Goal: Task Accomplishment & Management: Manage account settings

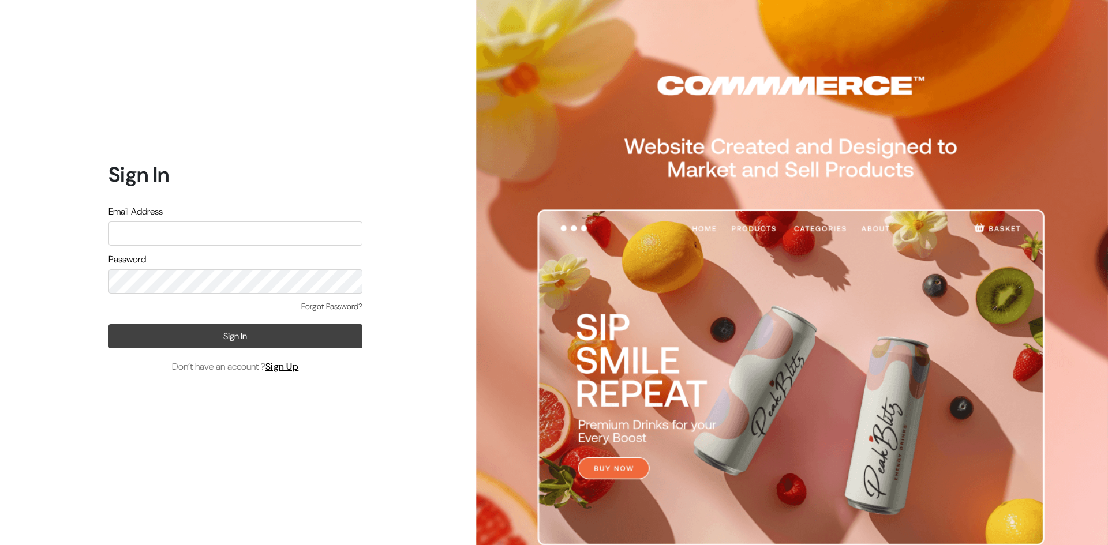
type input "pasumaithottakalaiofficial@gmail.com"
click at [238, 333] on button "Sign In" at bounding box center [235, 336] width 254 height 24
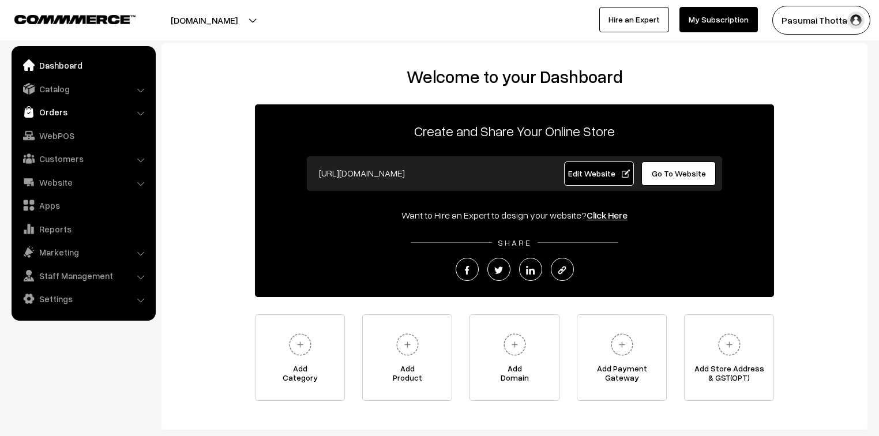
click at [44, 117] on link "Orders" at bounding box center [82, 112] width 137 height 21
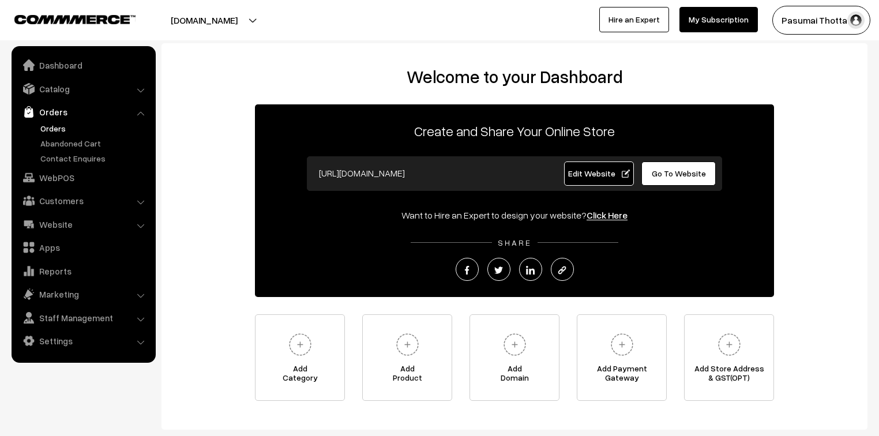
click at [50, 133] on link "Orders" at bounding box center [95, 128] width 114 height 12
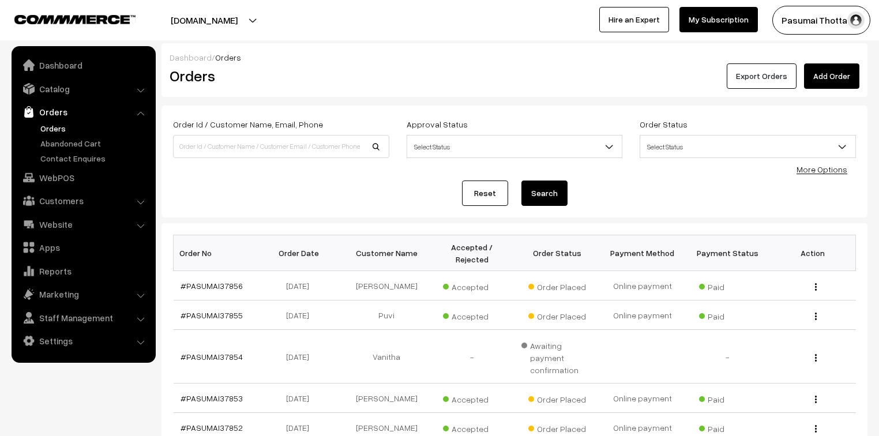
click at [788, 76] on button "Export Orders" at bounding box center [762, 75] width 70 height 25
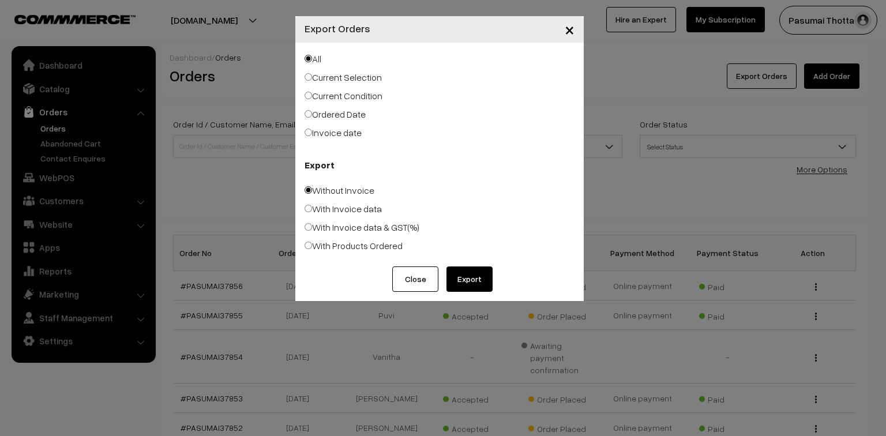
click at [341, 115] on label "Ordered Date" at bounding box center [335, 114] width 61 height 14
click at [312, 115] on input "Ordered Date" at bounding box center [309, 114] width 8 height 8
radio input "true"
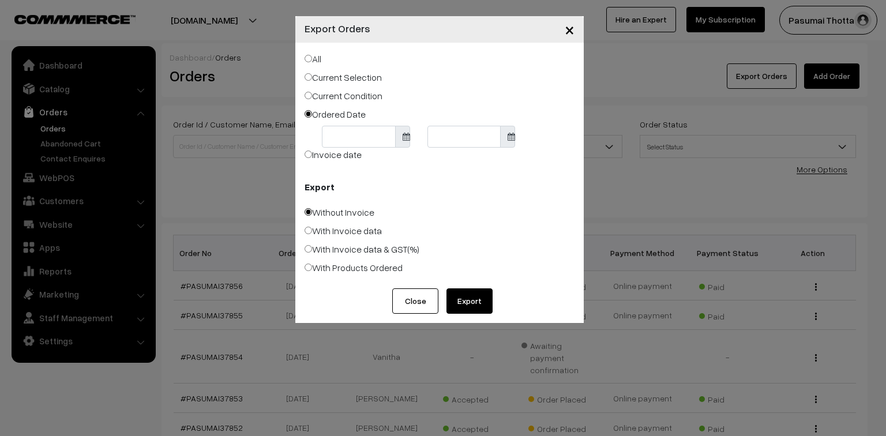
click at [459, 299] on button "Export" at bounding box center [470, 300] width 46 height 25
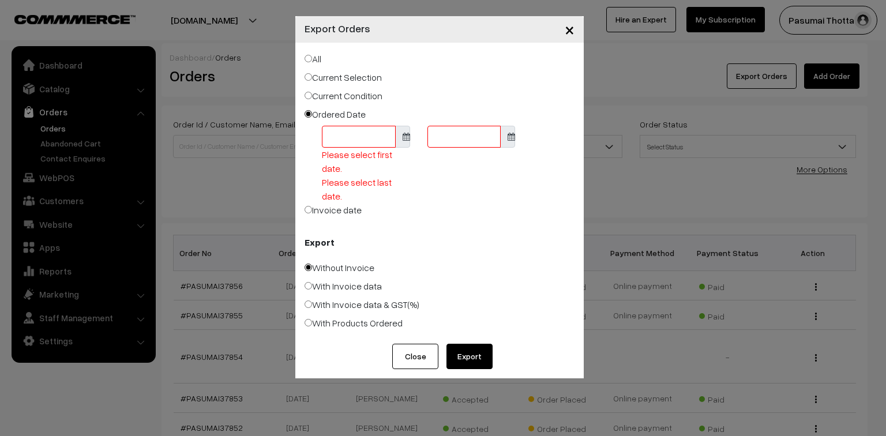
click at [376, 135] on body "Thank you for showing interest. Our team will call you shortly. Close pasumaith…" at bounding box center [443, 379] width 886 height 759
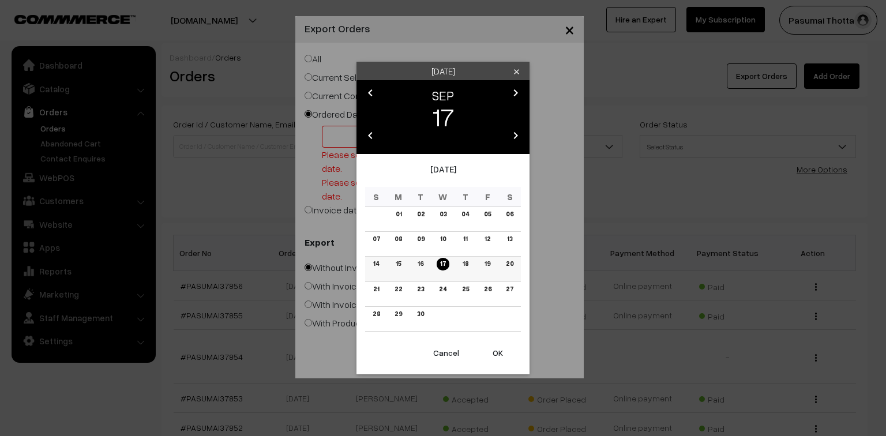
click at [398, 264] on link "15" at bounding box center [398, 264] width 12 height 12
click at [497, 351] on button "OK" at bounding box center [498, 352] width 46 height 25
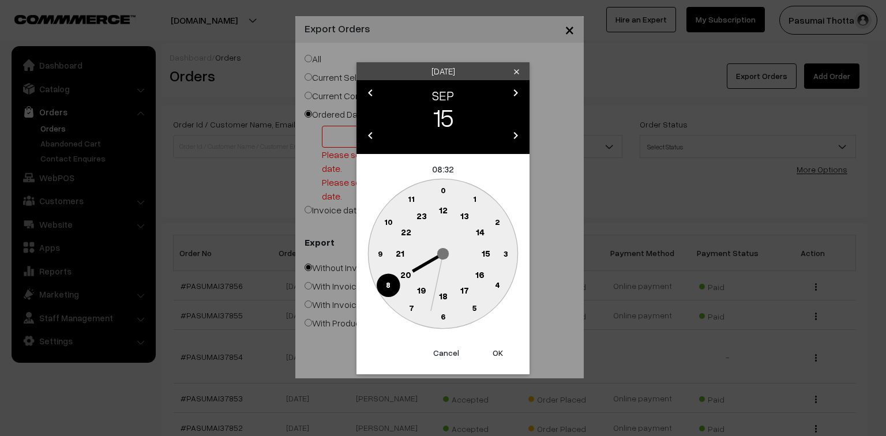
click at [497, 351] on button "OK" at bounding box center [498, 352] width 46 height 25
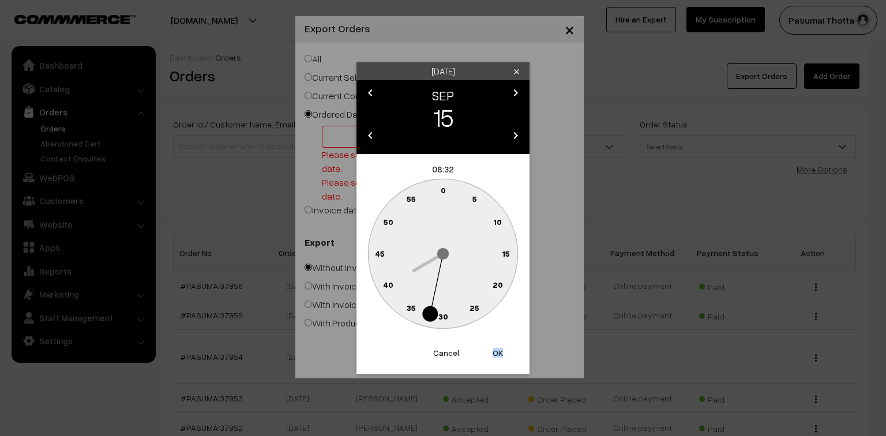
click at [497, 351] on button "OK" at bounding box center [498, 352] width 46 height 25
type input "15-09-2025"
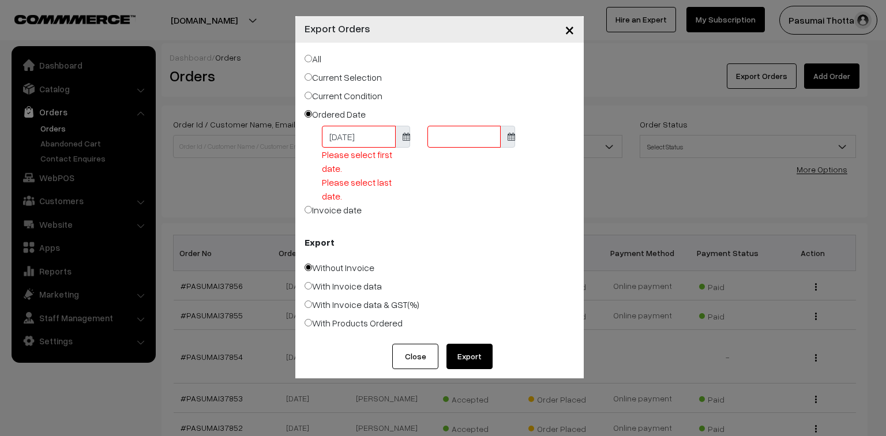
click at [437, 140] on body "Thank you for showing interest. Our team will call you shortly. Close pasumaith…" at bounding box center [443, 379] width 886 height 759
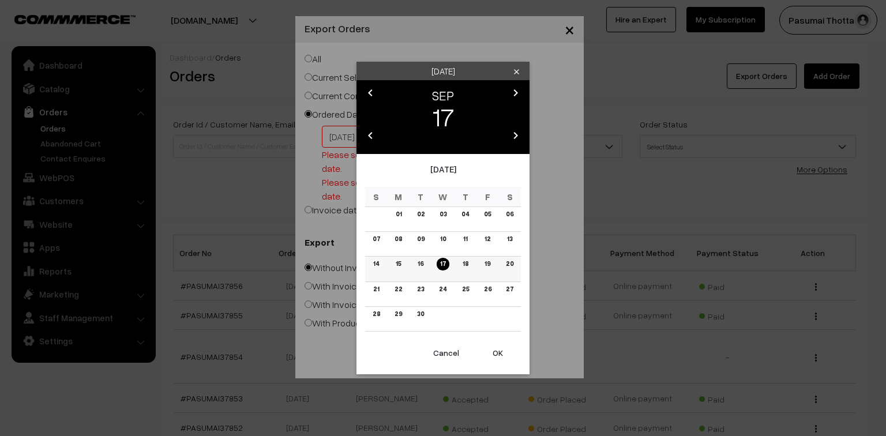
click at [443, 265] on link "17" at bounding box center [443, 264] width 13 height 12
click at [499, 352] on button "OK" at bounding box center [498, 352] width 46 height 25
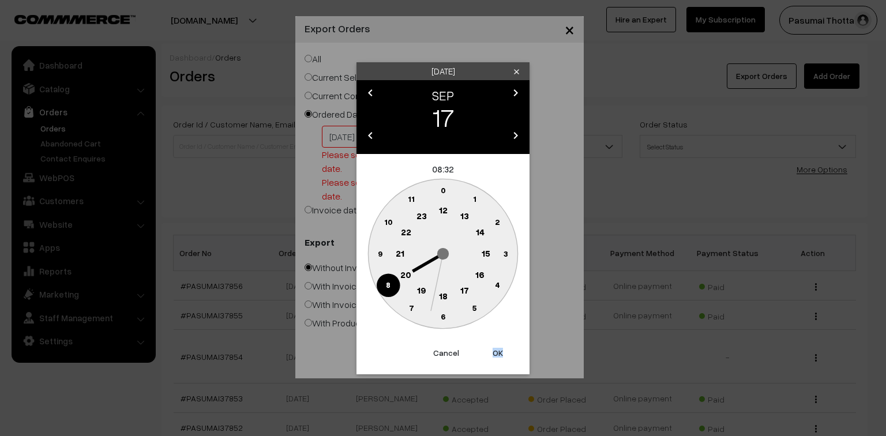
click at [499, 352] on button "OK" at bounding box center [498, 352] width 46 height 25
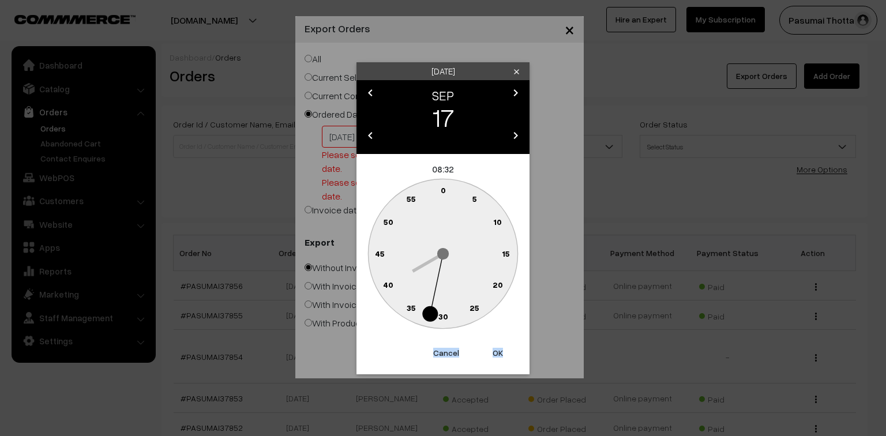
click at [499, 352] on button "OK" at bounding box center [498, 352] width 46 height 25
type input "[DATE]"
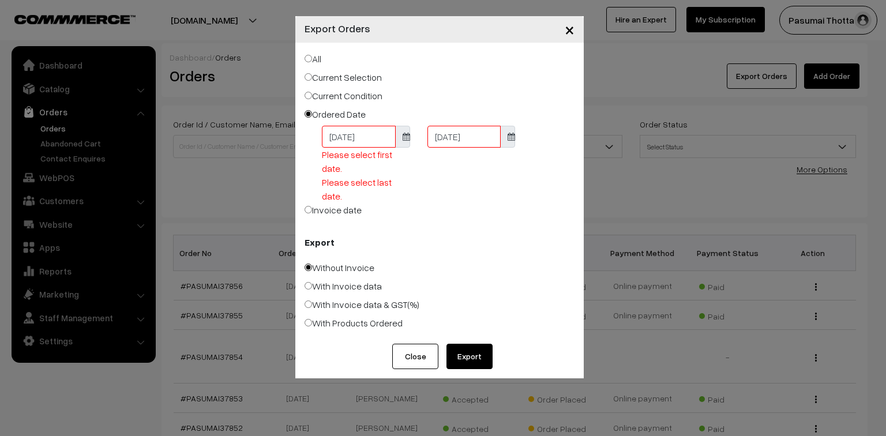
click at [465, 357] on button "Export" at bounding box center [470, 356] width 46 height 25
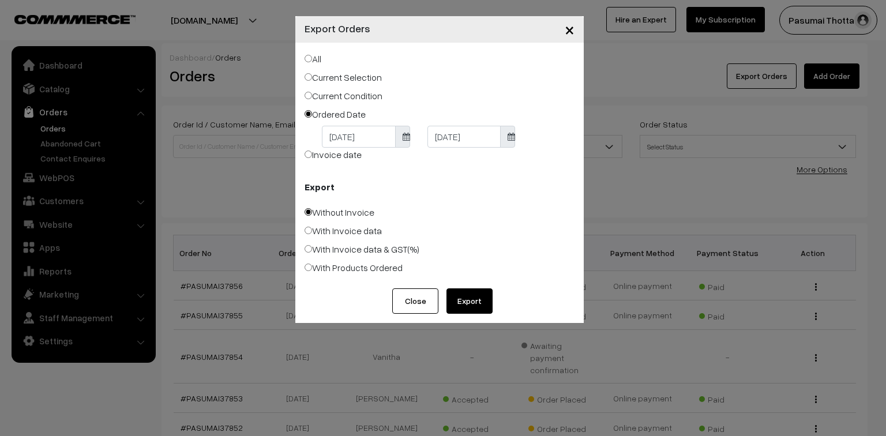
click at [410, 304] on button "Close" at bounding box center [415, 300] width 46 height 25
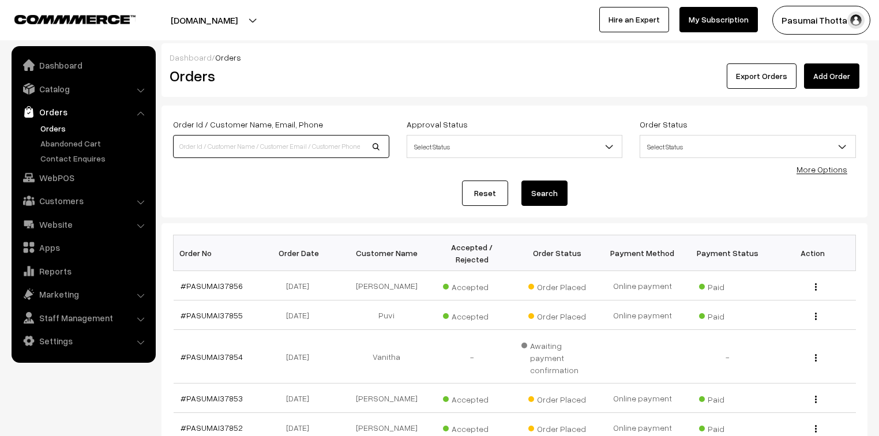
click at [267, 149] on input at bounding box center [281, 146] width 216 height 23
type input "8754105320"
click at [522, 181] on button "Search" at bounding box center [545, 193] width 46 height 25
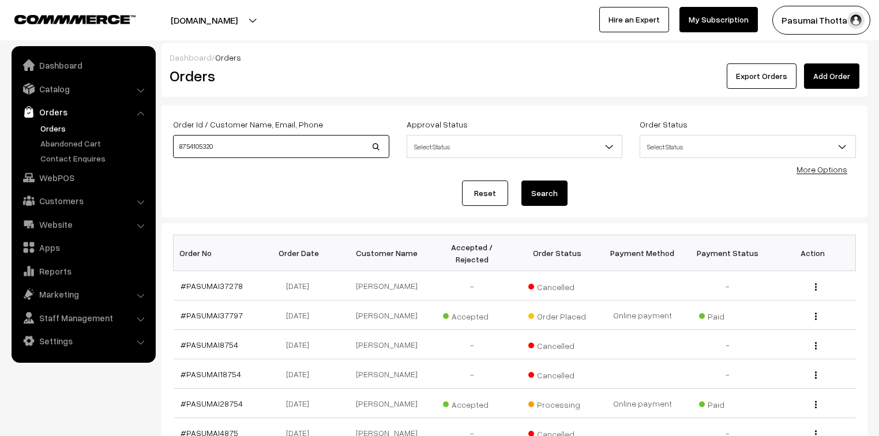
drag, startPoint x: 241, startPoint y: 149, endPoint x: 173, endPoint y: 150, distance: 67.5
click at [174, 150] on input "8754105320" at bounding box center [281, 146] width 216 height 23
type input "9790563025"
click at [522, 181] on button "Search" at bounding box center [545, 193] width 46 height 25
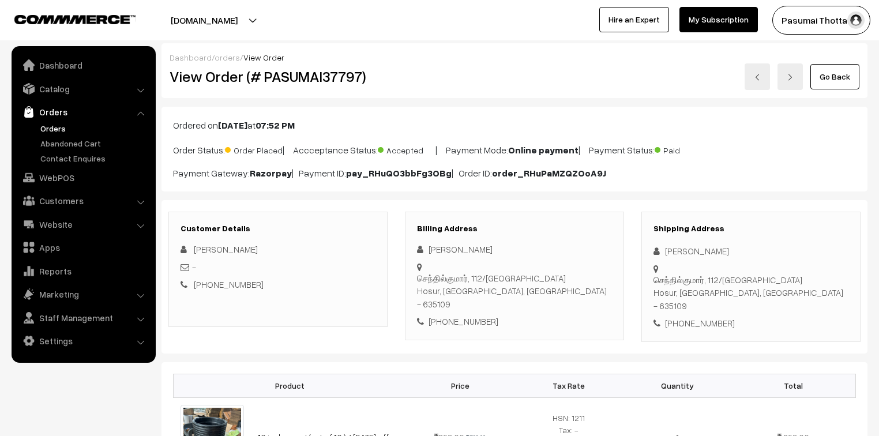
scroll to position [46, 0]
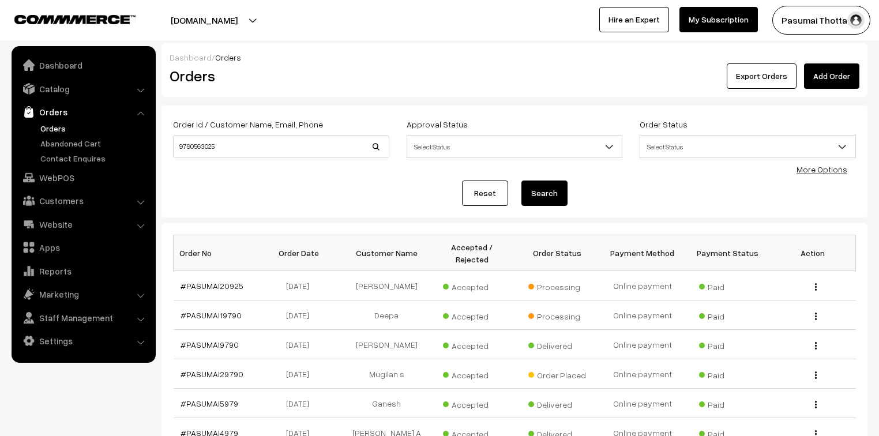
click at [61, 130] on link "Orders" at bounding box center [95, 128] width 114 height 12
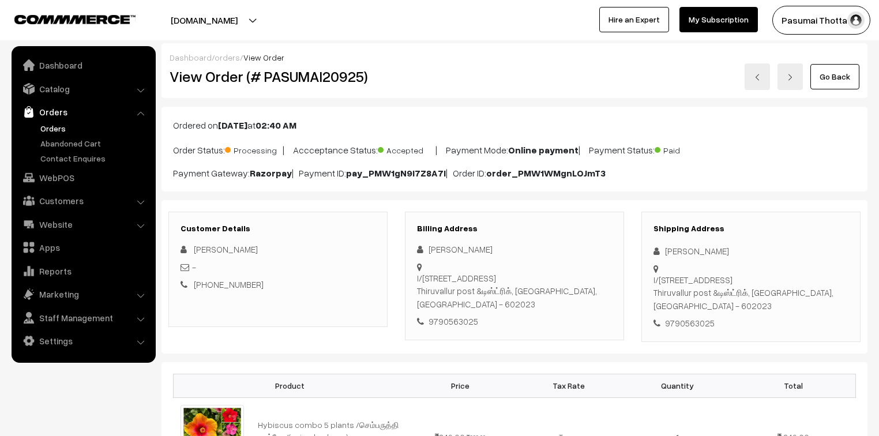
scroll to position [46, 0]
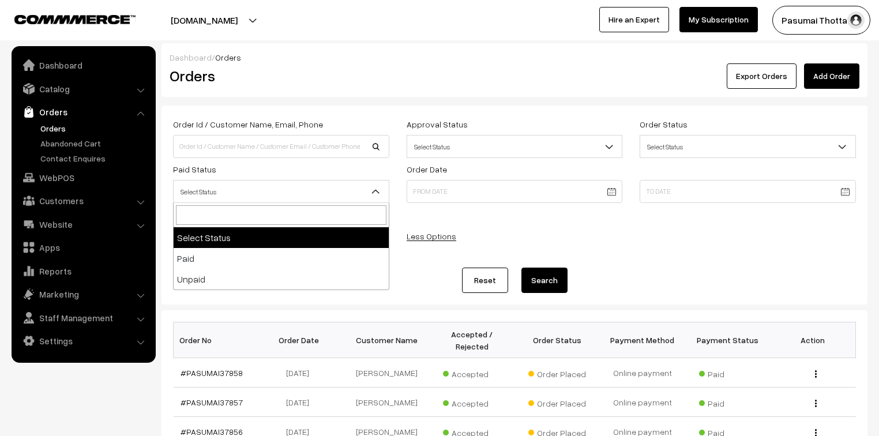
click at [277, 198] on span "Select Status" at bounding box center [281, 192] width 215 height 20
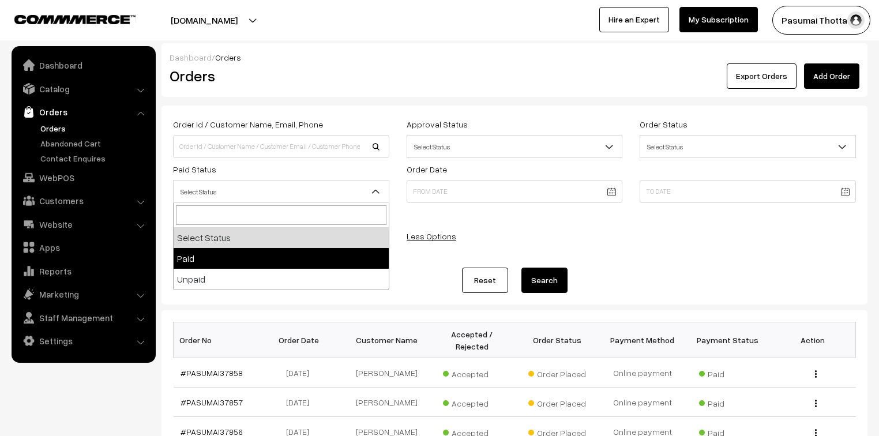
select select "1"
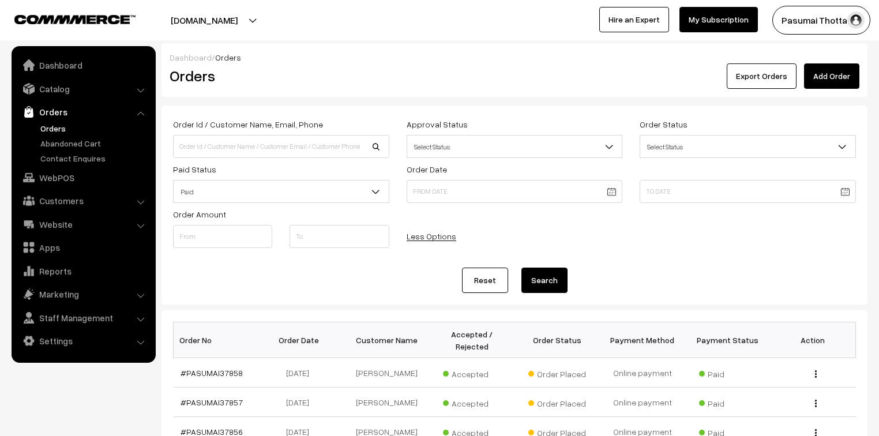
click at [537, 275] on button "Search" at bounding box center [545, 280] width 46 height 25
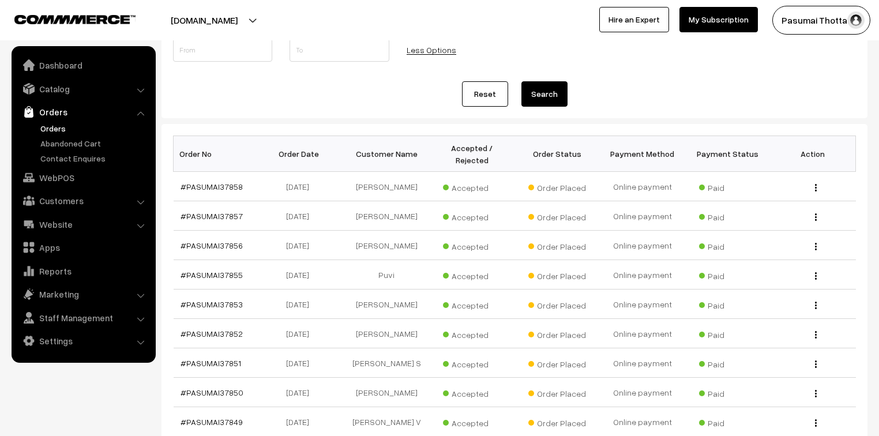
scroll to position [348, 0]
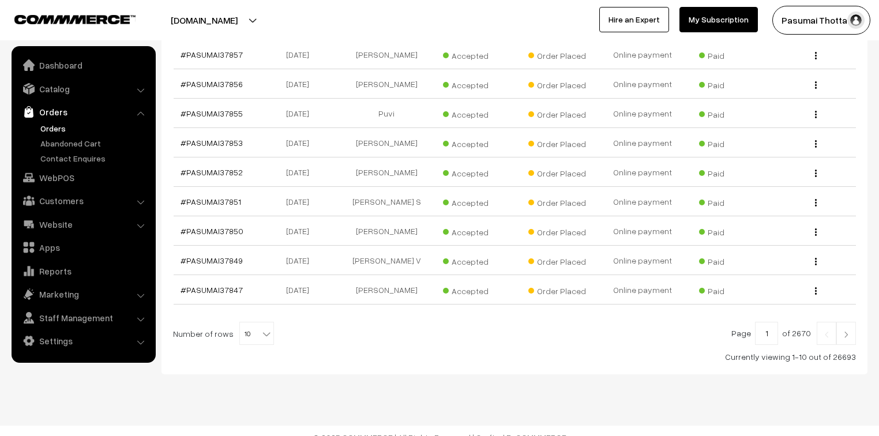
click at [266, 330] on span "10" at bounding box center [256, 334] width 33 height 23
select select "100"
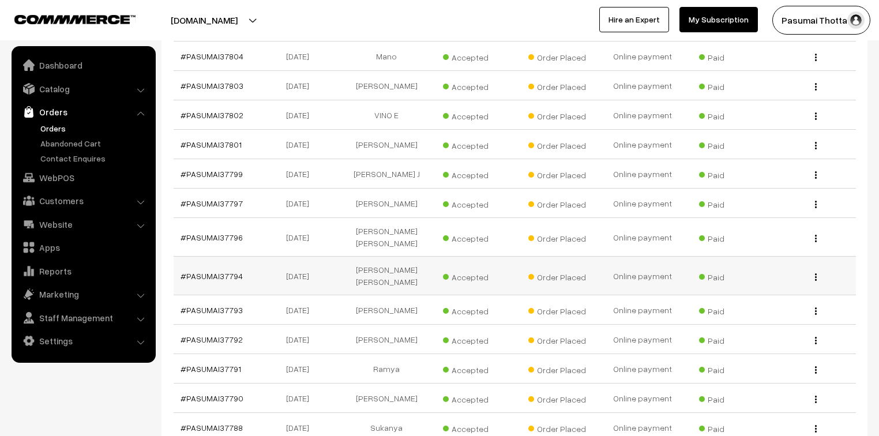
scroll to position [1523, 0]
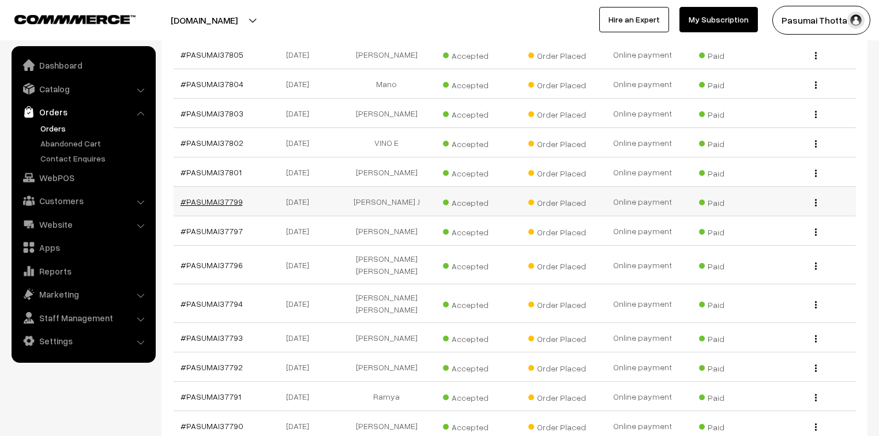
drag, startPoint x: 238, startPoint y: 157, endPoint x: 210, endPoint y: 159, distance: 27.7
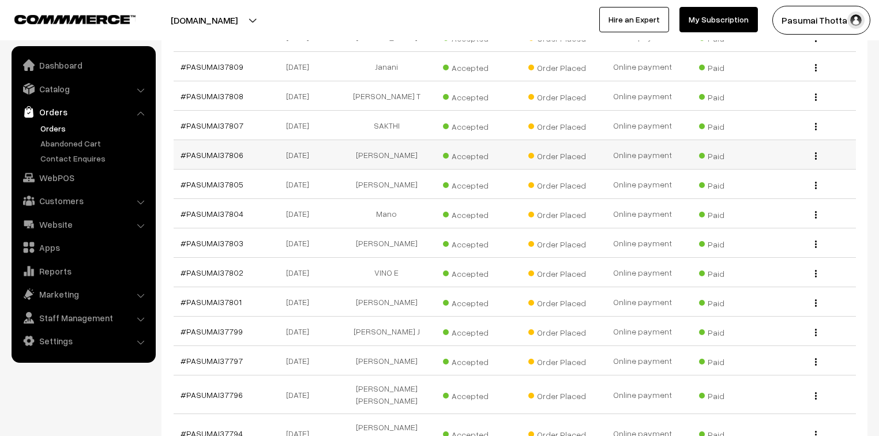
scroll to position [1385, 0]
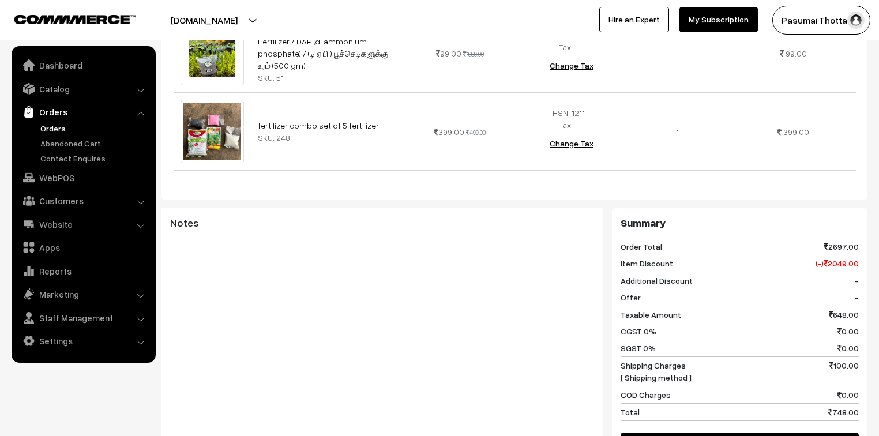
scroll to position [646, 0]
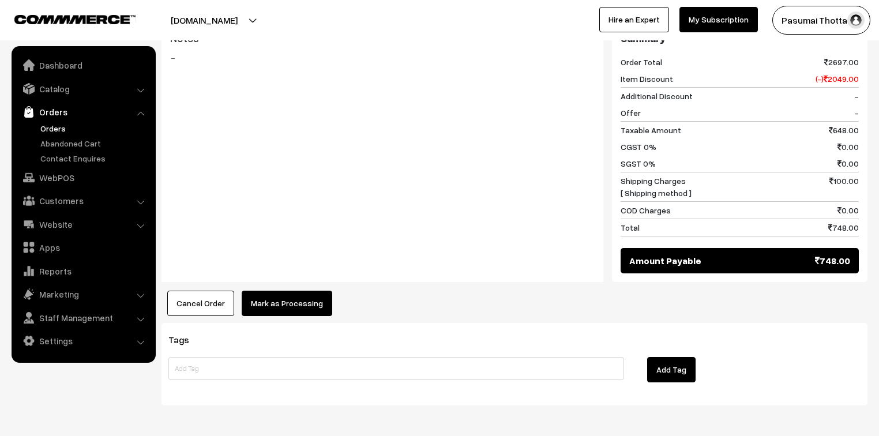
click at [299, 291] on button "Mark as Processing" at bounding box center [287, 303] width 91 height 25
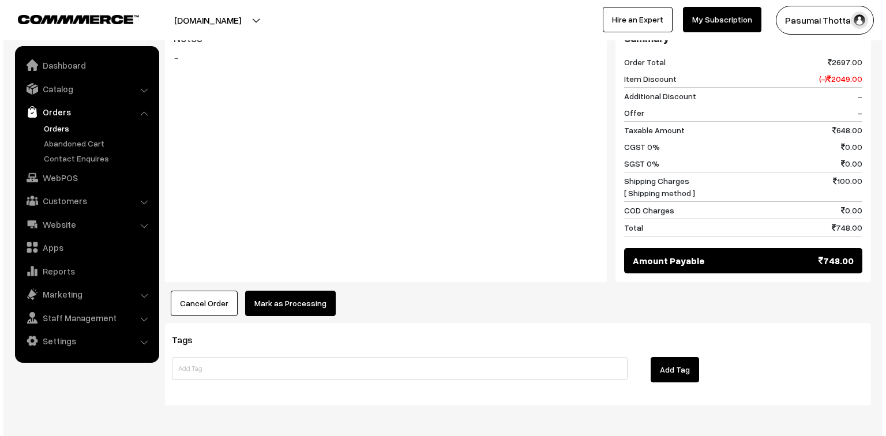
scroll to position [649, 0]
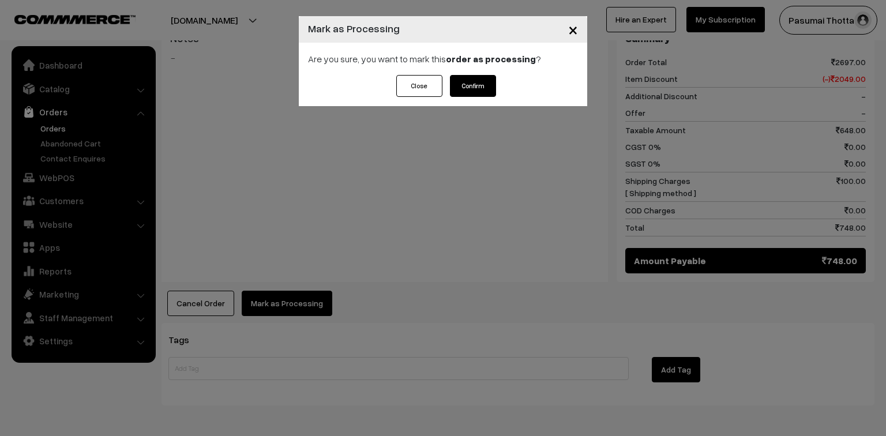
click at [484, 85] on button "Confirm" at bounding box center [473, 86] width 46 height 22
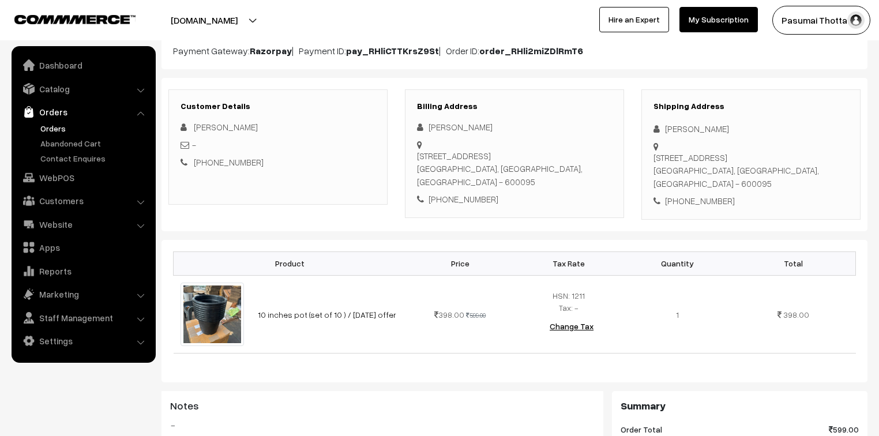
scroll to position [138, 0]
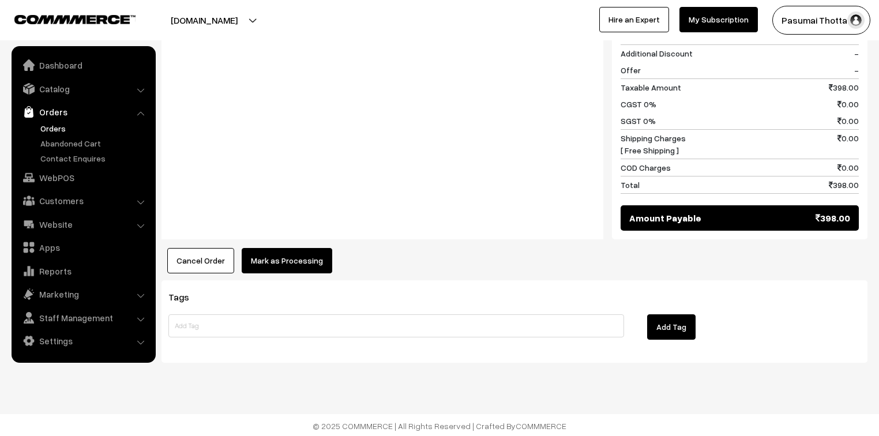
click at [293, 252] on button "Mark as Processing" at bounding box center [287, 260] width 91 height 25
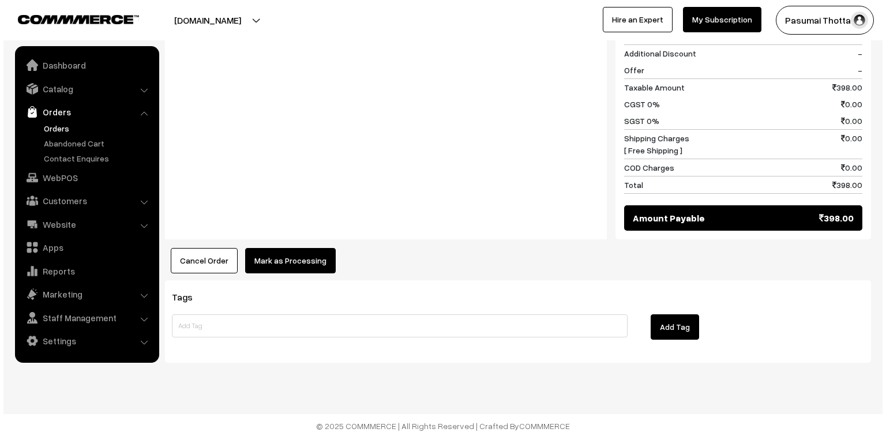
scroll to position [533, 0]
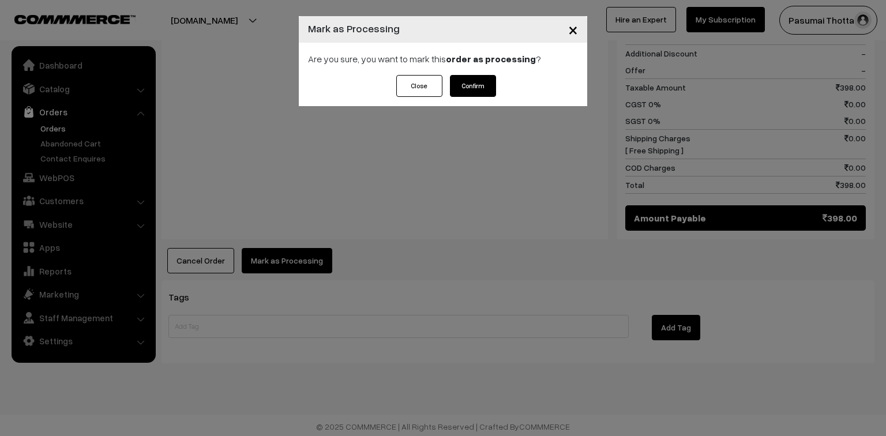
click at [482, 94] on button "Confirm" at bounding box center [473, 86] width 46 height 22
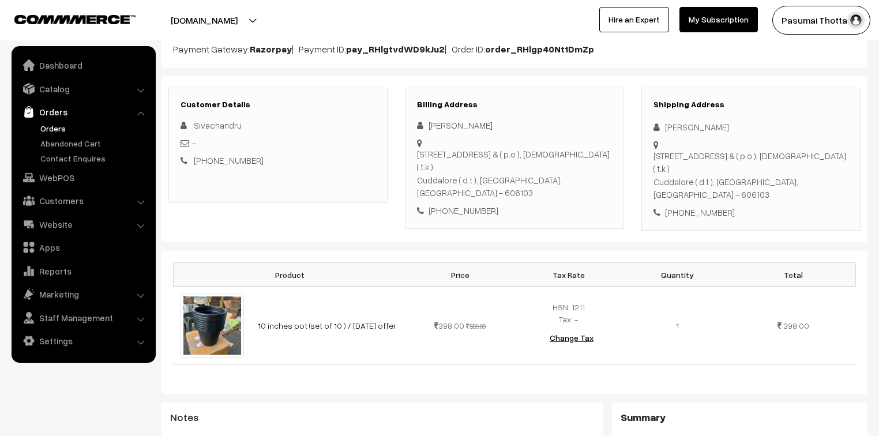
scroll to position [138, 0]
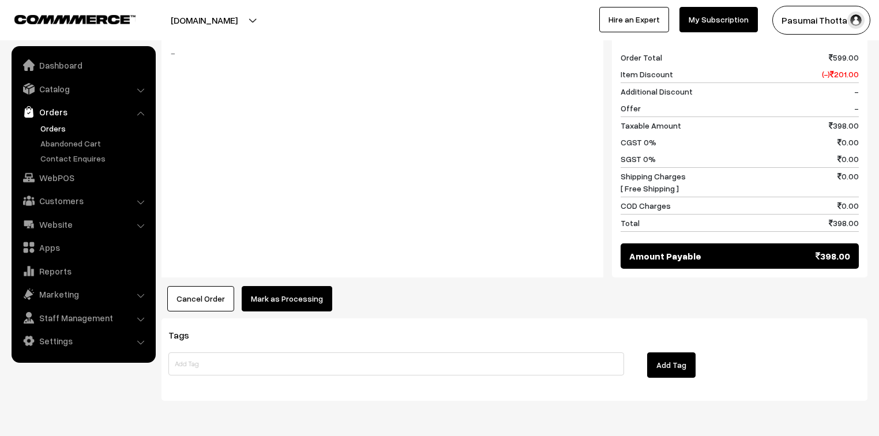
click at [284, 286] on button "Mark as Processing" at bounding box center [287, 298] width 91 height 25
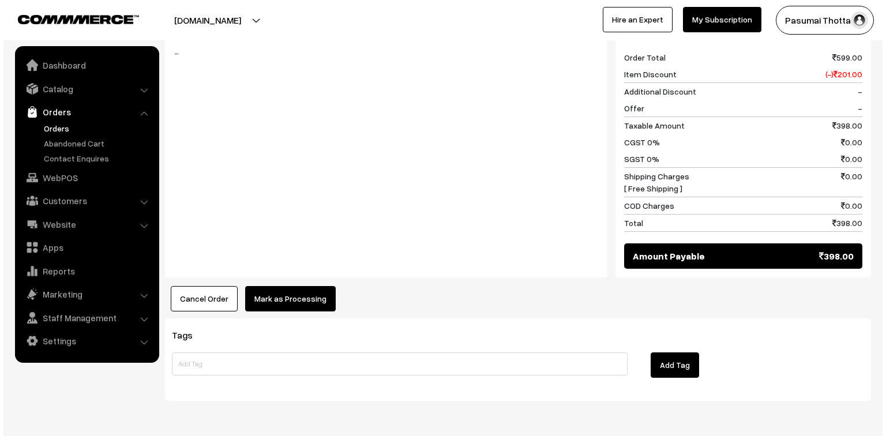
scroll to position [508, 0]
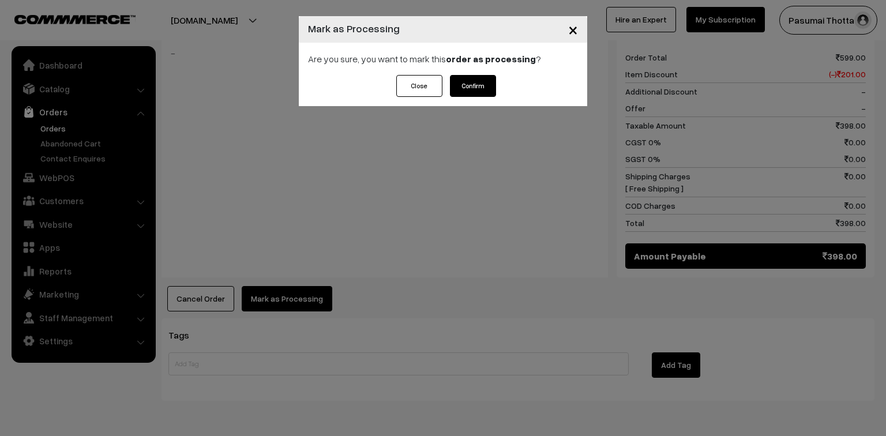
click at [473, 88] on button "Confirm" at bounding box center [473, 86] width 46 height 22
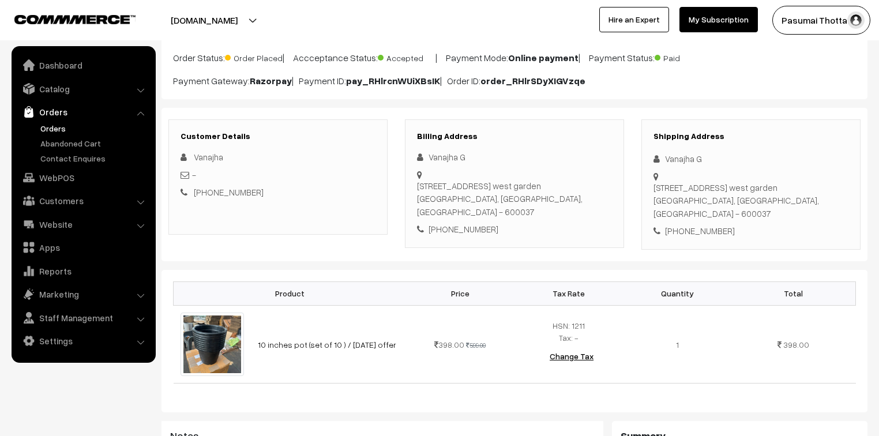
scroll to position [138, 0]
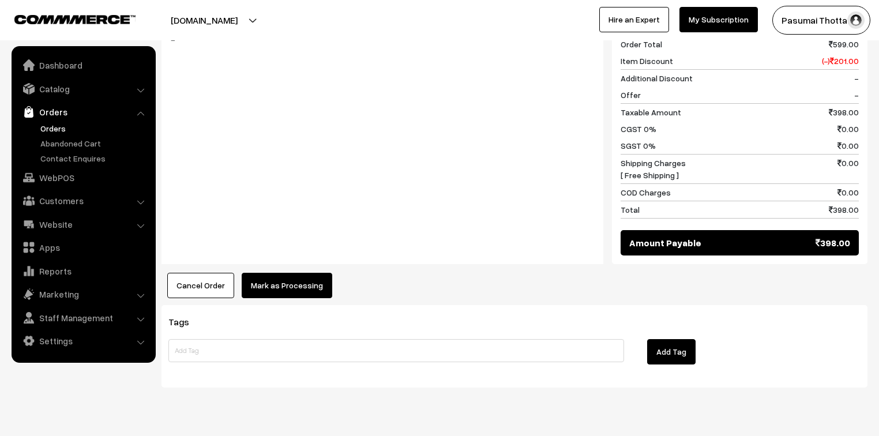
click at [321, 280] on button "Mark as Processing" at bounding box center [287, 285] width 91 height 25
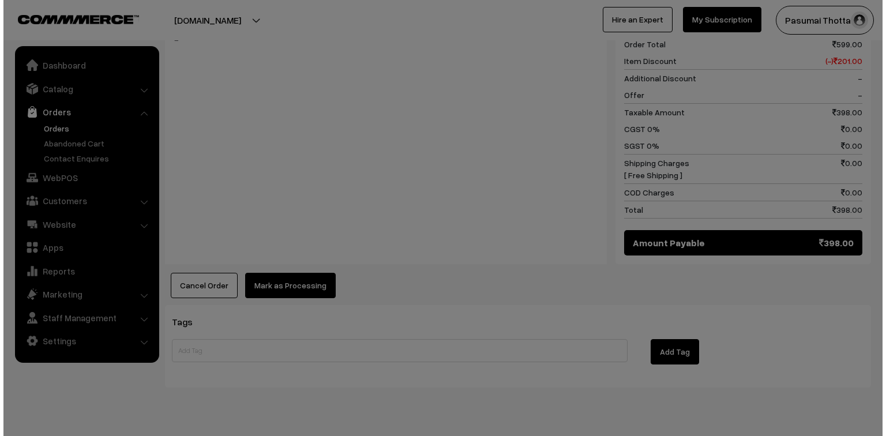
scroll to position [508, 0]
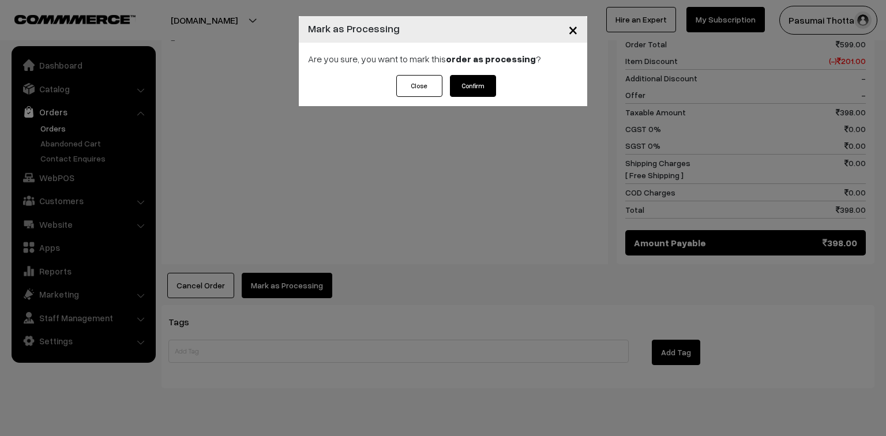
click at [487, 88] on button "Confirm" at bounding box center [473, 86] width 46 height 22
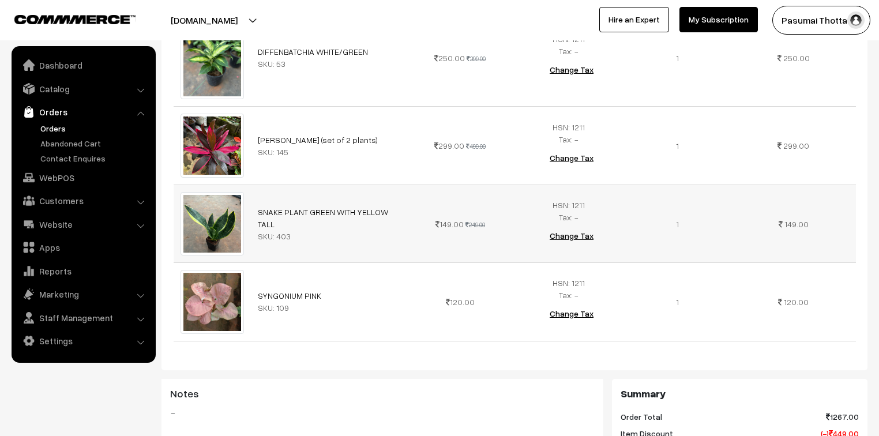
scroll to position [415, 0]
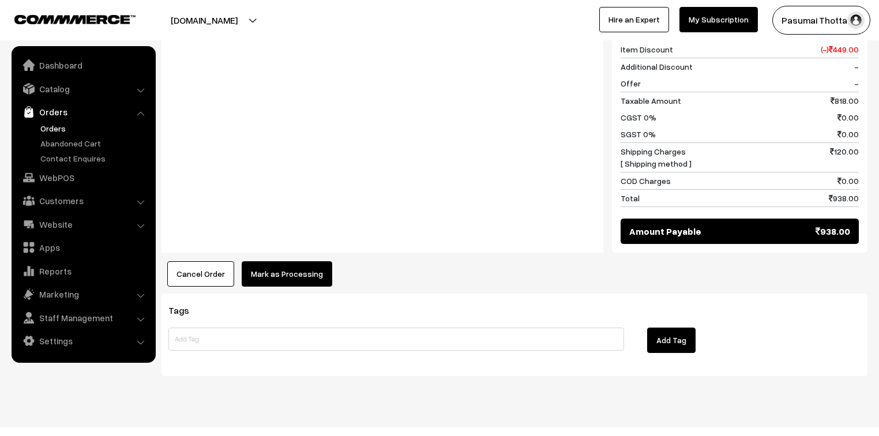
click at [264, 261] on button "Mark as Processing" at bounding box center [287, 273] width 91 height 25
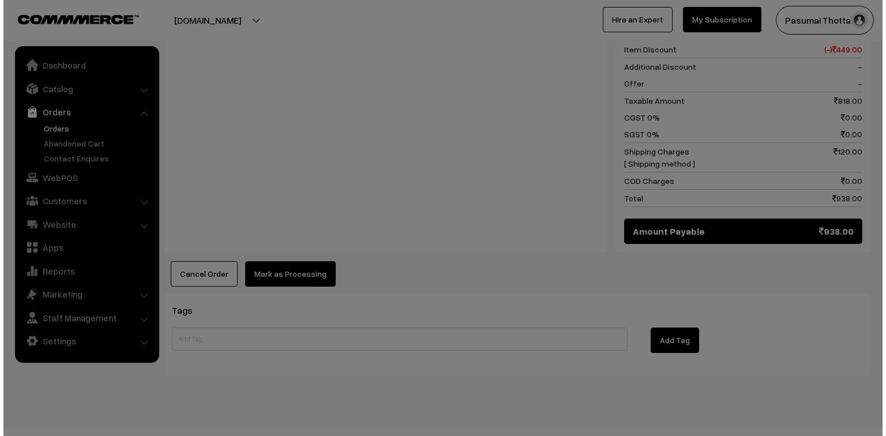
scroll to position [776, 0]
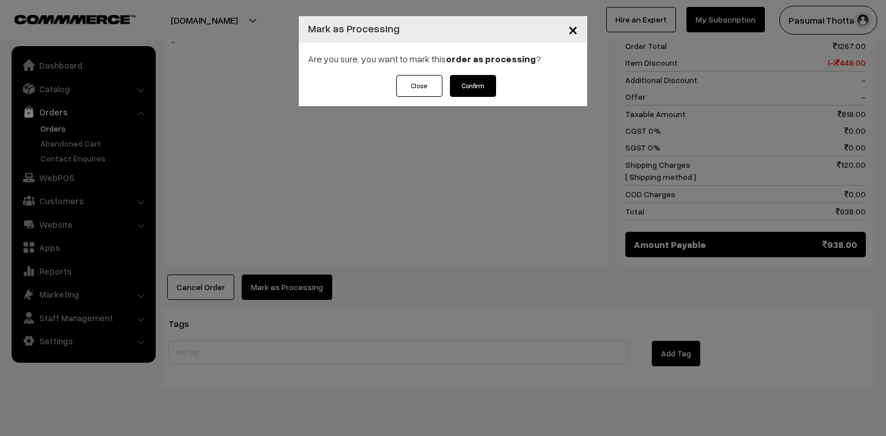
click at [477, 88] on button "Confirm" at bounding box center [473, 86] width 46 height 22
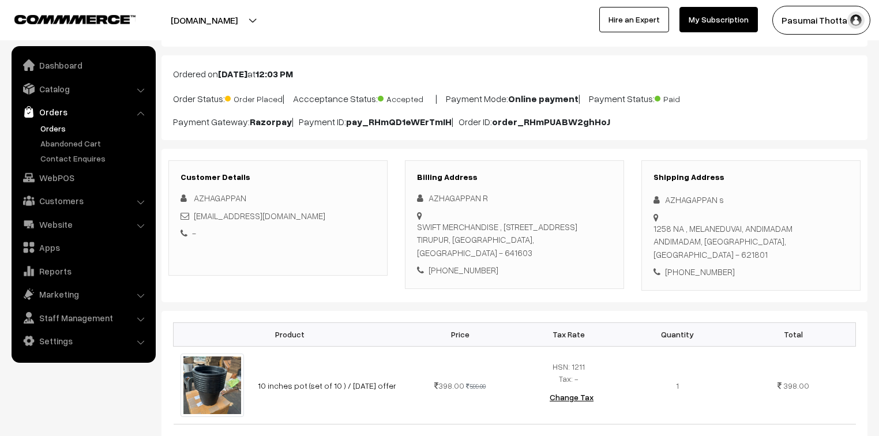
scroll to position [185, 0]
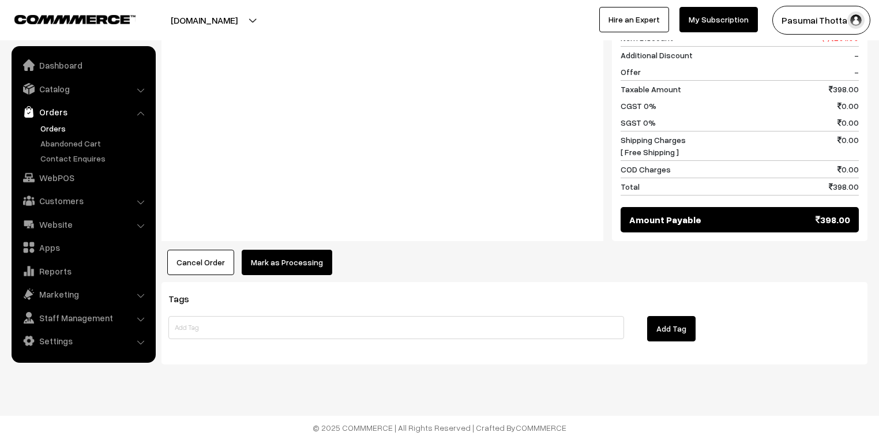
click at [292, 261] on button "Mark as Processing" at bounding box center [287, 262] width 91 height 25
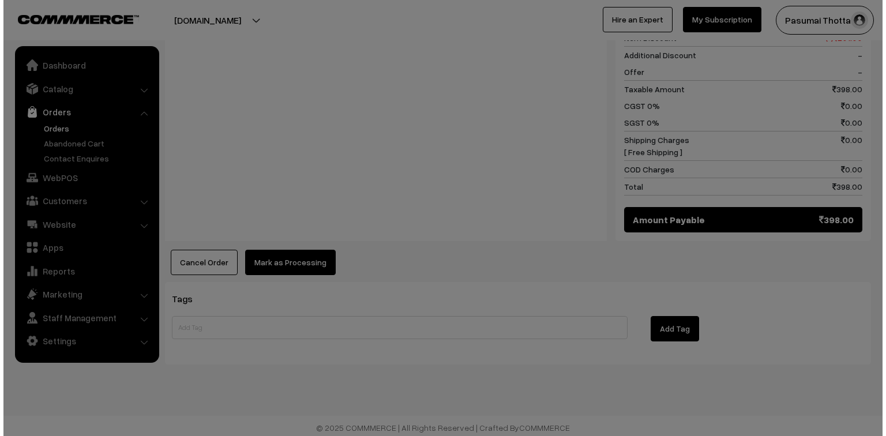
scroll to position [531, 0]
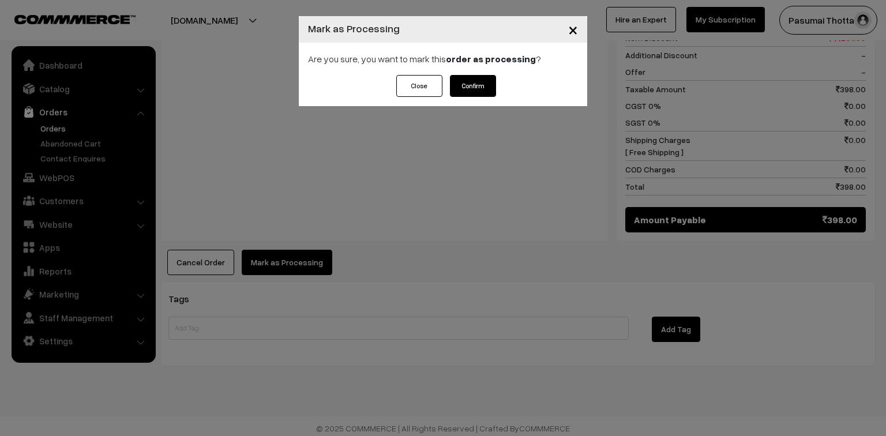
click at [487, 92] on button "Confirm" at bounding box center [473, 86] width 46 height 22
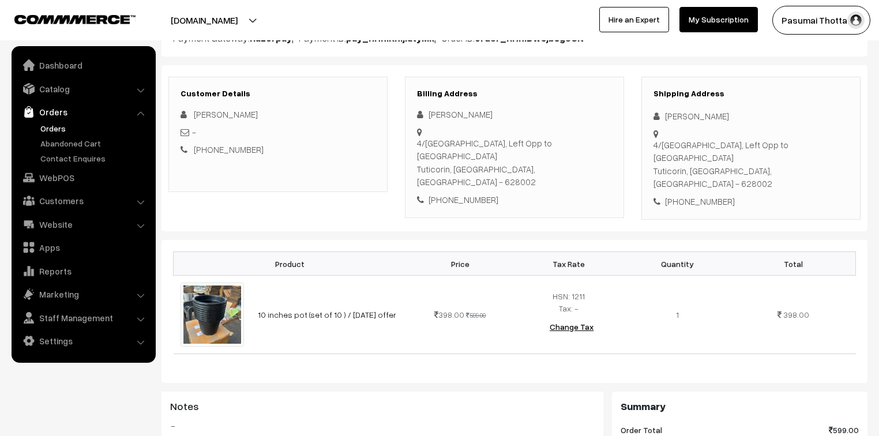
scroll to position [138, 0]
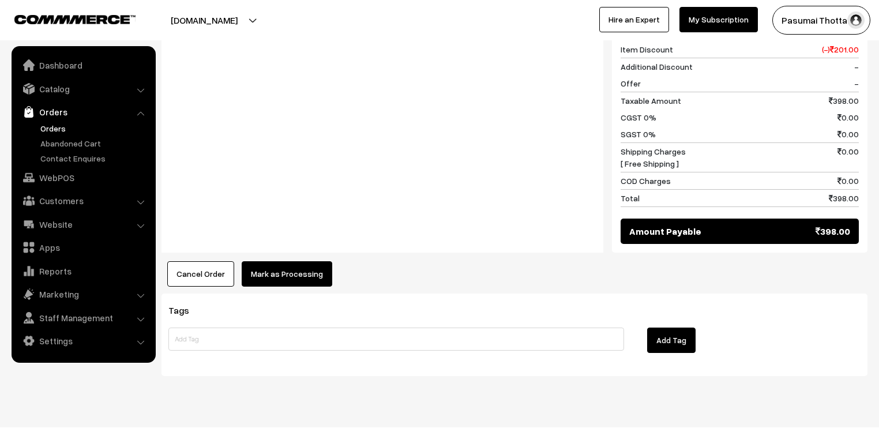
click at [305, 261] on button "Mark as Processing" at bounding box center [287, 273] width 91 height 25
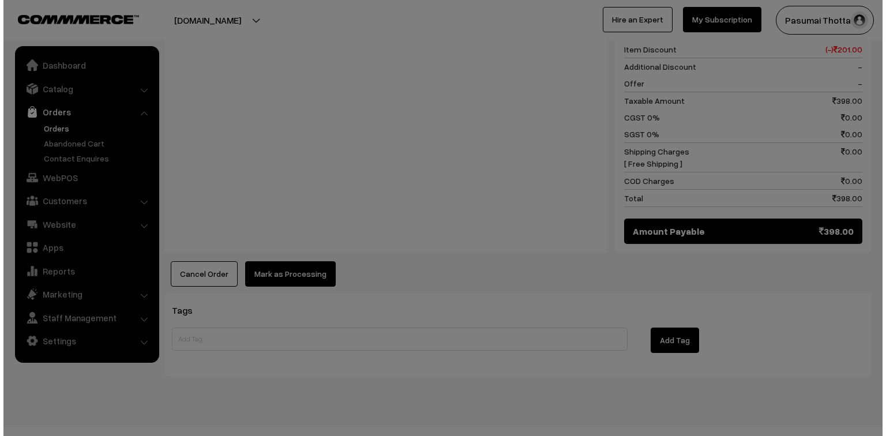
scroll to position [533, 0]
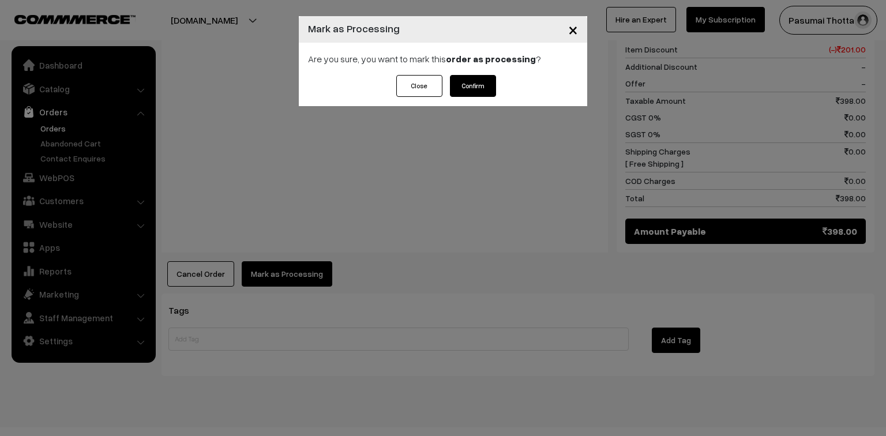
click at [492, 76] on button "Confirm" at bounding box center [473, 86] width 46 height 22
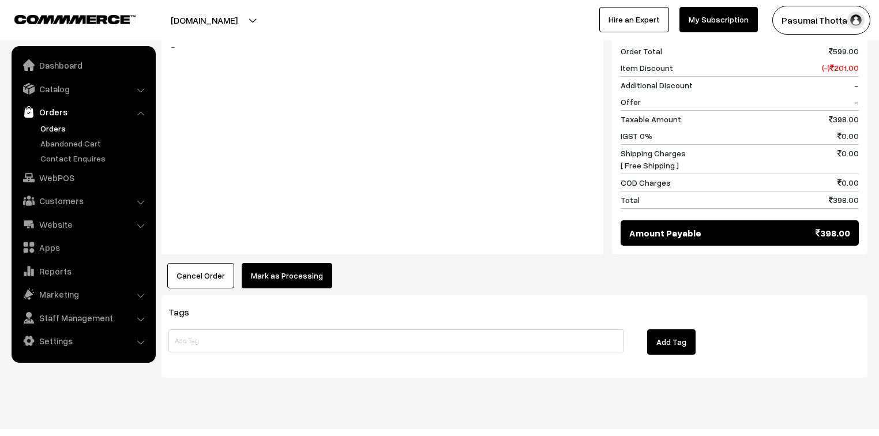
click at [298, 263] on button "Mark as Processing" at bounding box center [287, 275] width 91 height 25
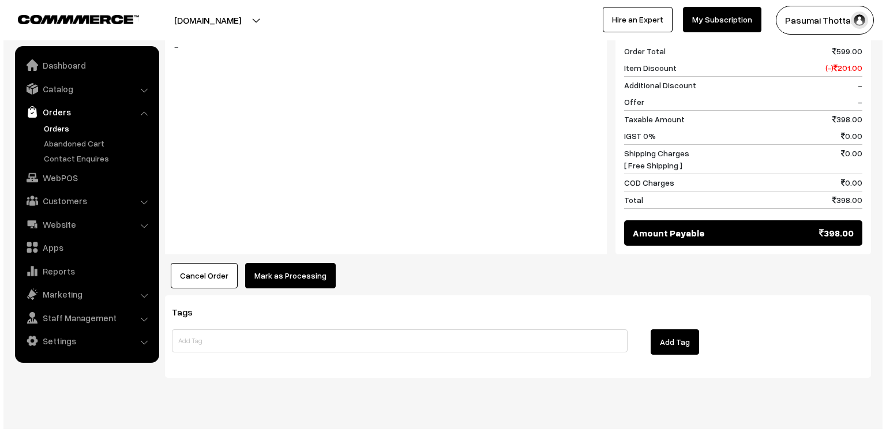
scroll to position [501, 0]
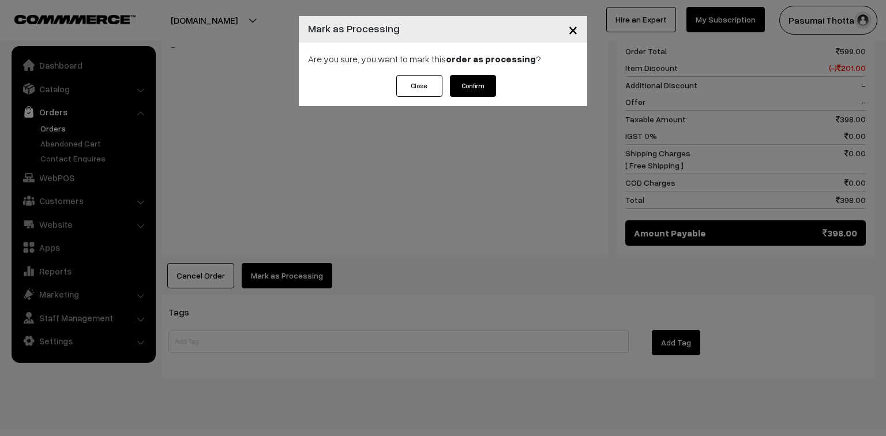
click at [486, 82] on button "Confirm" at bounding box center [473, 86] width 46 height 22
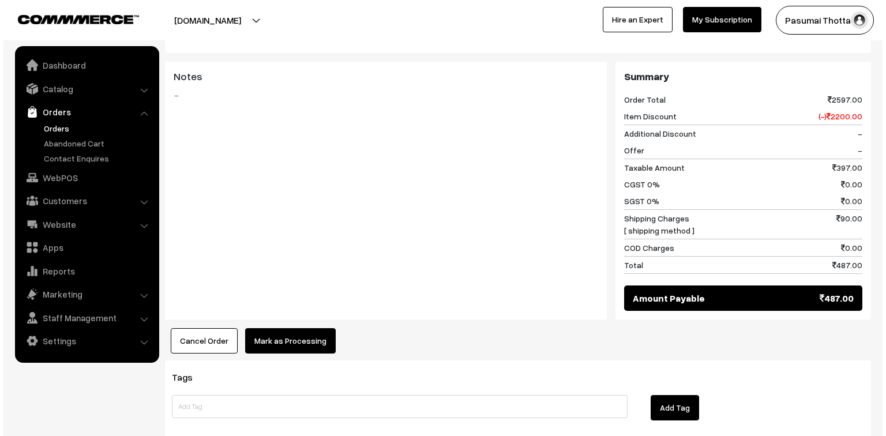
scroll to position [646, 0]
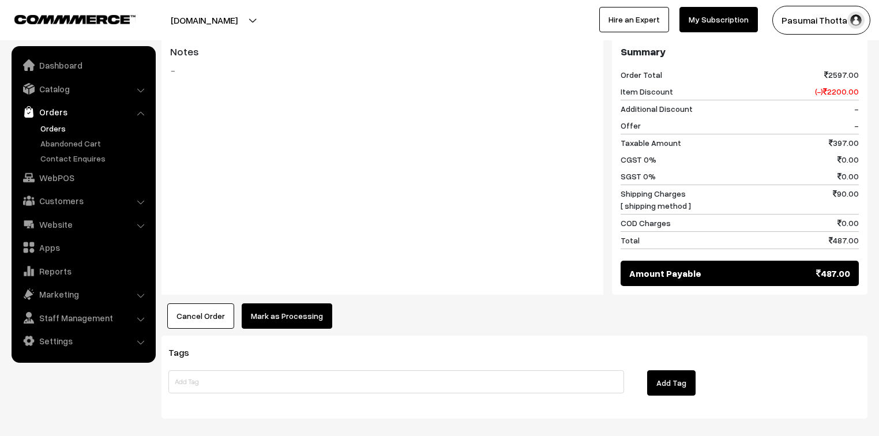
click at [295, 305] on button "Mark as Processing" at bounding box center [287, 315] width 91 height 25
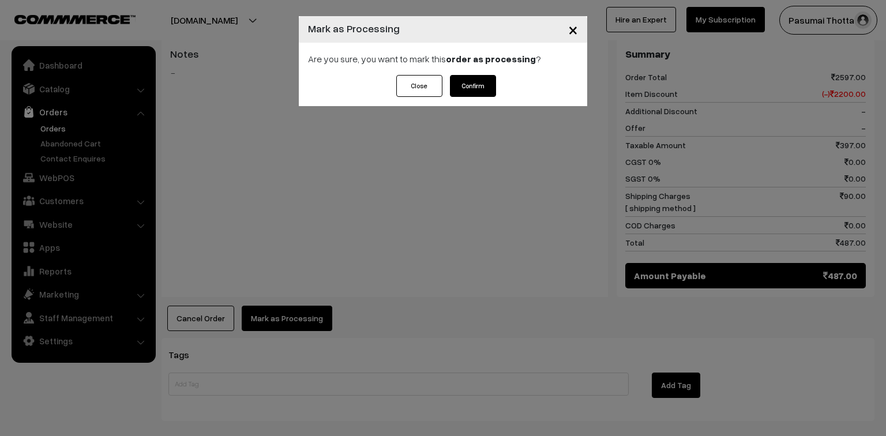
click at [479, 90] on button "Confirm" at bounding box center [473, 86] width 46 height 22
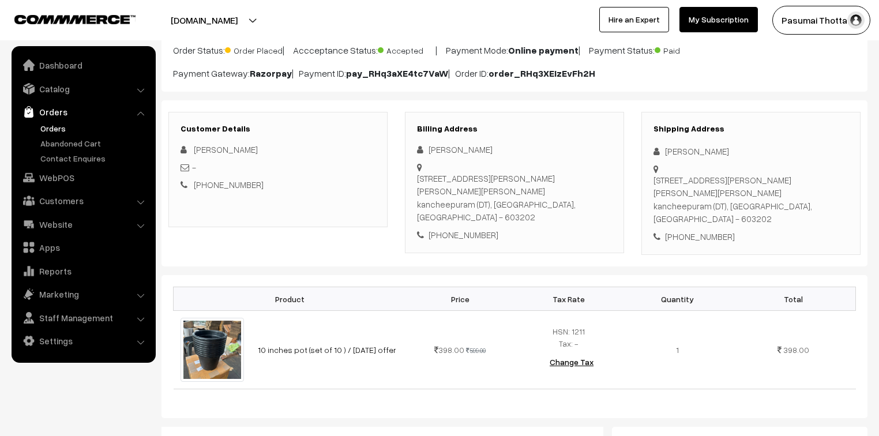
scroll to position [92, 0]
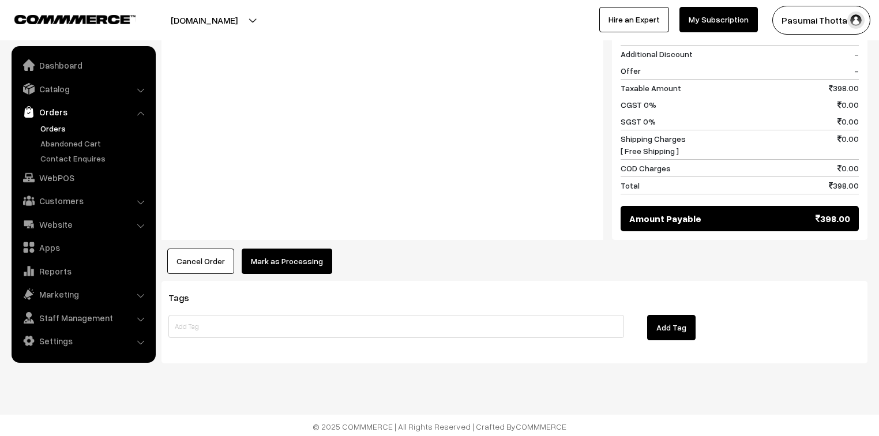
click at [294, 258] on button "Mark as Processing" at bounding box center [287, 261] width 91 height 25
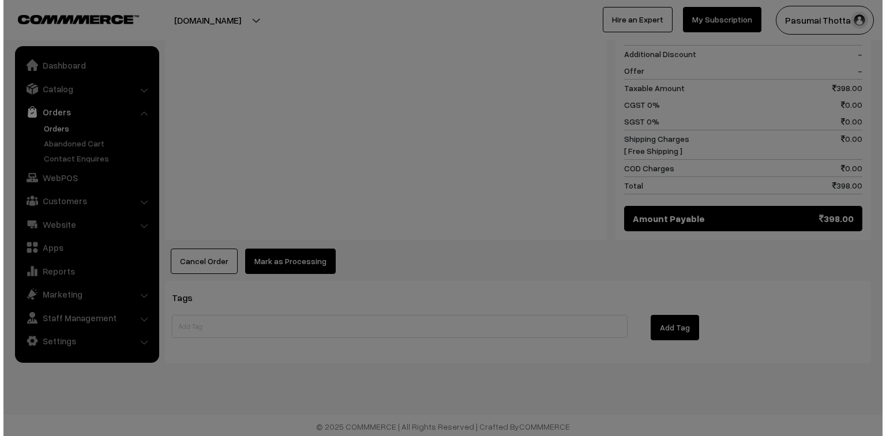
scroll to position [546, 0]
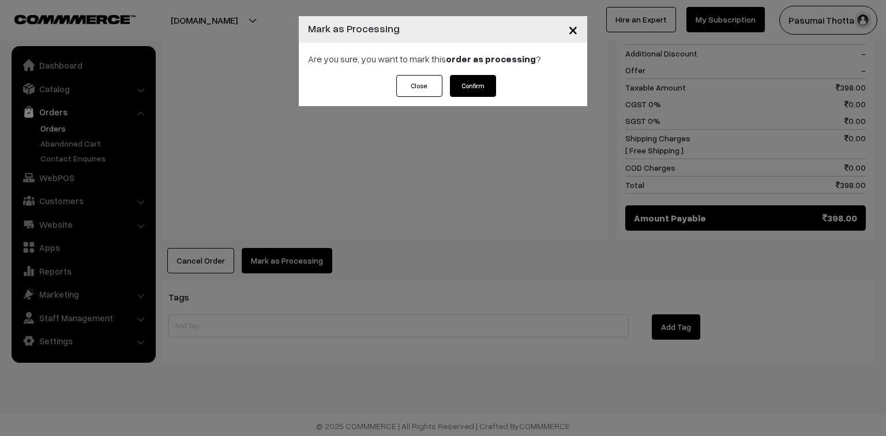
click at [483, 81] on button "Confirm" at bounding box center [473, 86] width 46 height 22
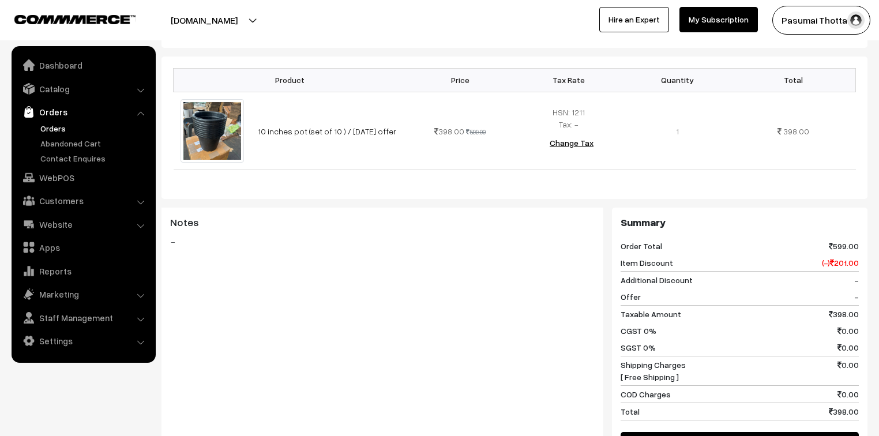
scroll to position [323, 0]
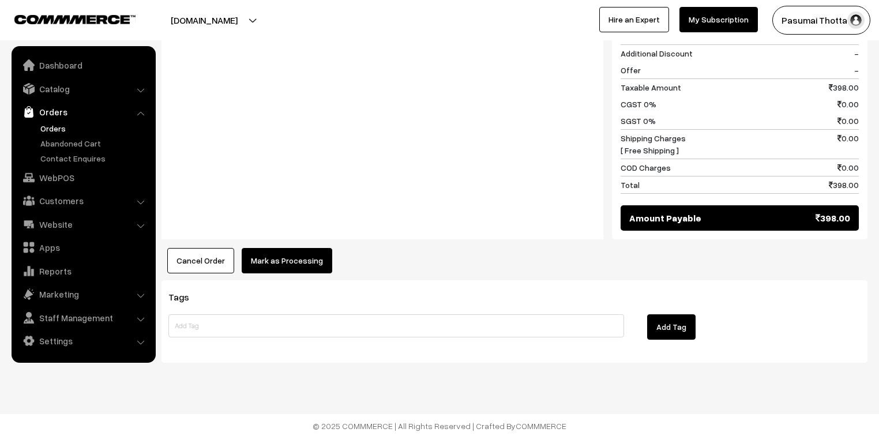
click at [300, 260] on button "Mark as Processing" at bounding box center [287, 260] width 91 height 25
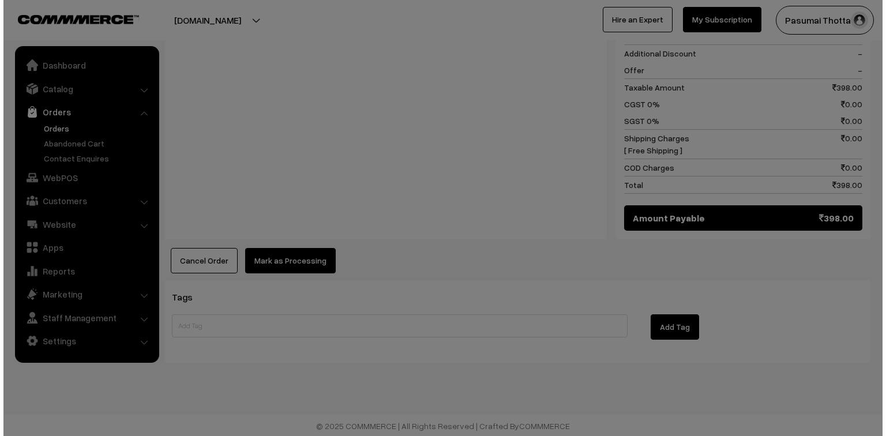
scroll to position [533, 0]
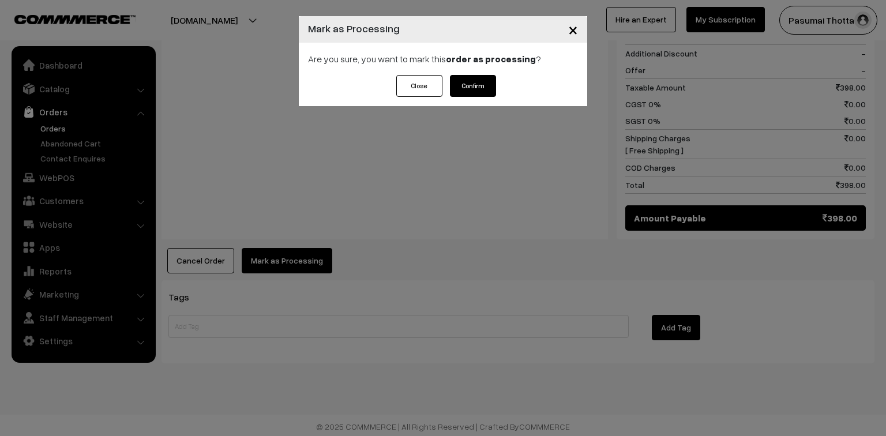
click at [487, 88] on button "Confirm" at bounding box center [473, 86] width 46 height 22
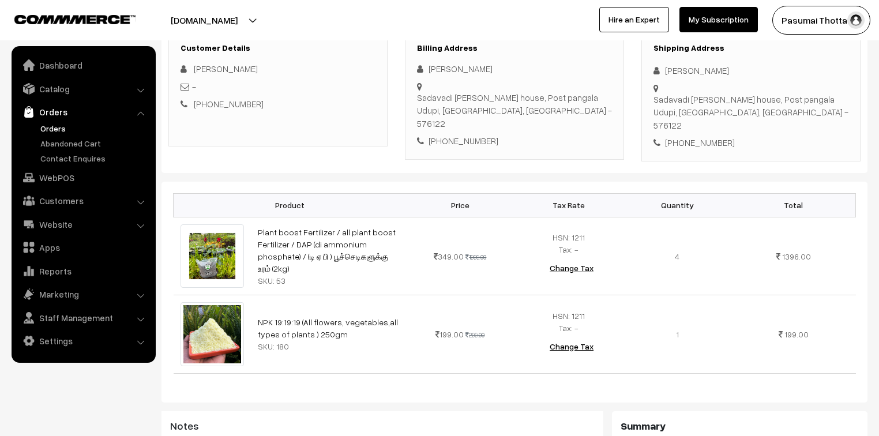
scroll to position [277, 0]
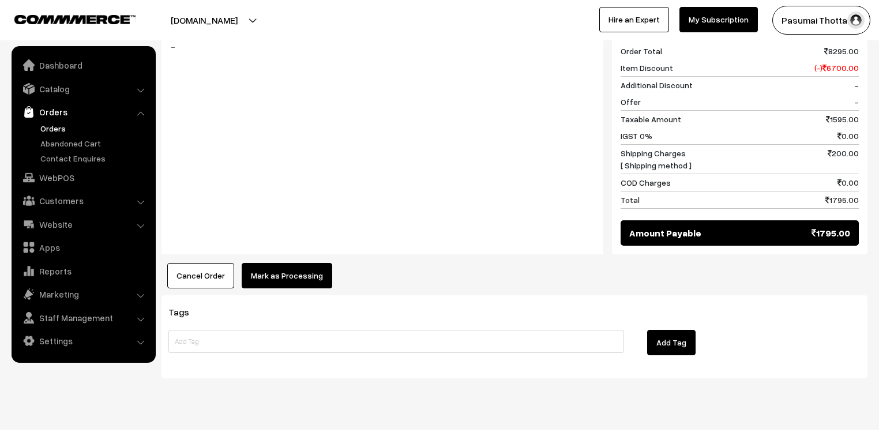
click at [303, 263] on button "Mark as Processing" at bounding box center [287, 275] width 91 height 25
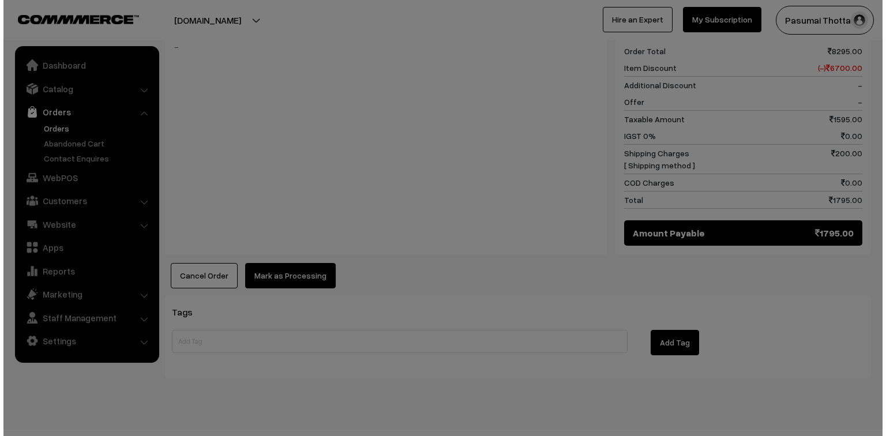
scroll to position [580, 0]
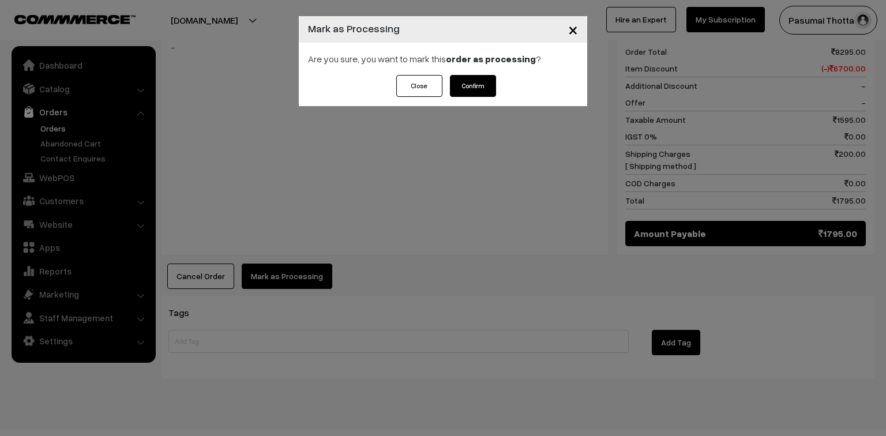
click at [471, 89] on button "Confirm" at bounding box center [473, 86] width 46 height 22
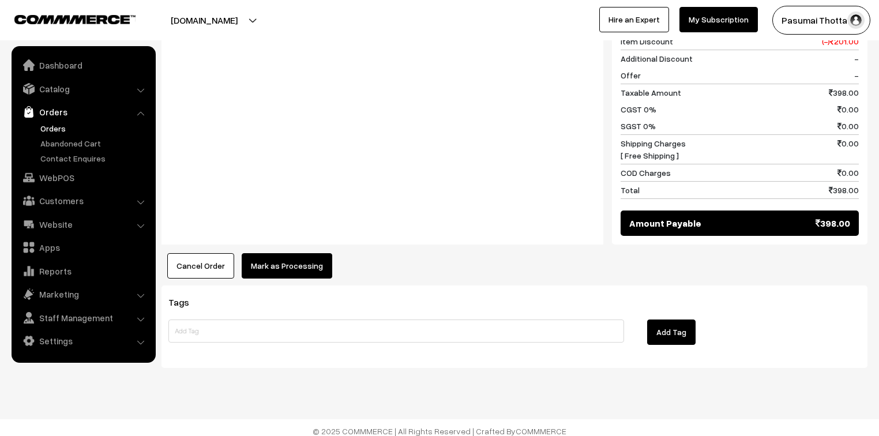
scroll to position [533, 0]
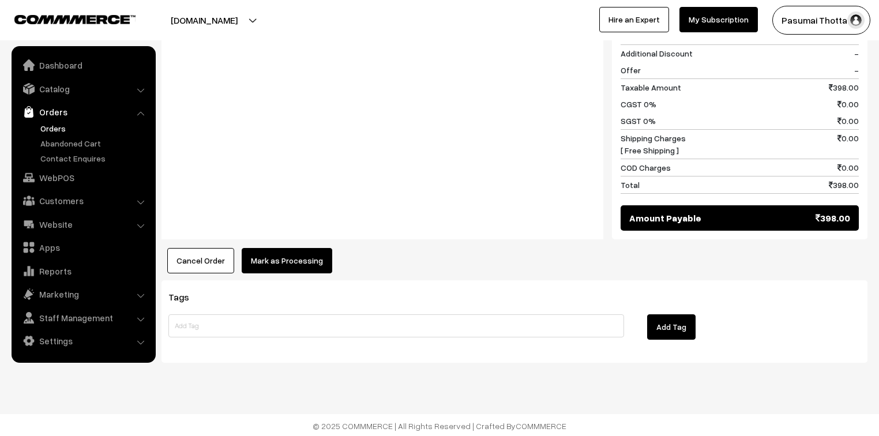
click at [307, 250] on button "Mark as Processing" at bounding box center [287, 260] width 91 height 25
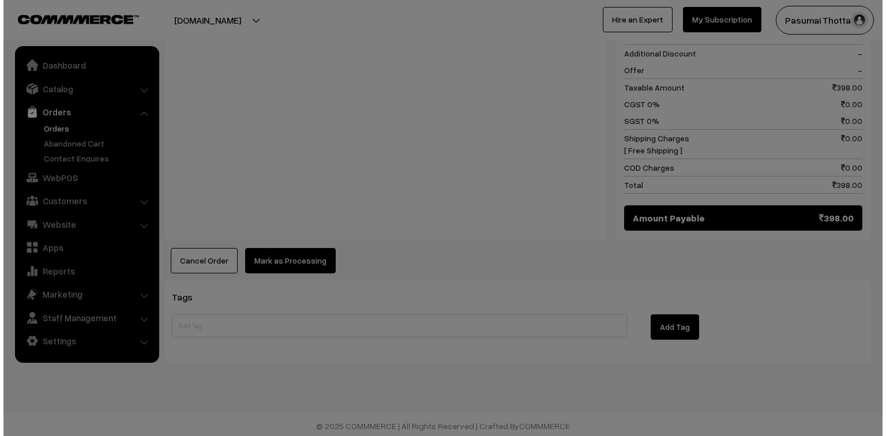
scroll to position [533, 0]
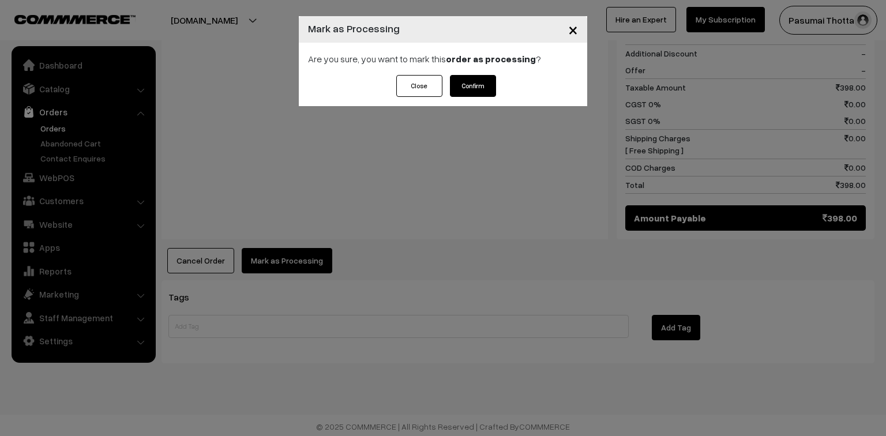
click at [466, 83] on button "Confirm" at bounding box center [473, 86] width 46 height 22
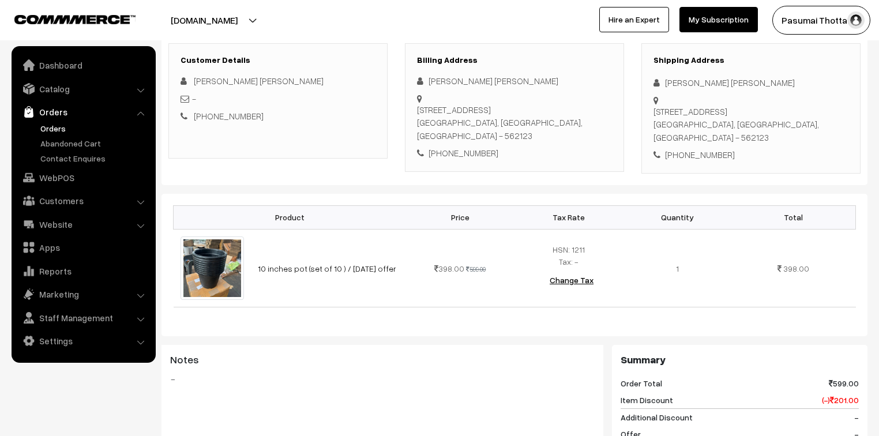
scroll to position [185, 0]
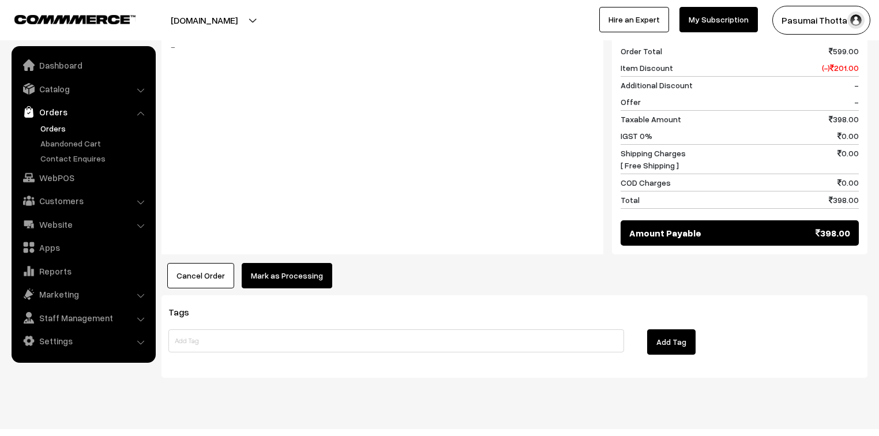
click at [278, 263] on button "Mark as Processing" at bounding box center [287, 275] width 91 height 25
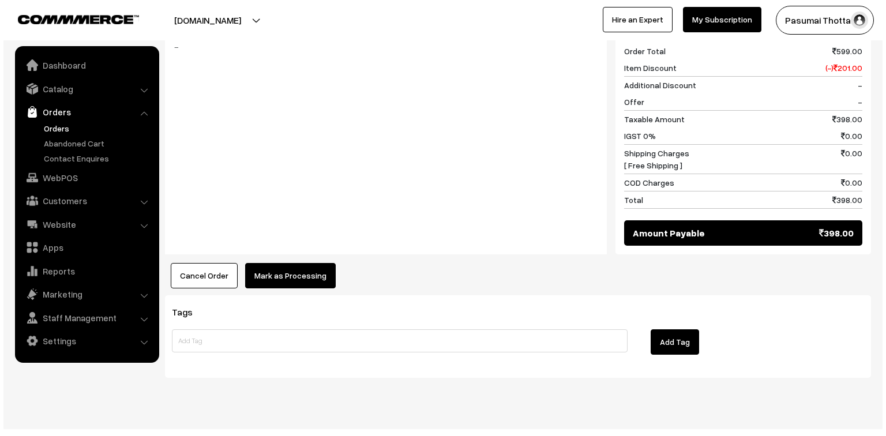
scroll to position [501, 0]
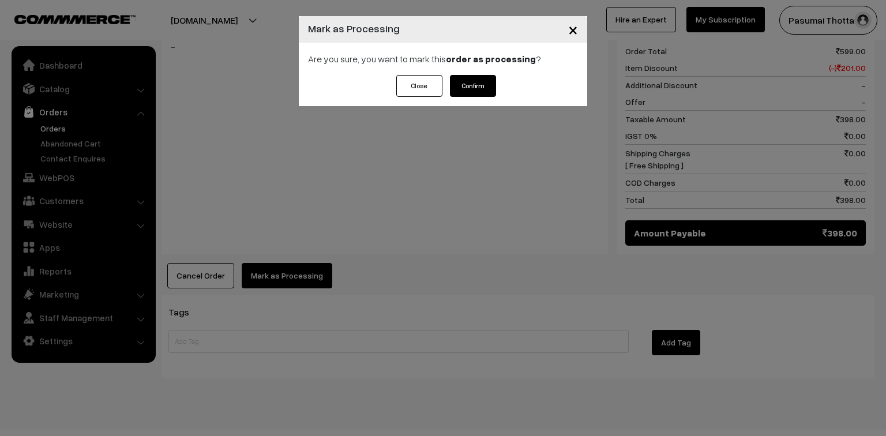
click at [458, 85] on button "Confirm" at bounding box center [473, 86] width 46 height 22
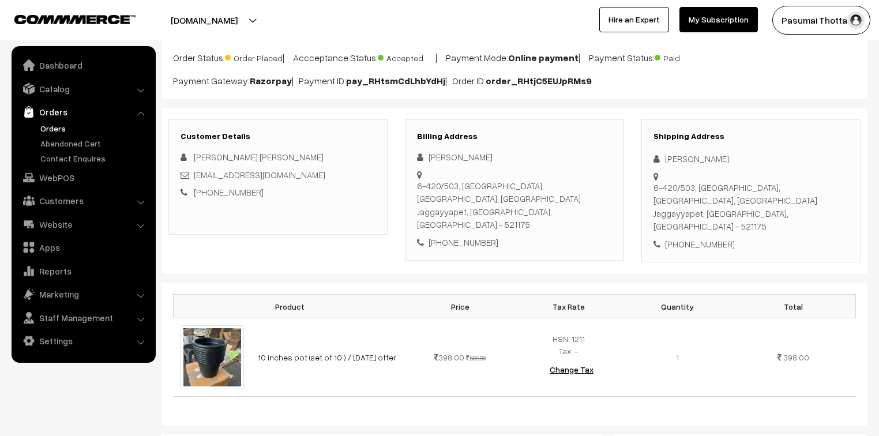
scroll to position [138, 0]
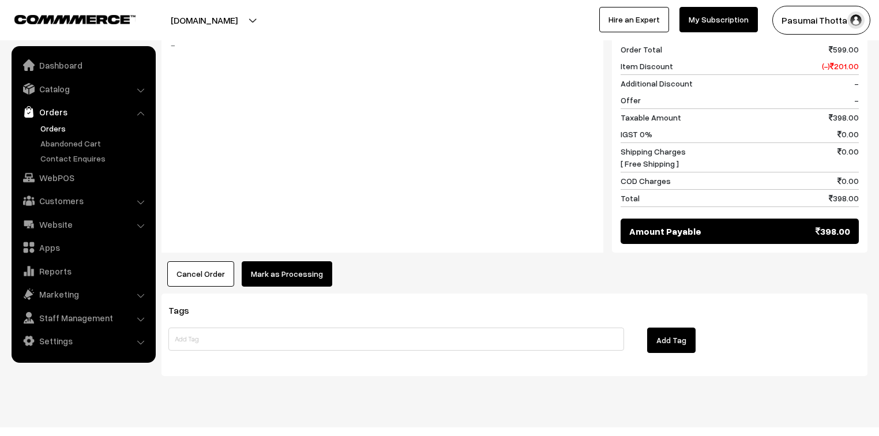
click at [278, 261] on button "Mark as Processing" at bounding box center [287, 273] width 91 height 25
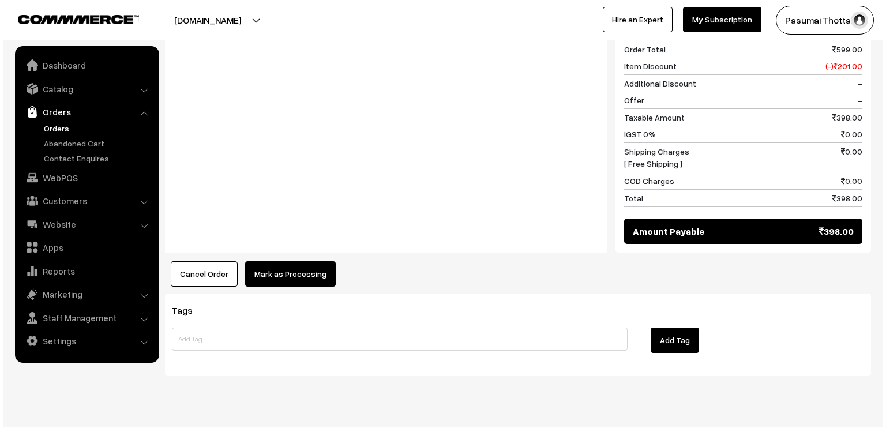
scroll to position [516, 0]
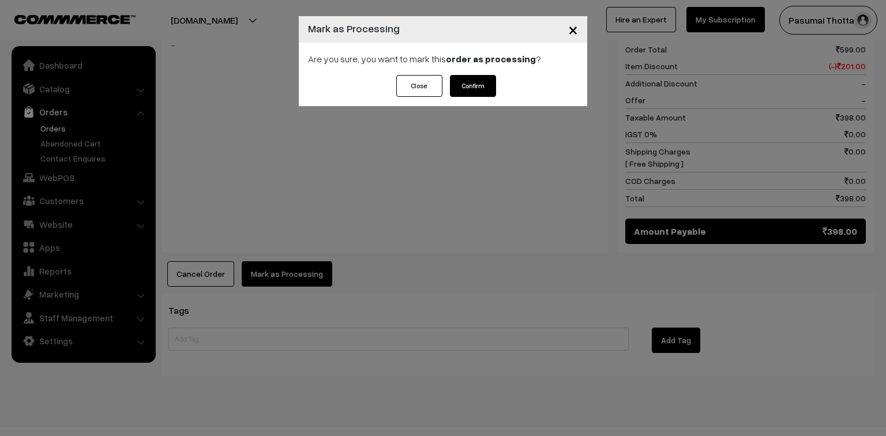
click at [468, 81] on button "Confirm" at bounding box center [473, 86] width 46 height 22
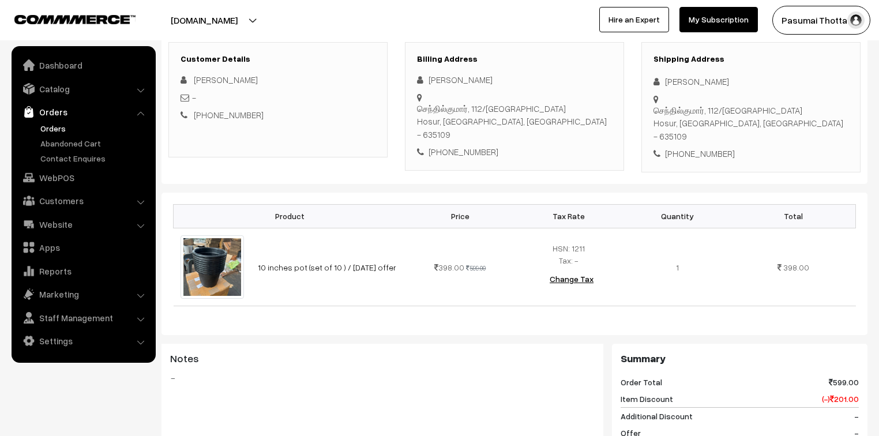
scroll to position [231, 0]
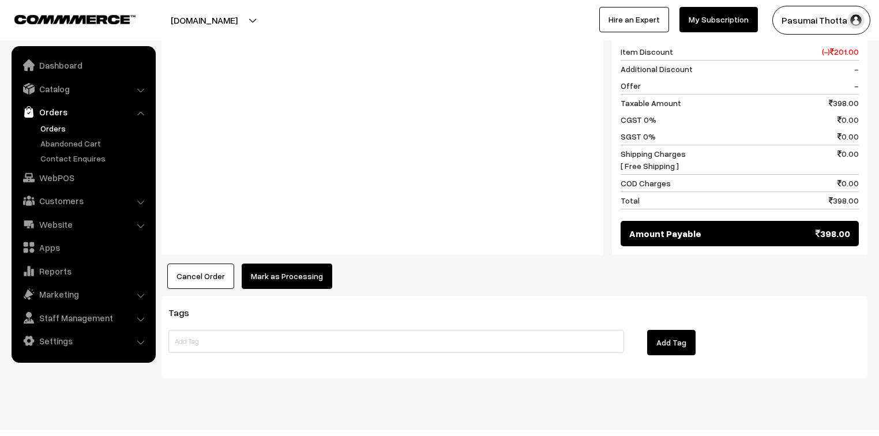
click at [279, 264] on button "Mark as Processing" at bounding box center [287, 276] width 91 height 25
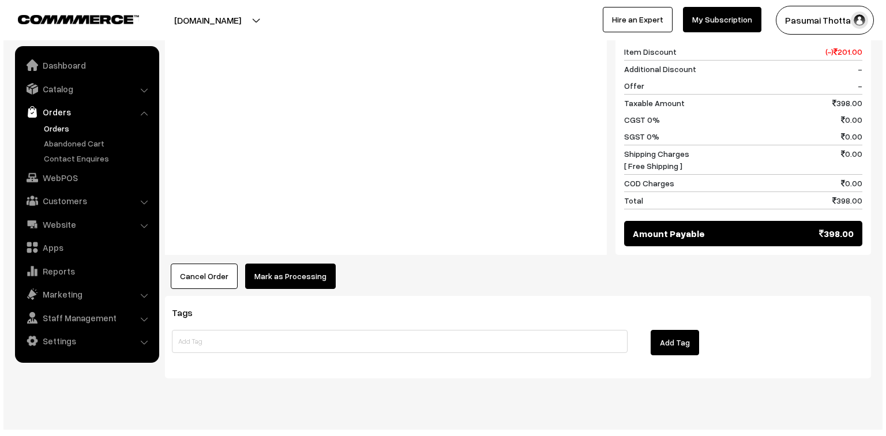
scroll to position [518, 0]
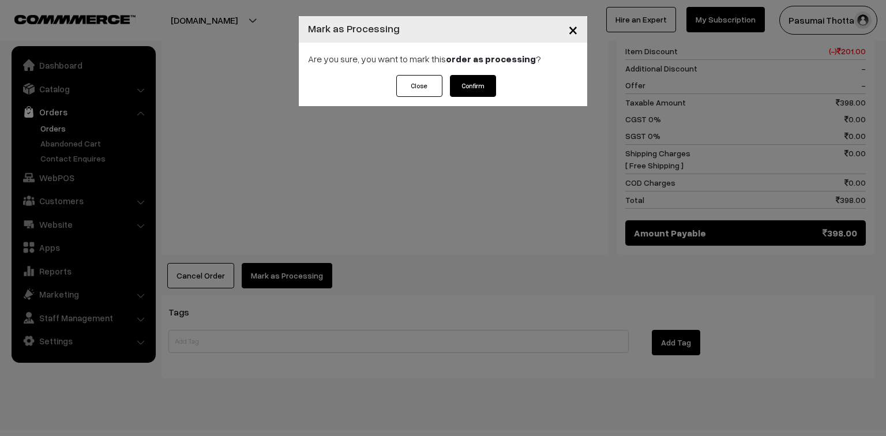
click at [507, 74] on div "Are you sure, you want to mark this order as processing ?" at bounding box center [443, 59] width 288 height 32
click at [479, 79] on button "Confirm" at bounding box center [473, 86] width 46 height 22
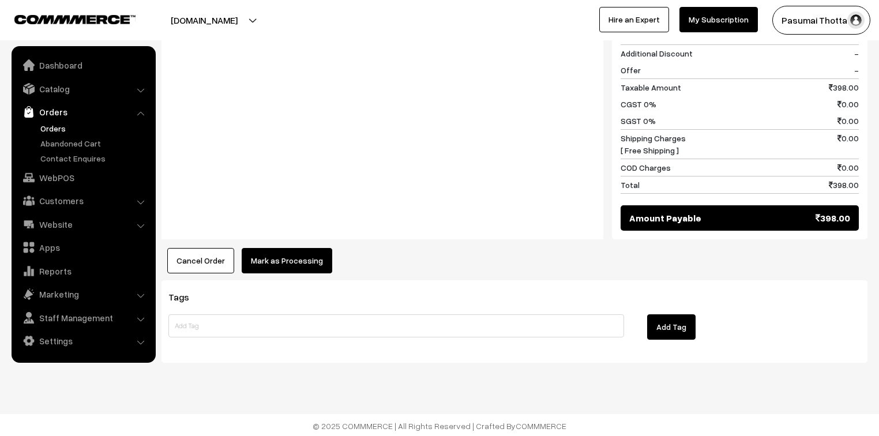
click at [282, 253] on button "Mark as Processing" at bounding box center [287, 260] width 91 height 25
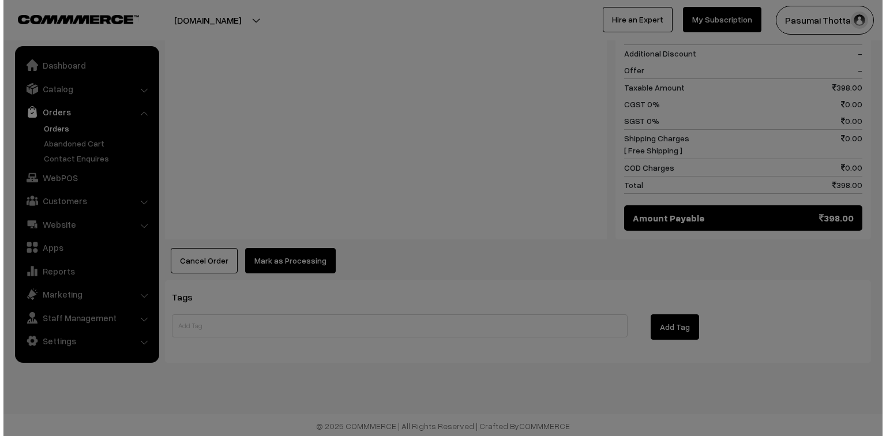
scroll to position [533, 0]
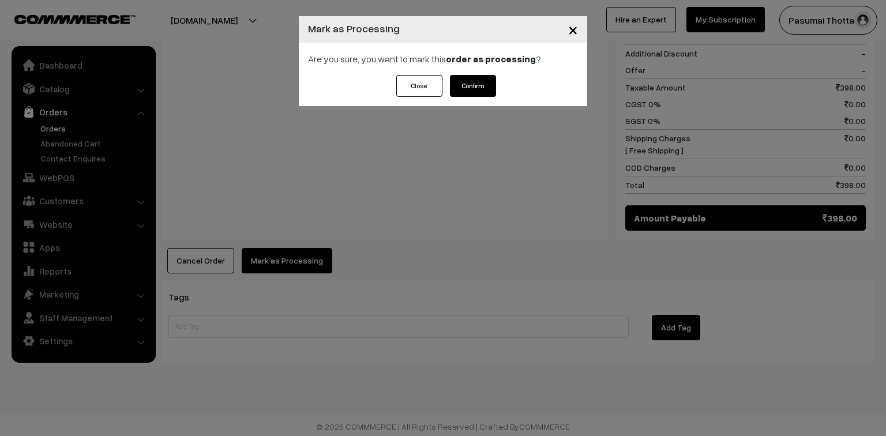
click at [485, 86] on button "Confirm" at bounding box center [473, 86] width 46 height 22
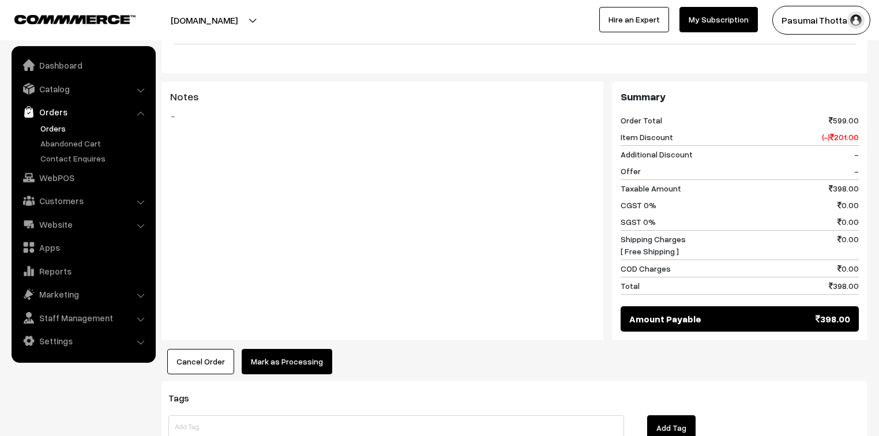
scroll to position [519, 0]
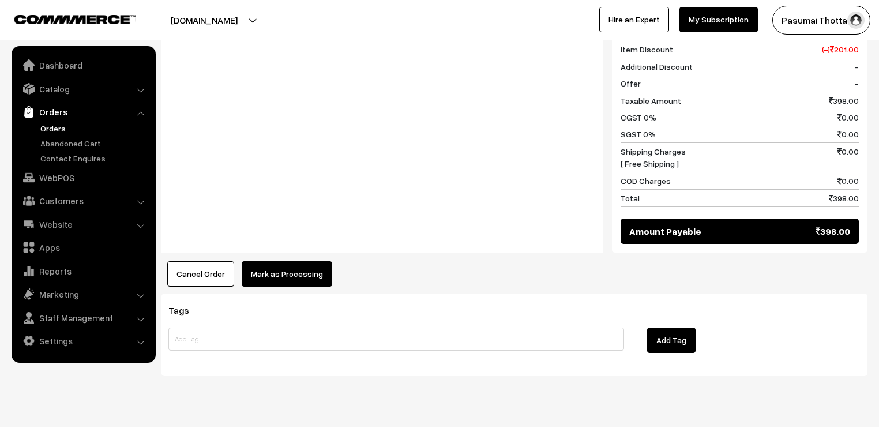
click at [295, 261] on button "Mark as Processing" at bounding box center [287, 273] width 91 height 25
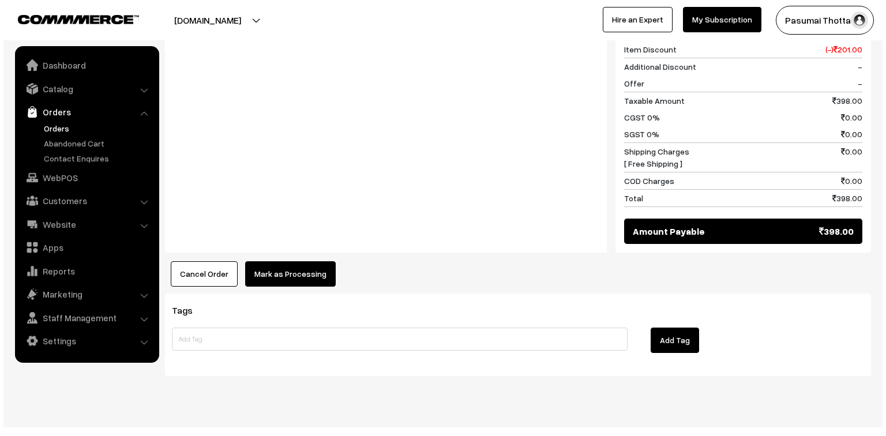
scroll to position [520, 0]
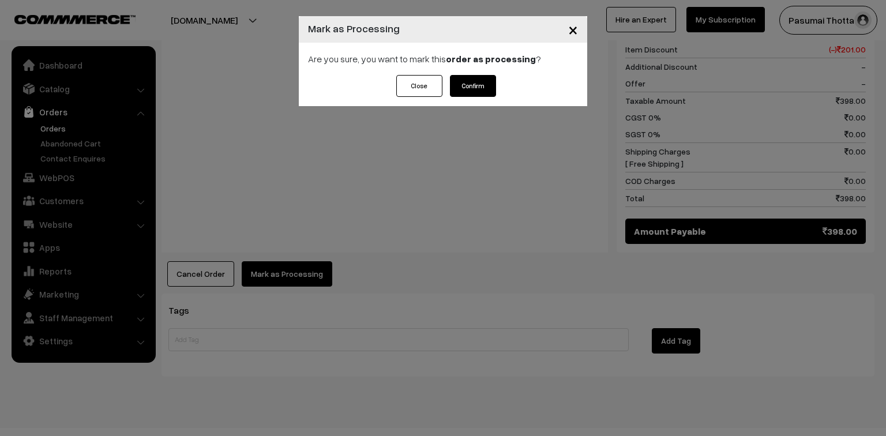
click at [469, 72] on div "Are you sure, you want to mark this order as processing ?" at bounding box center [443, 59] width 288 height 32
click at [473, 89] on button "Confirm" at bounding box center [473, 86] width 46 height 22
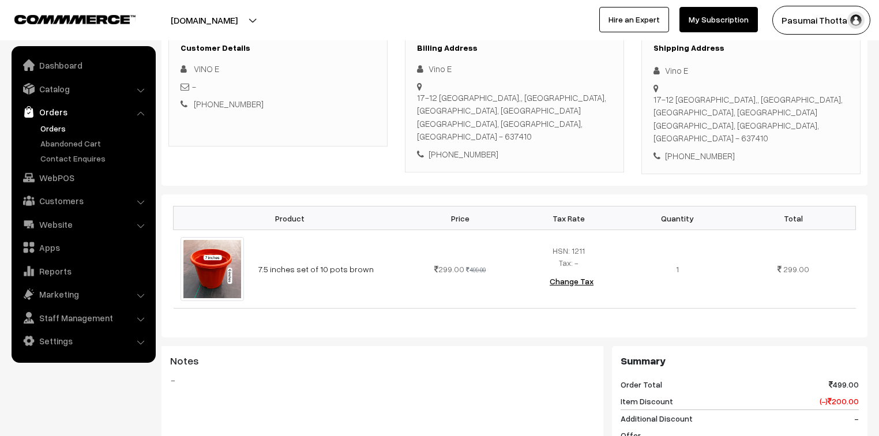
scroll to position [508, 0]
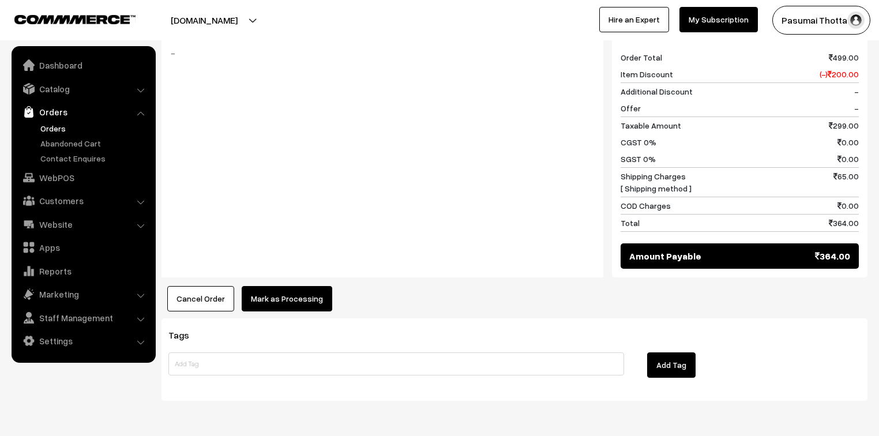
click at [237, 286] on div "Cancel Order × Cancel Order Are you sure, you want to cancel this order? Close …" at bounding box center [515, 298] width 706 height 25
click at [255, 286] on button "Mark as Processing" at bounding box center [287, 298] width 91 height 25
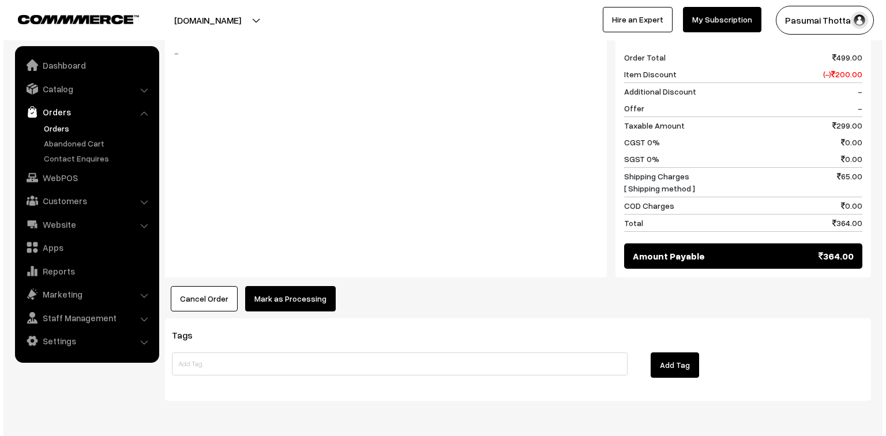
scroll to position [508, 0]
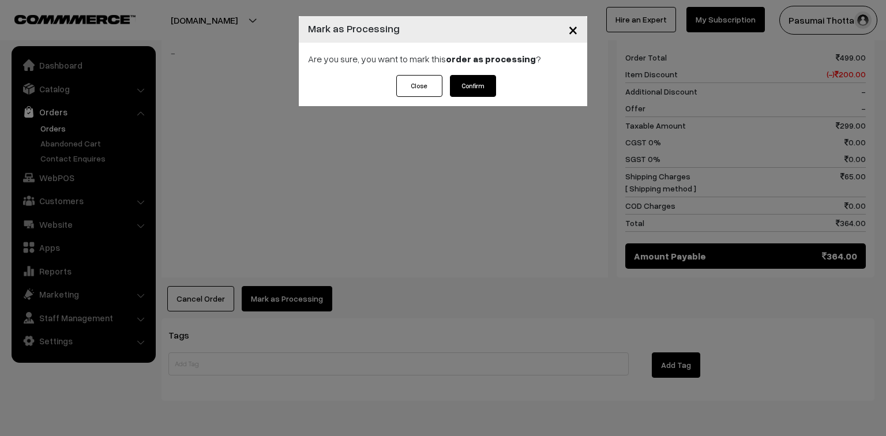
click at [460, 87] on button "Confirm" at bounding box center [473, 86] width 46 height 22
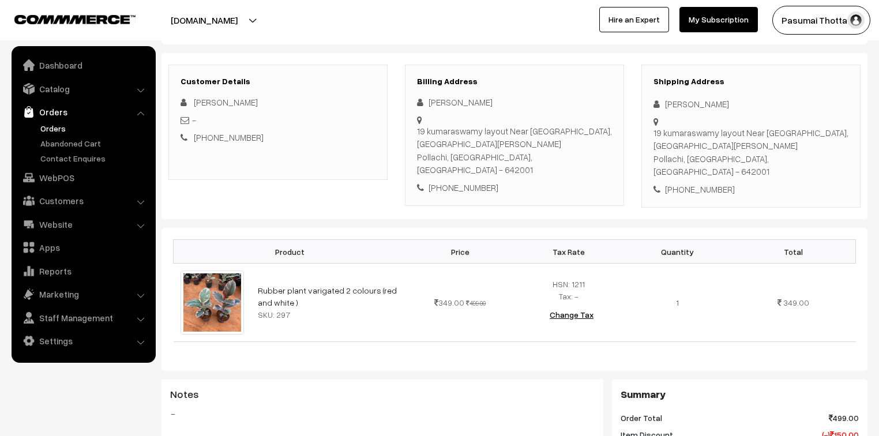
scroll to position [185, 0]
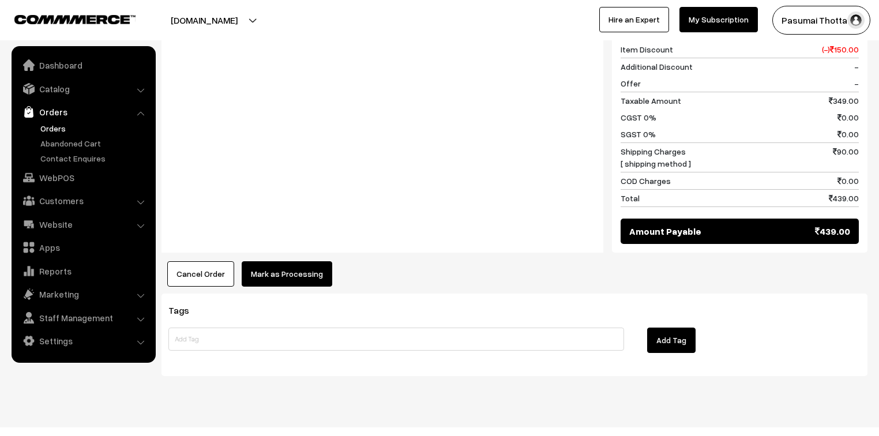
click at [309, 261] on button "Mark as Processing" at bounding box center [287, 273] width 91 height 25
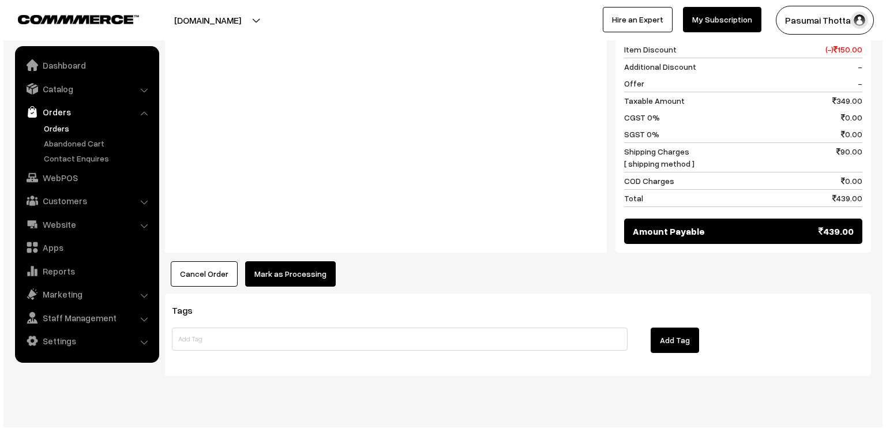
scroll to position [533, 0]
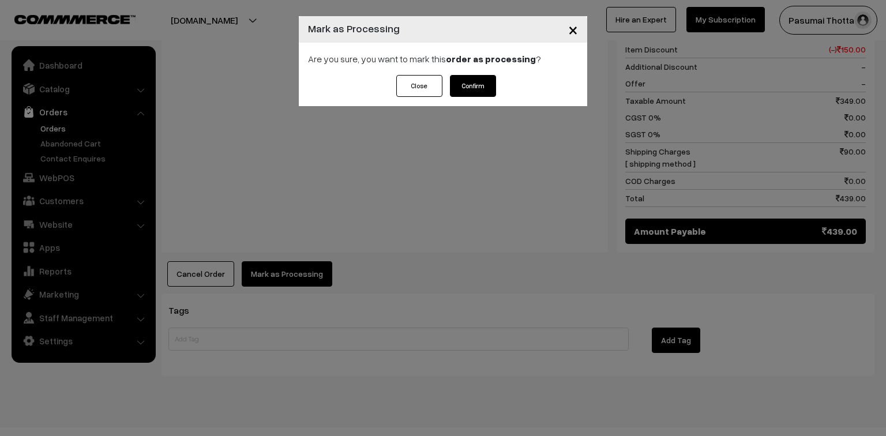
click at [477, 77] on button "Confirm" at bounding box center [473, 86] width 46 height 22
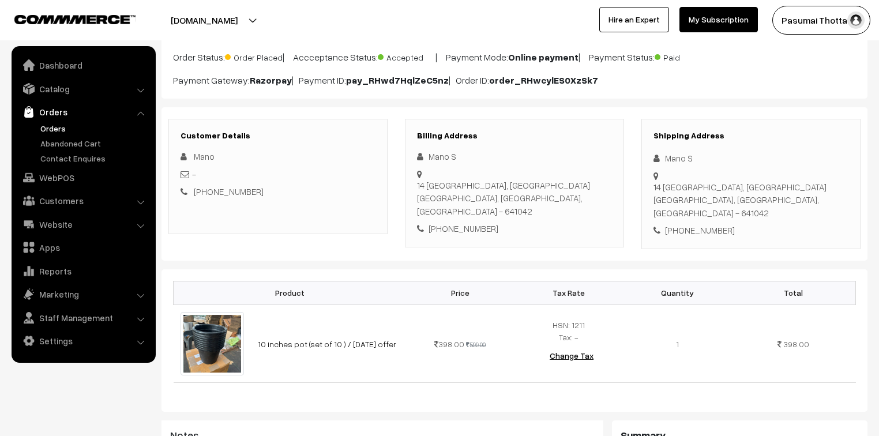
scroll to position [138, 0]
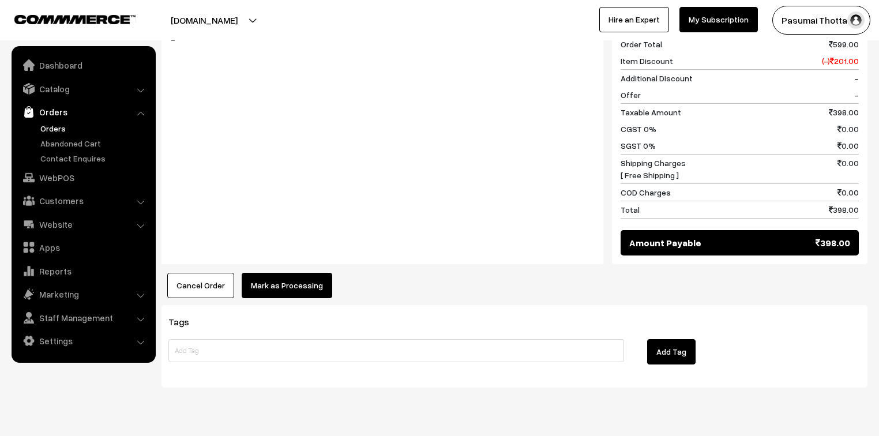
click at [287, 278] on button "Mark as Processing" at bounding box center [287, 285] width 91 height 25
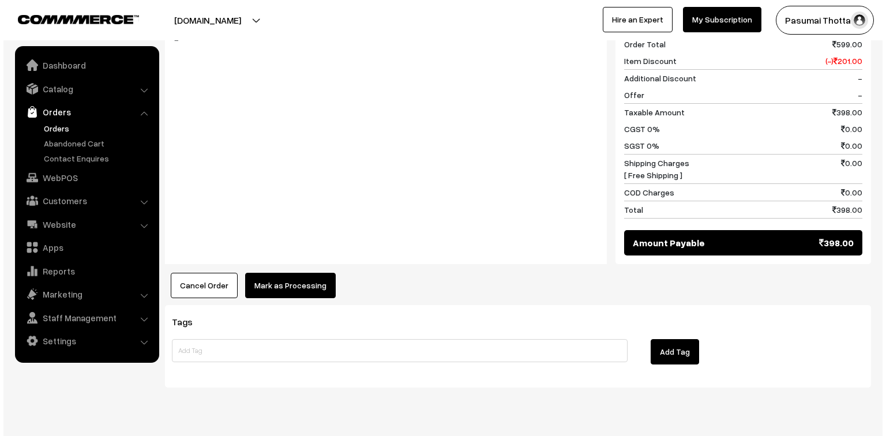
scroll to position [508, 0]
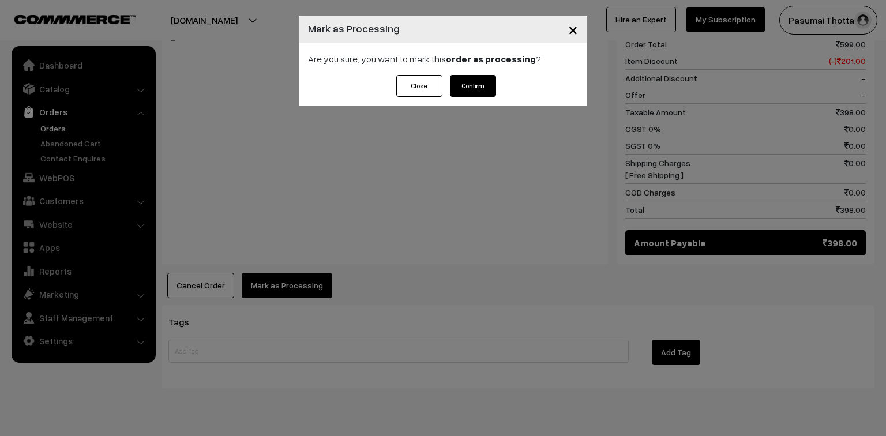
click at [473, 86] on button "Confirm" at bounding box center [473, 86] width 46 height 22
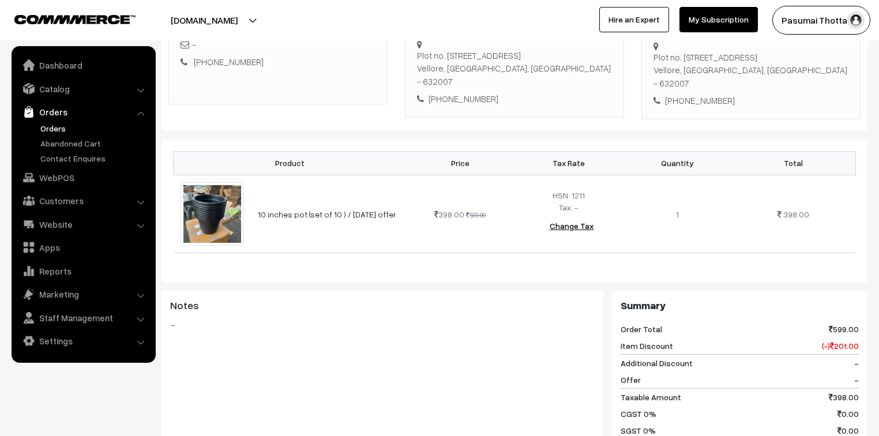
scroll to position [231, 0]
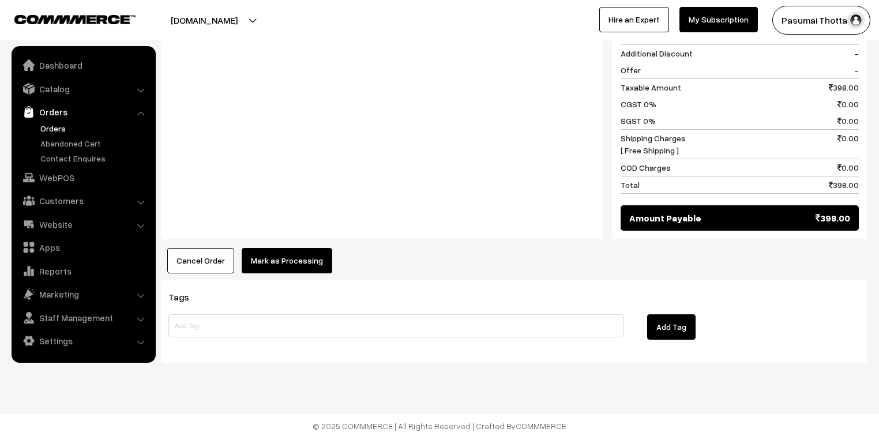
click at [275, 265] on button "Mark as Processing" at bounding box center [287, 260] width 91 height 25
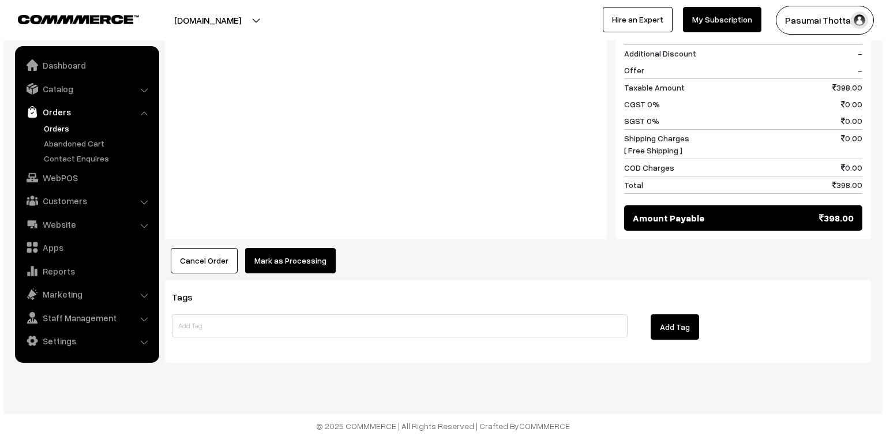
scroll to position [533, 0]
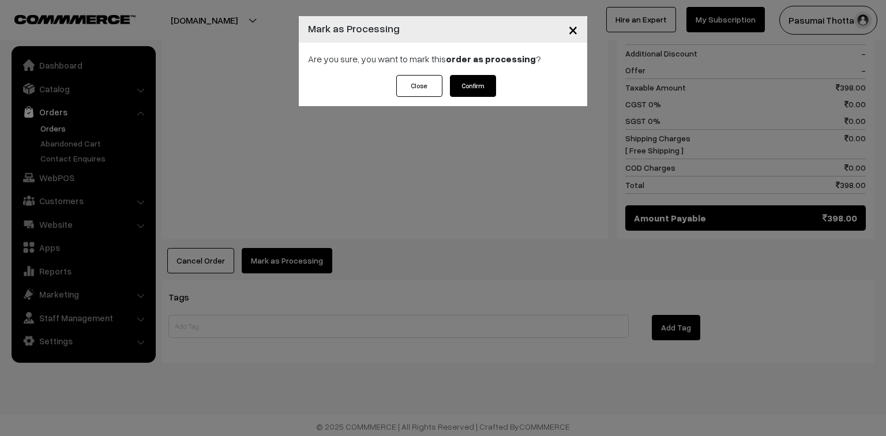
click at [471, 90] on button "Confirm" at bounding box center [473, 86] width 46 height 22
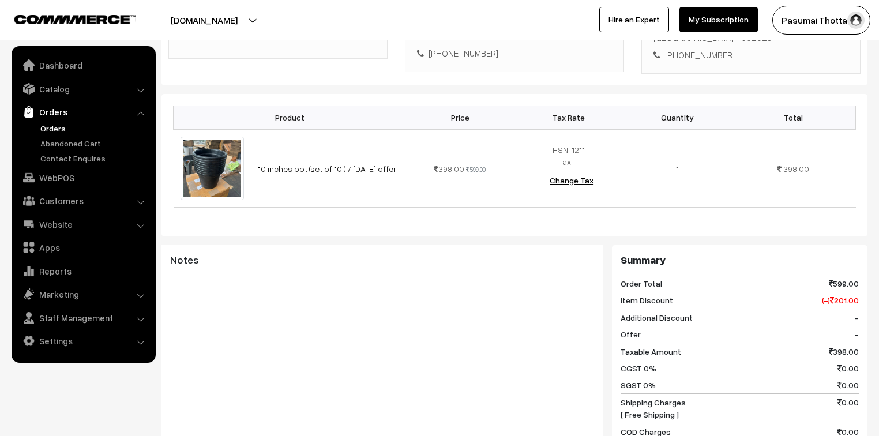
scroll to position [277, 0]
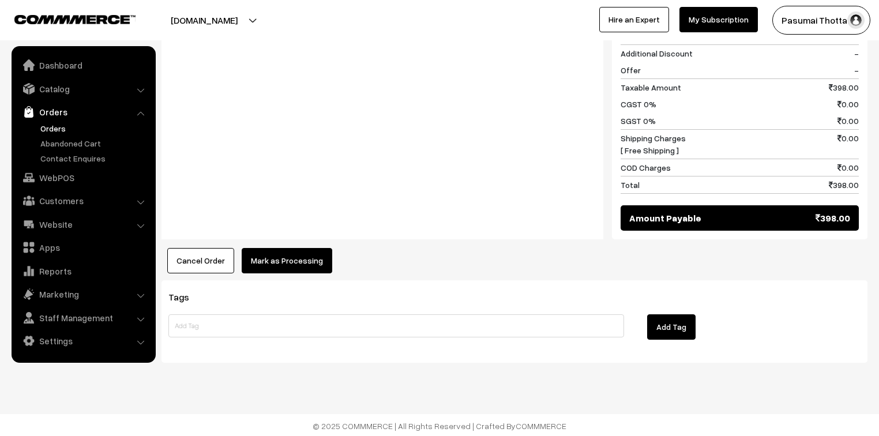
click at [323, 259] on button "Mark as Processing" at bounding box center [287, 260] width 91 height 25
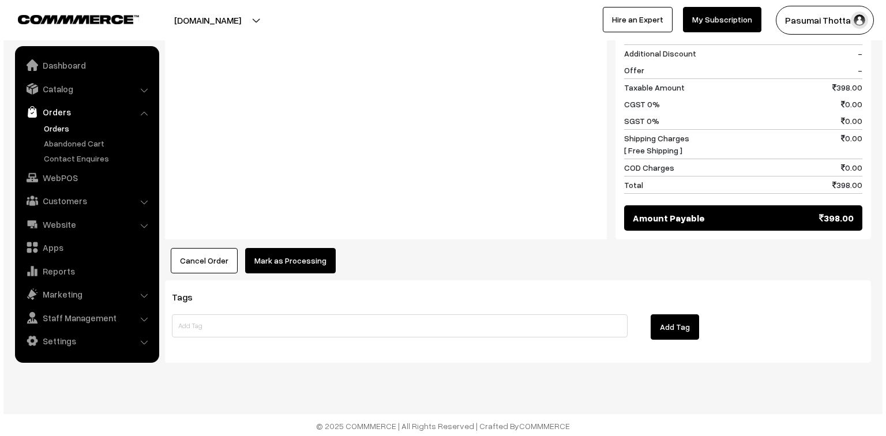
scroll to position [533, 0]
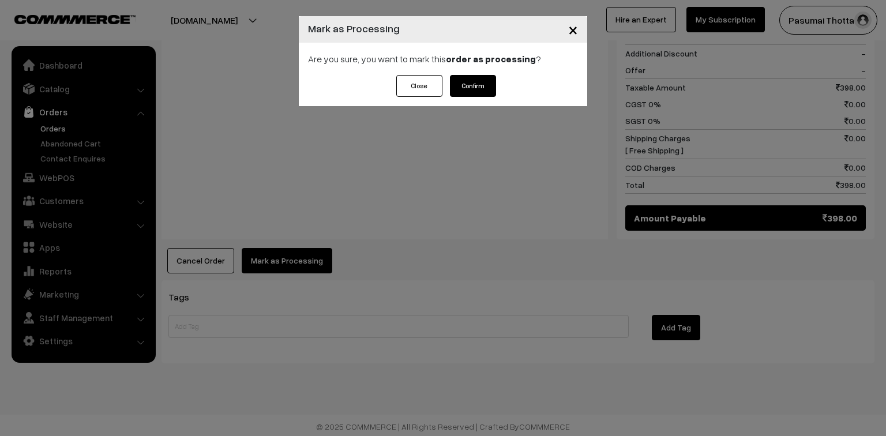
click at [484, 77] on button "Confirm" at bounding box center [473, 86] width 46 height 22
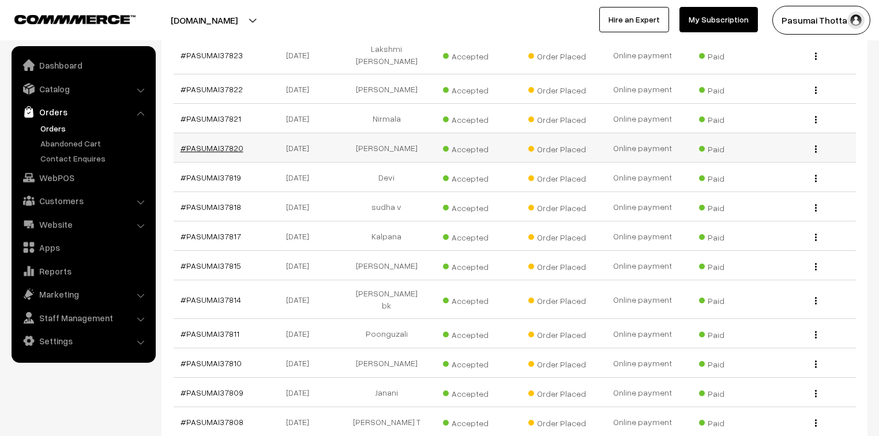
scroll to position [1062, 0]
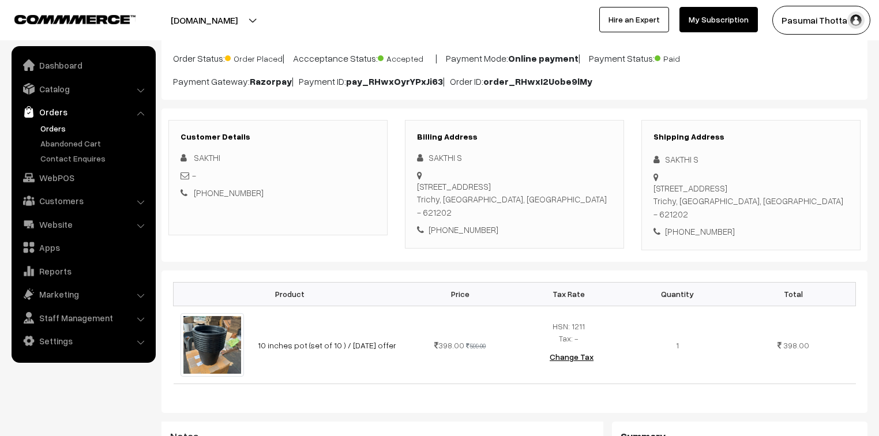
scroll to position [92, 0]
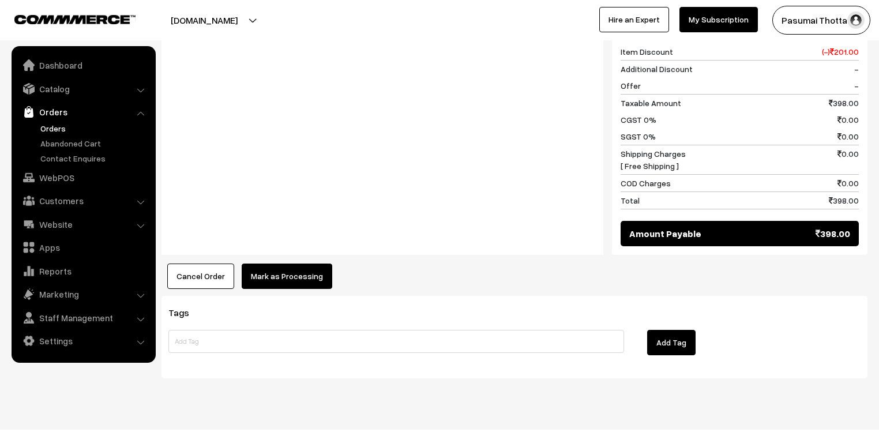
click at [281, 265] on button "Mark as Processing" at bounding box center [287, 276] width 91 height 25
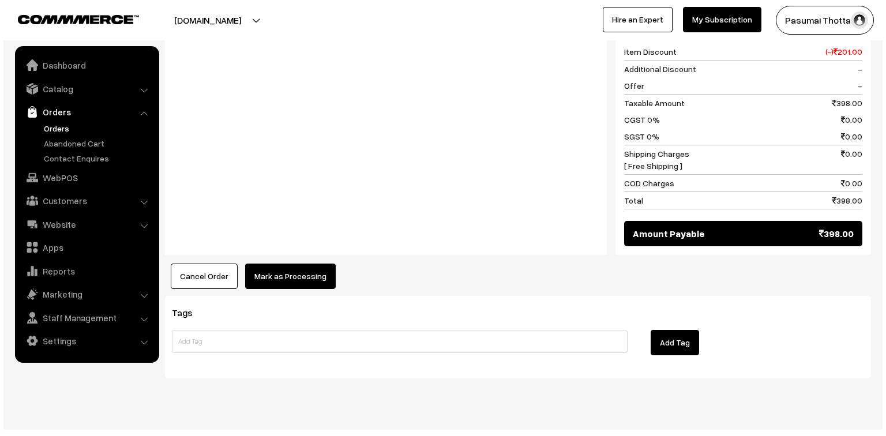
scroll to position [518, 0]
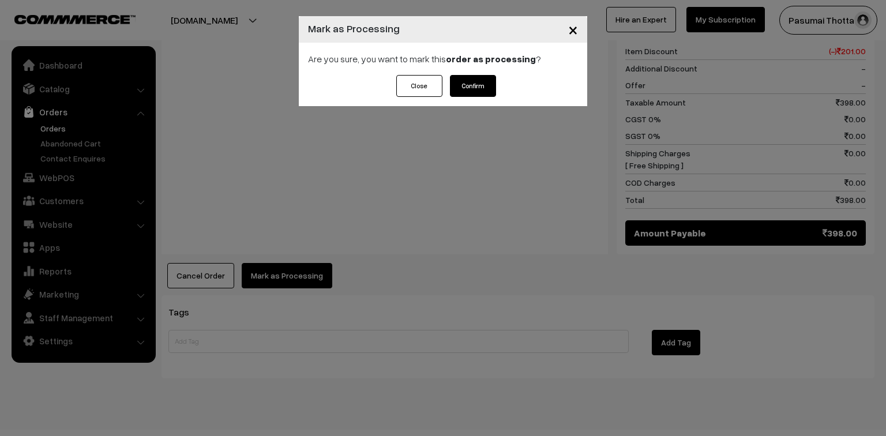
click at [466, 91] on button "Confirm" at bounding box center [473, 86] width 46 height 22
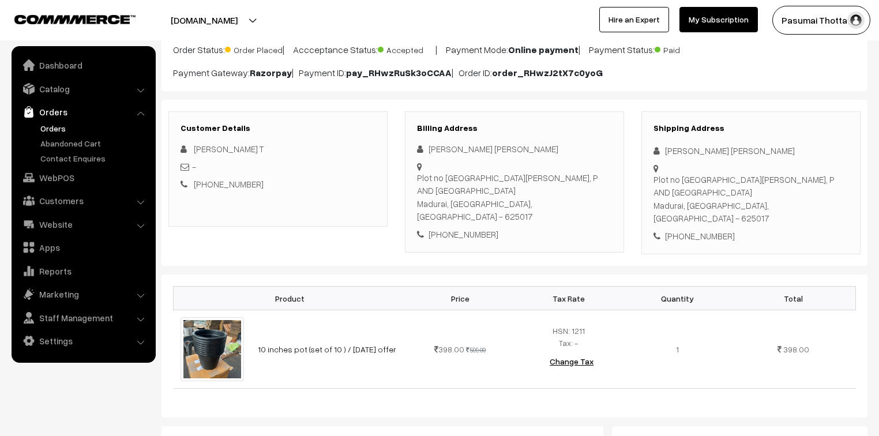
scroll to position [138, 0]
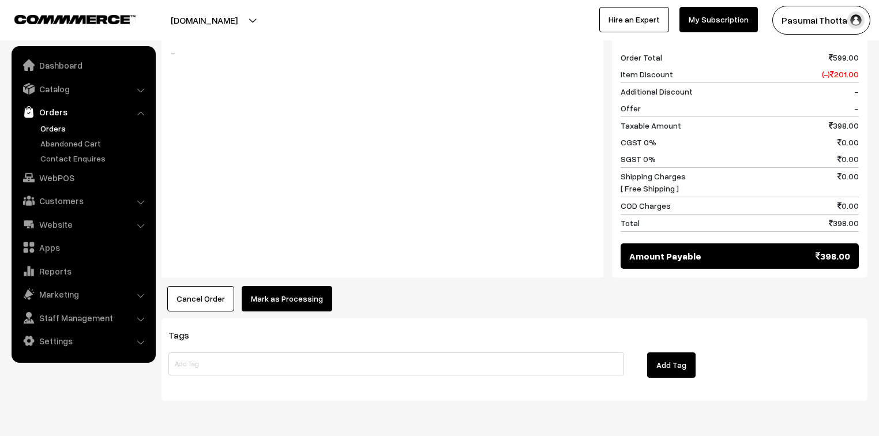
click at [283, 286] on button "Mark as Processing" at bounding box center [287, 298] width 91 height 25
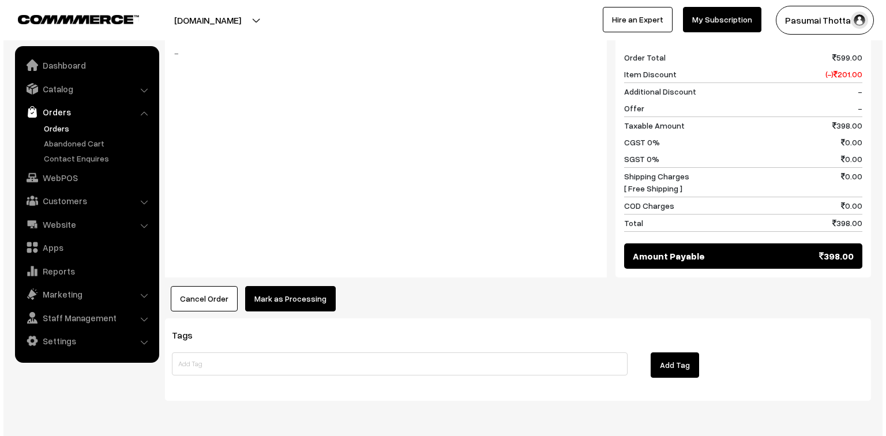
scroll to position [508, 0]
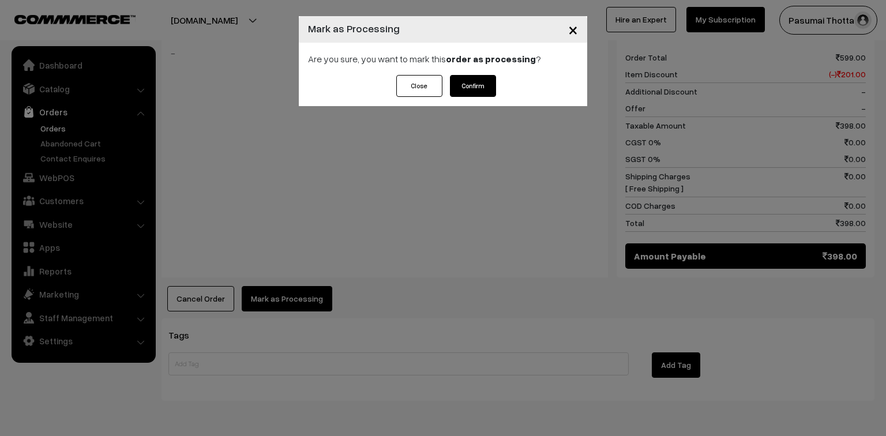
click at [451, 88] on button "Confirm" at bounding box center [473, 86] width 46 height 22
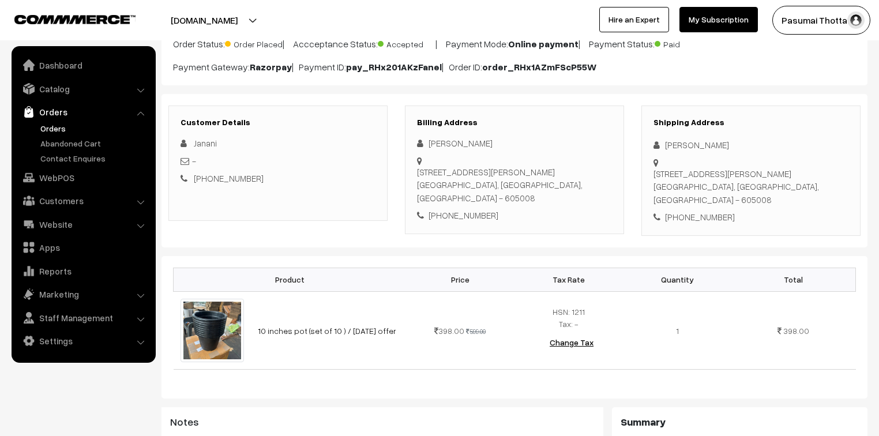
scroll to position [185, 0]
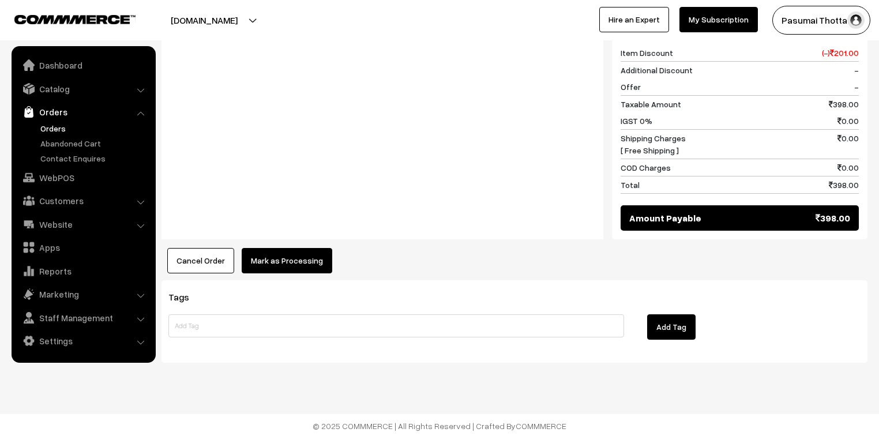
click at [274, 260] on button "Mark as Processing" at bounding box center [287, 260] width 91 height 25
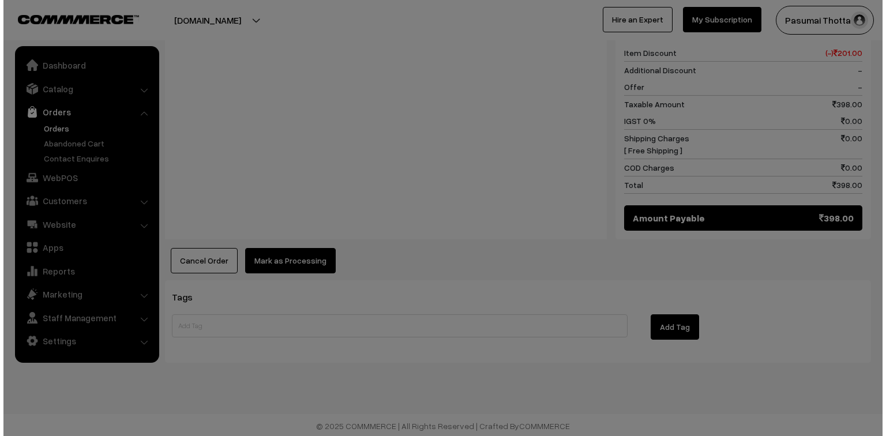
scroll to position [516, 0]
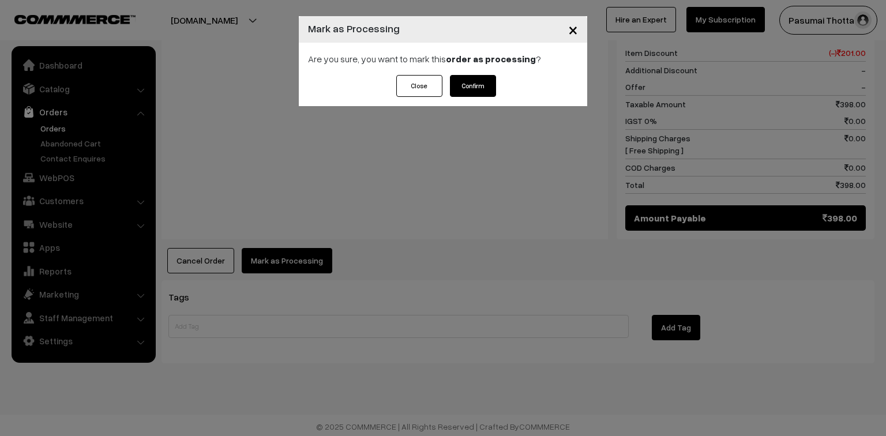
click at [468, 87] on button "Confirm" at bounding box center [473, 86] width 46 height 22
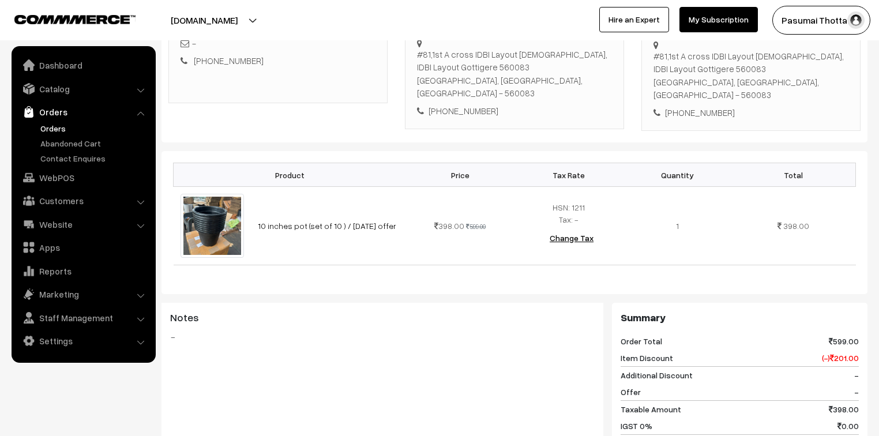
scroll to position [231, 0]
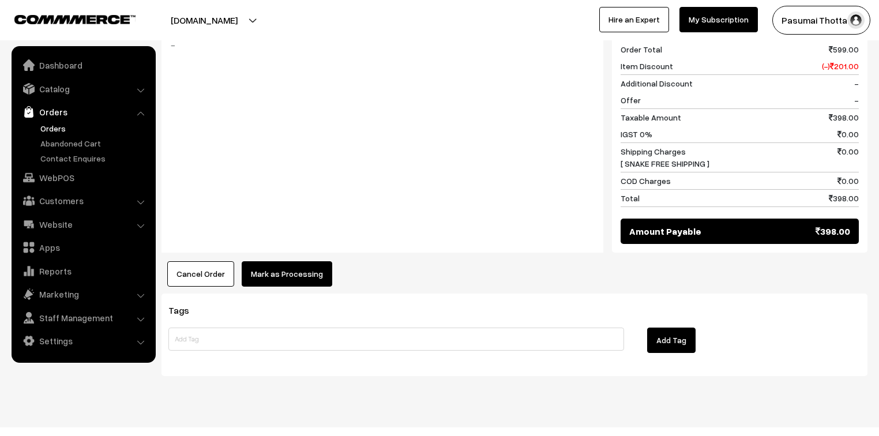
click at [300, 268] on button "Mark as Processing" at bounding box center [287, 273] width 91 height 25
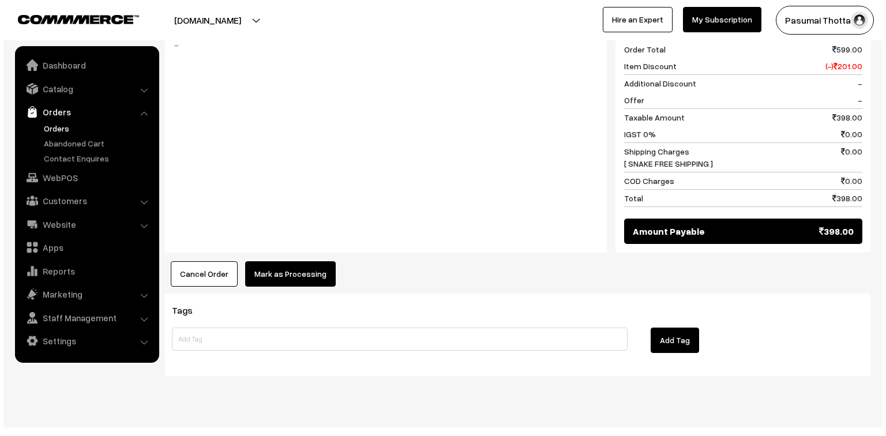
scroll to position [516, 0]
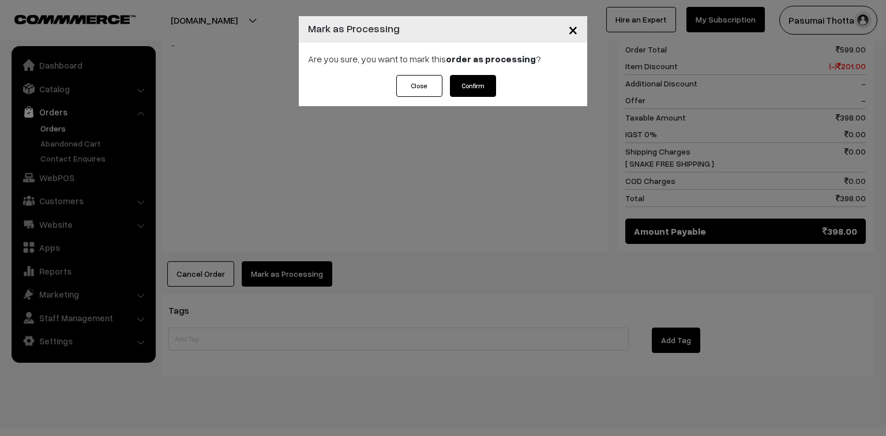
click at [471, 77] on button "Confirm" at bounding box center [473, 86] width 46 height 22
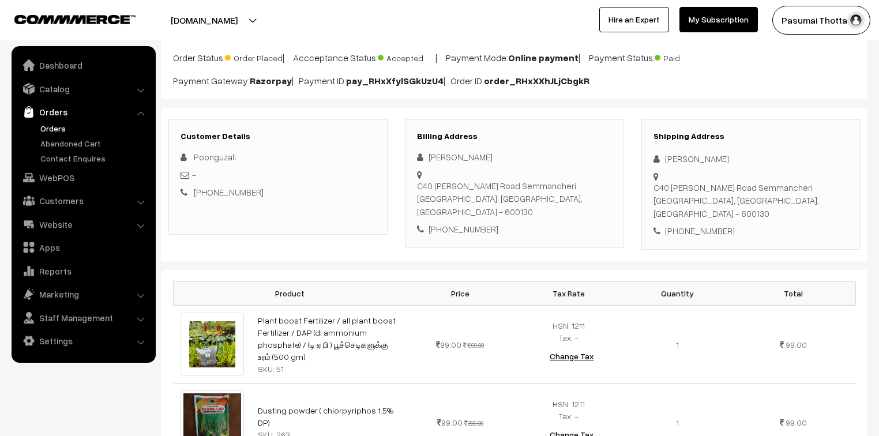
scroll to position [92, 0]
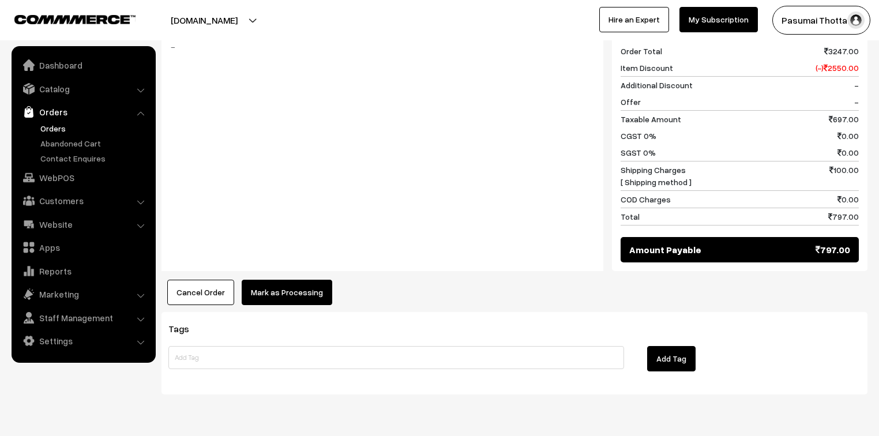
click at [294, 280] on button "Mark as Processing" at bounding box center [287, 292] width 91 height 25
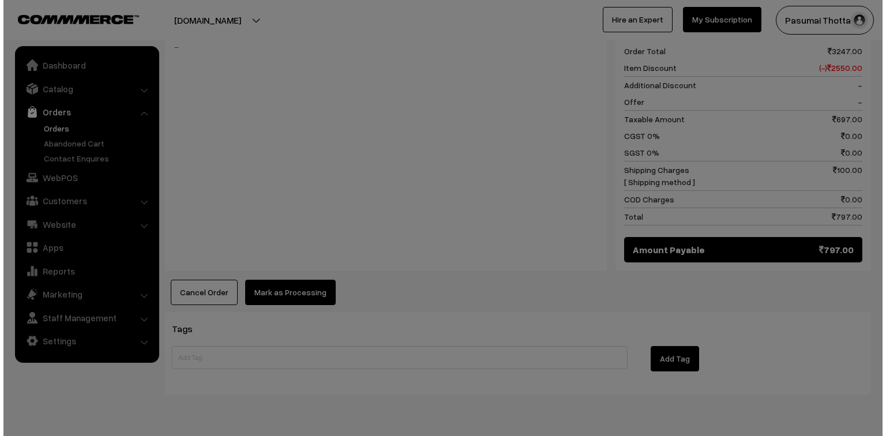
scroll to position [741, 0]
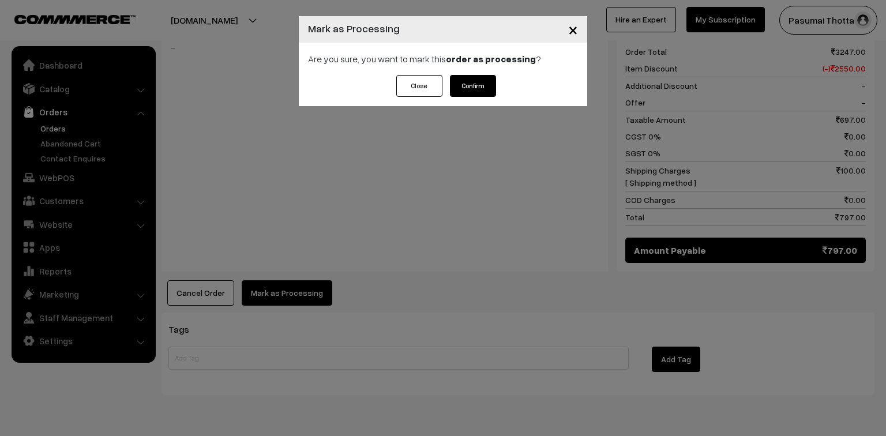
click at [496, 89] on button "Confirm" at bounding box center [473, 86] width 46 height 22
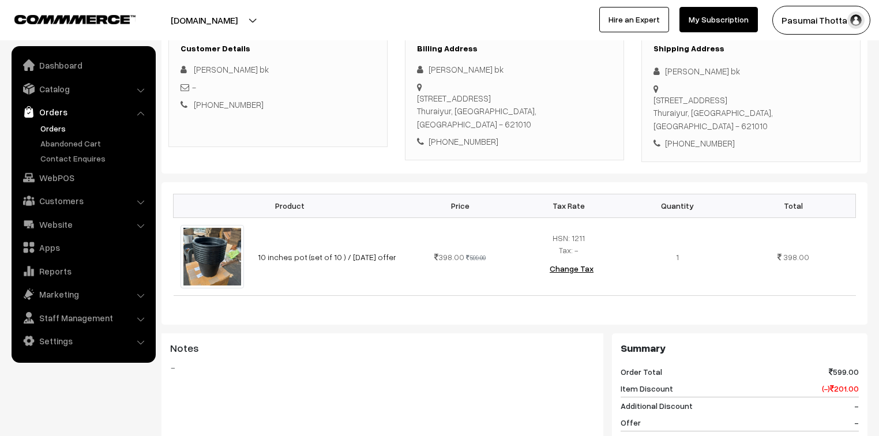
scroll to position [185, 0]
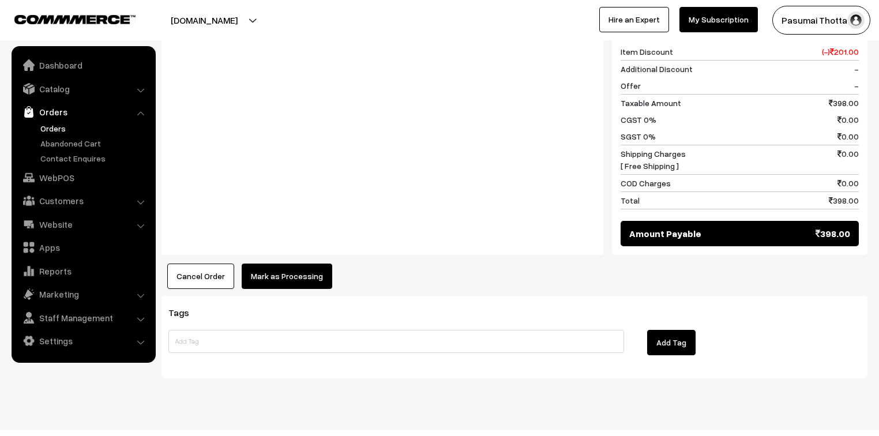
click at [297, 264] on button "Mark as Processing" at bounding box center [287, 276] width 91 height 25
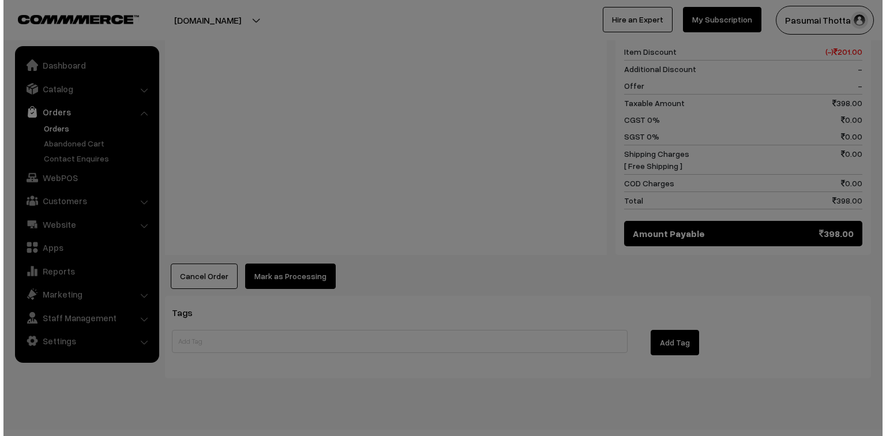
scroll to position [518, 0]
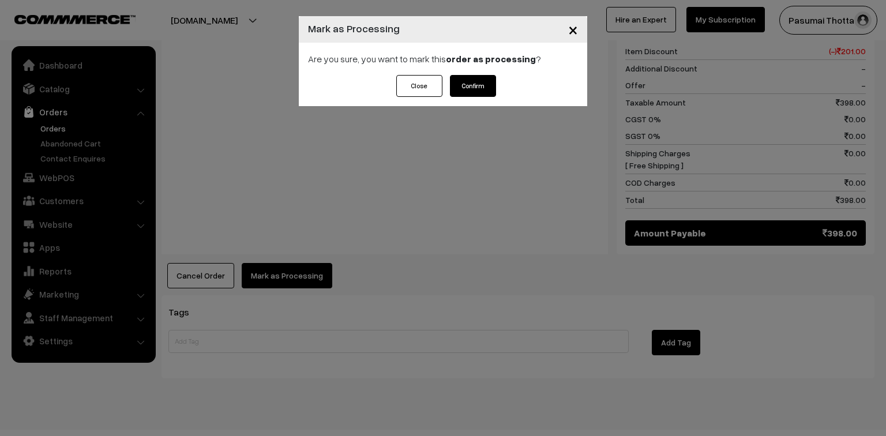
click at [486, 80] on button "Confirm" at bounding box center [473, 86] width 46 height 22
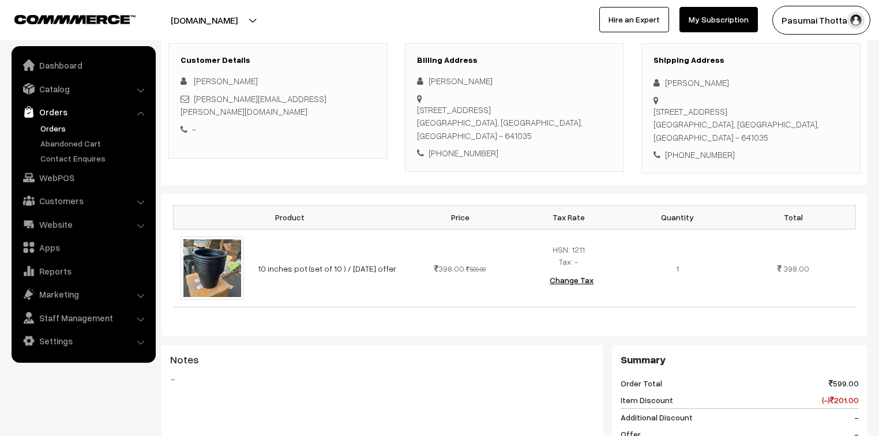
scroll to position [185, 0]
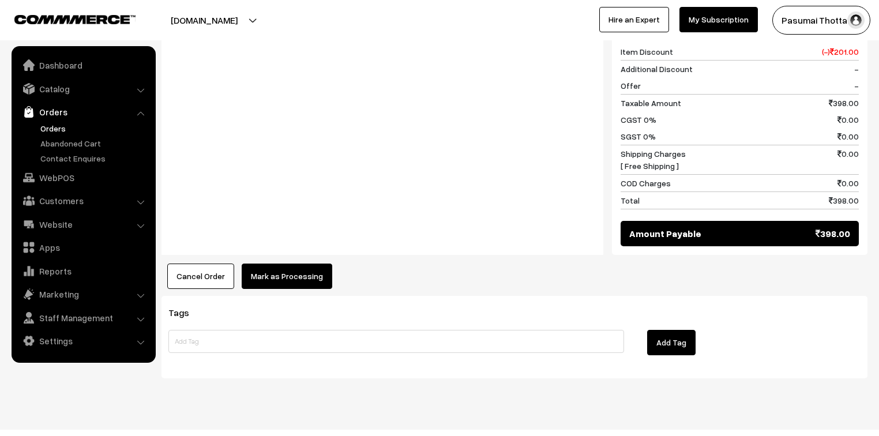
click at [265, 264] on button "Mark as Processing" at bounding box center [287, 276] width 91 height 25
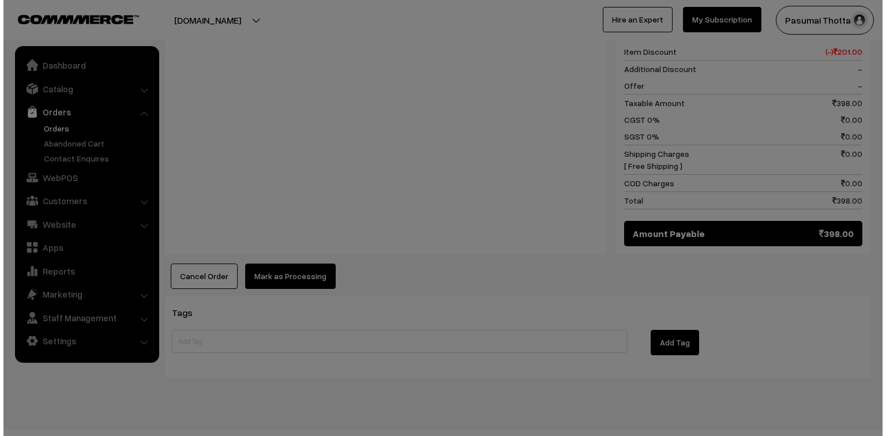
scroll to position [518, 0]
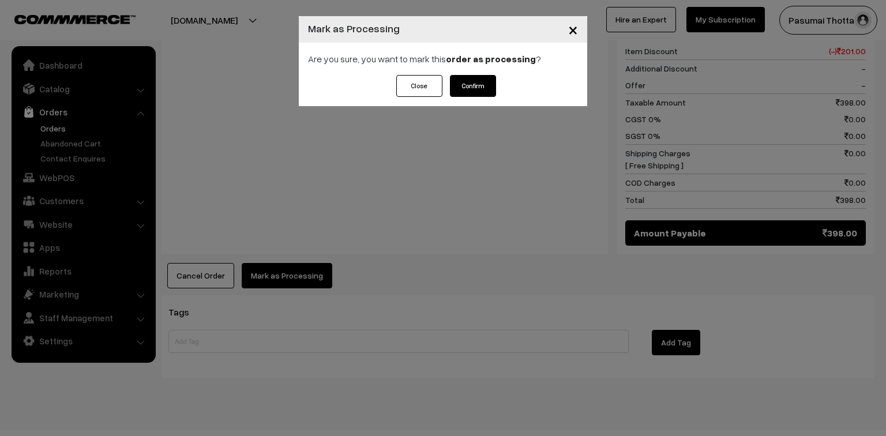
click at [482, 81] on button "Confirm" at bounding box center [473, 86] width 46 height 22
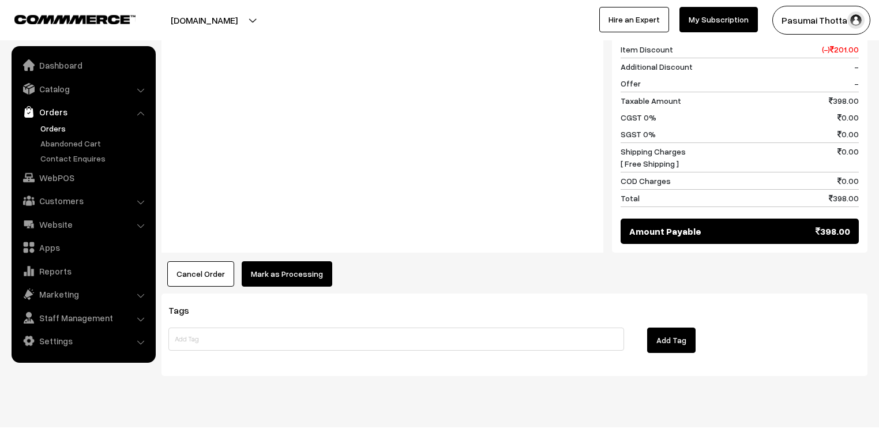
click at [274, 261] on button "Mark as Processing" at bounding box center [287, 273] width 91 height 25
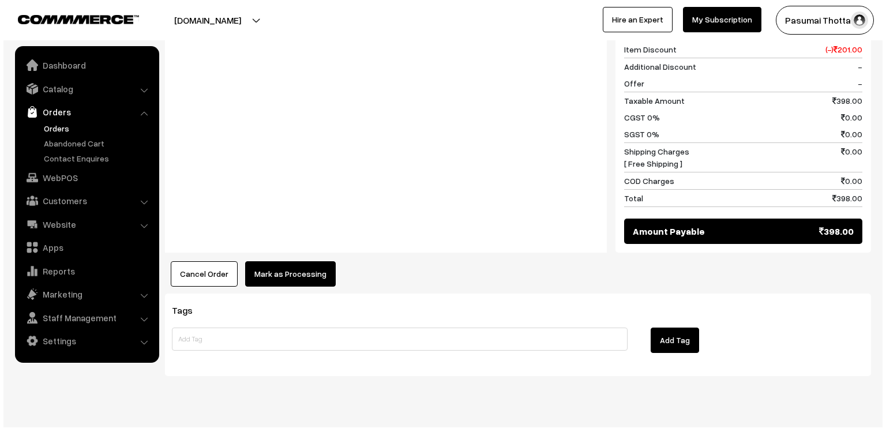
scroll to position [533, 0]
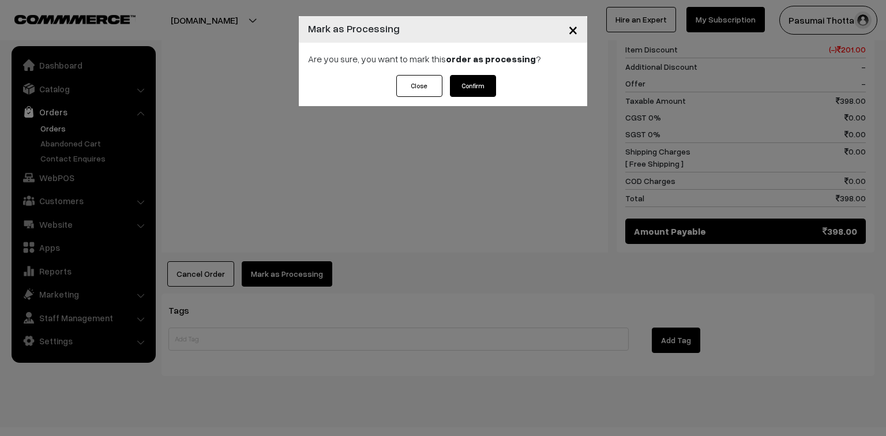
click at [485, 77] on button "Confirm" at bounding box center [473, 86] width 46 height 22
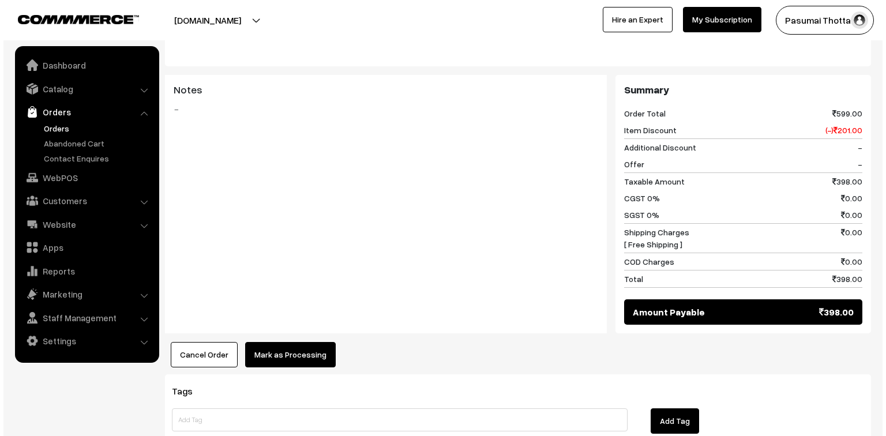
scroll to position [462, 0]
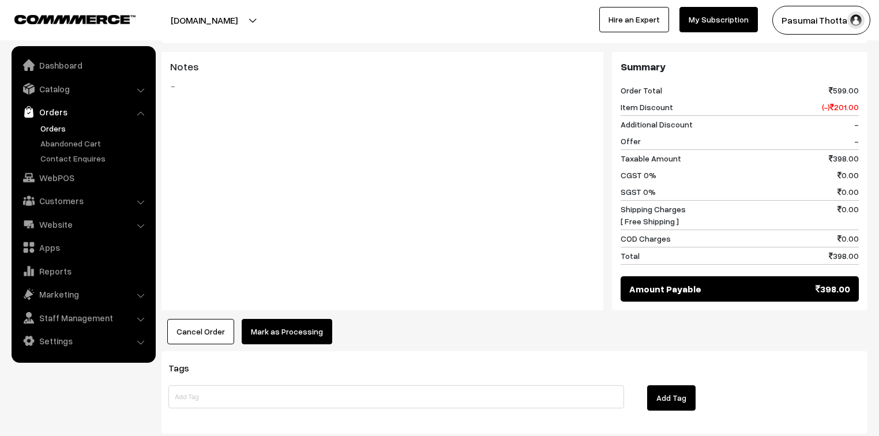
click at [263, 319] on button "Mark as Processing" at bounding box center [287, 331] width 91 height 25
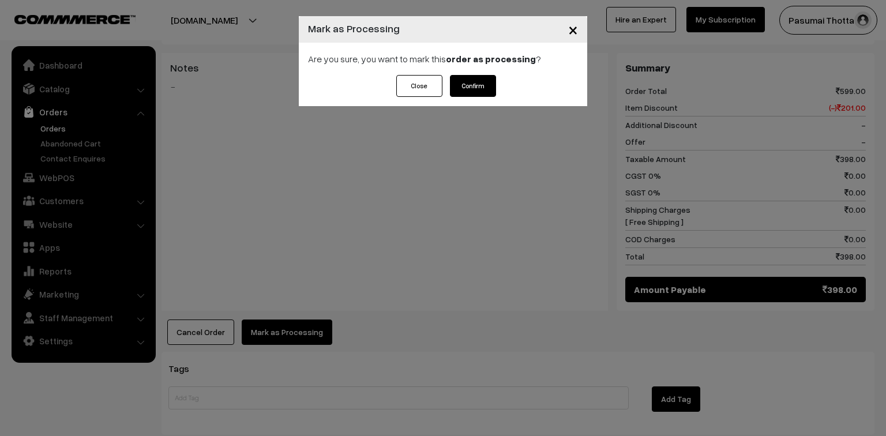
click at [478, 80] on button "Confirm" at bounding box center [473, 86] width 46 height 22
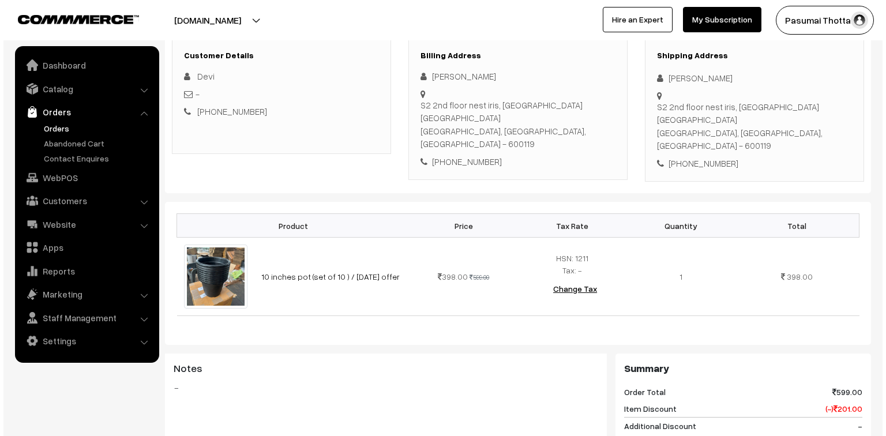
scroll to position [462, 0]
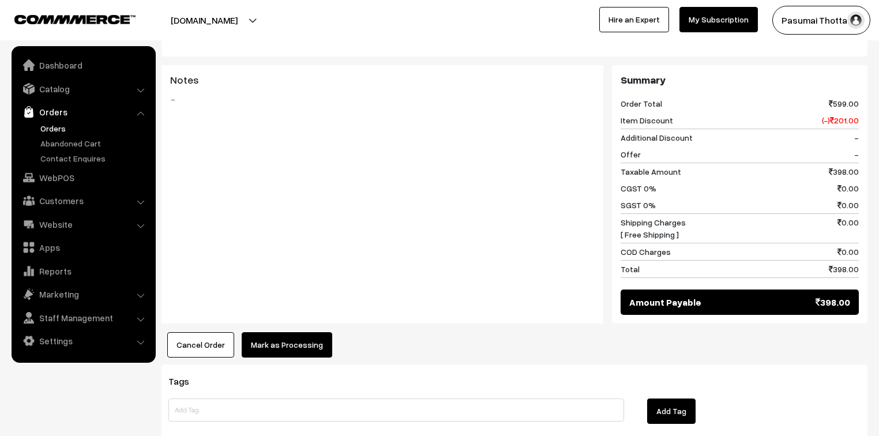
click at [270, 332] on button "Mark as Processing" at bounding box center [287, 344] width 91 height 25
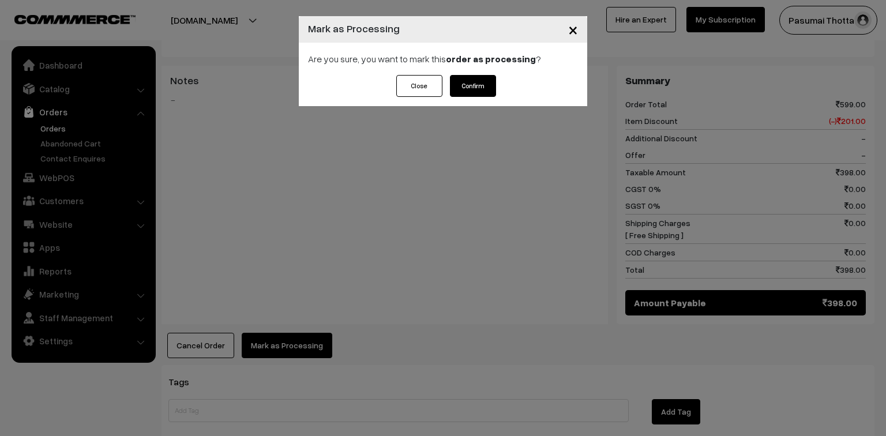
click at [482, 83] on button "Confirm" at bounding box center [473, 86] width 46 height 22
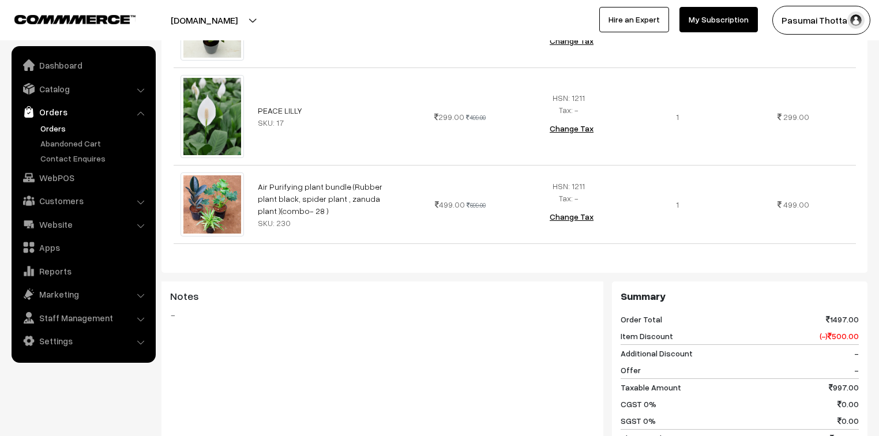
scroll to position [646, 0]
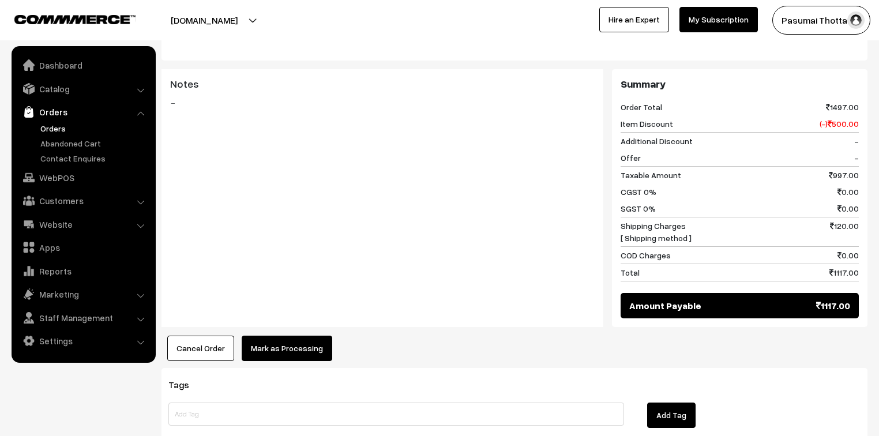
click at [293, 336] on button "Mark as Processing" at bounding box center [287, 348] width 91 height 25
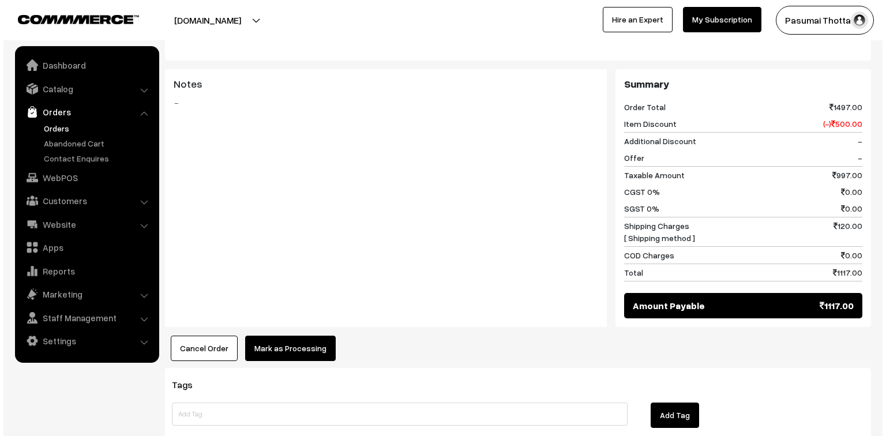
scroll to position [648, 0]
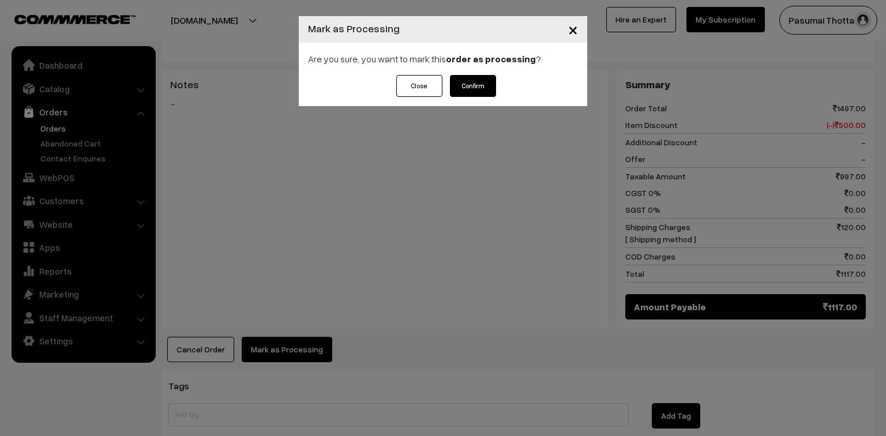
click at [488, 95] on button "Confirm" at bounding box center [473, 86] width 46 height 22
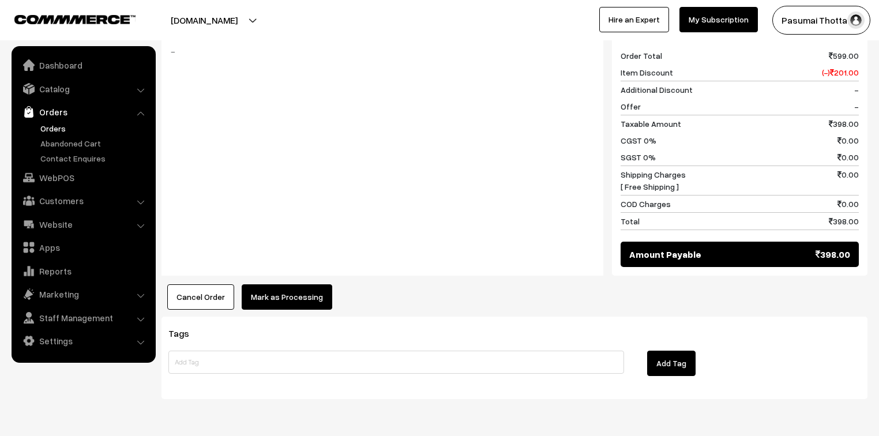
scroll to position [508, 0]
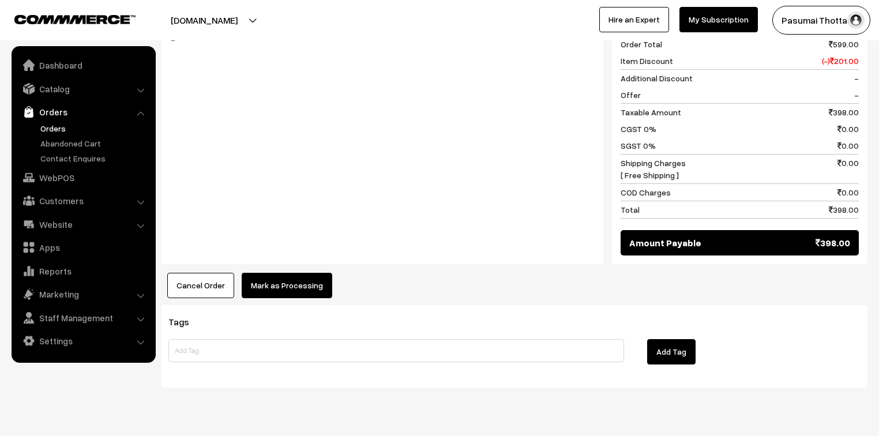
click at [294, 253] on div "Product Price Tax Rate Quantity Total 10 inches pot (set of 10 ) / sunday offer…" at bounding box center [515, 77] width 706 height 444
click at [295, 273] on button "Mark as Processing" at bounding box center [287, 285] width 91 height 25
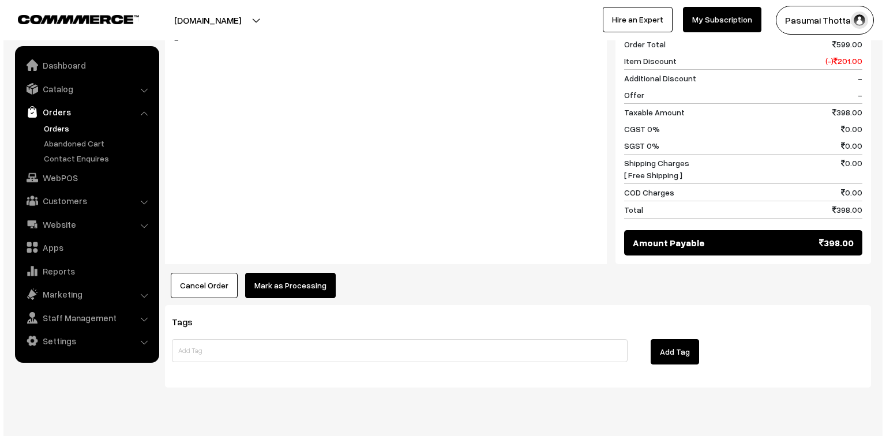
scroll to position [508, 0]
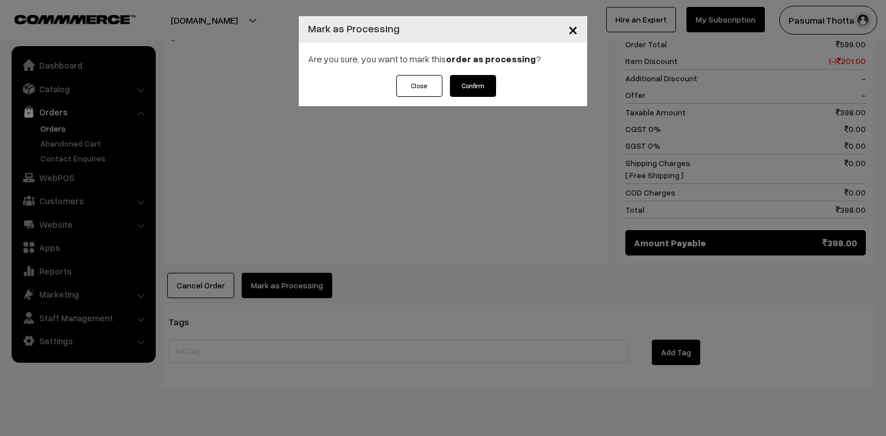
click at [456, 85] on button "Confirm" at bounding box center [473, 86] width 46 height 22
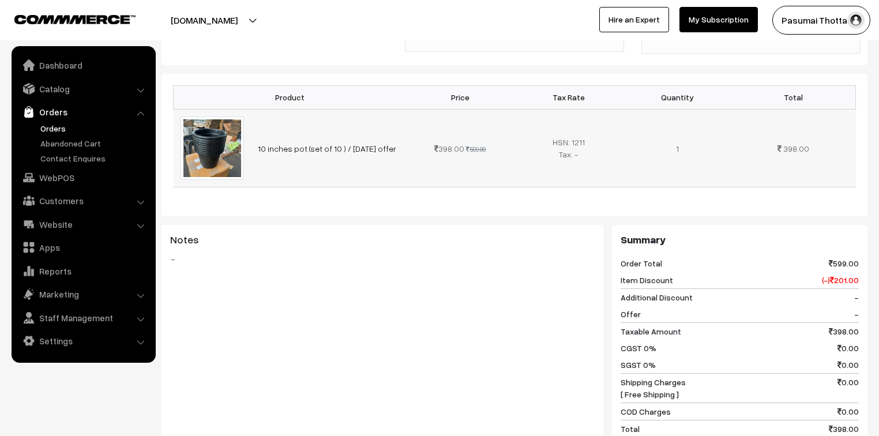
scroll to position [323, 0]
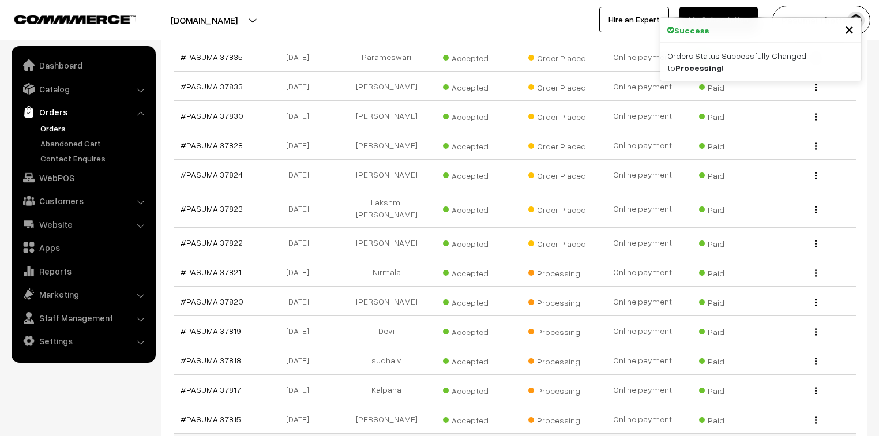
scroll to position [877, 0]
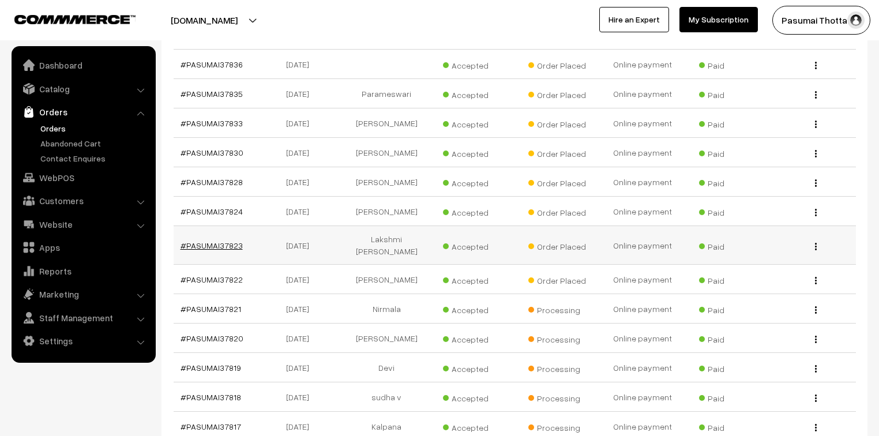
drag, startPoint x: 222, startPoint y: 208, endPoint x: 211, endPoint y: 215, distance: 13.3
drag, startPoint x: 231, startPoint y: 93, endPoint x: 225, endPoint y: 99, distance: 8.6
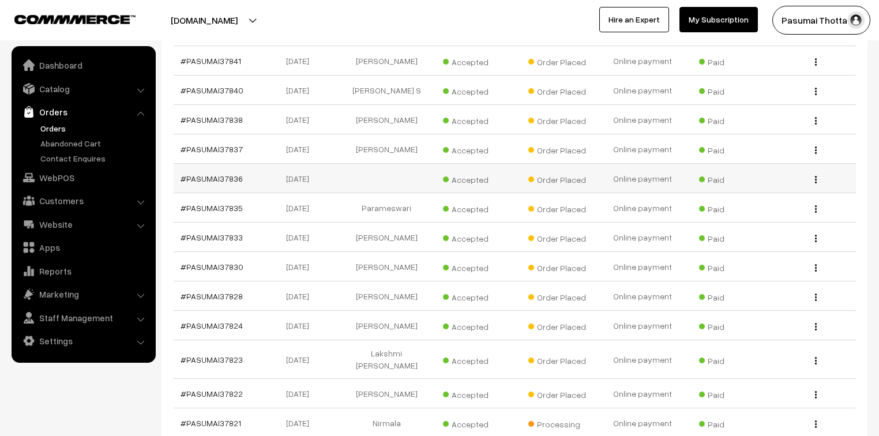
scroll to position [739, 0]
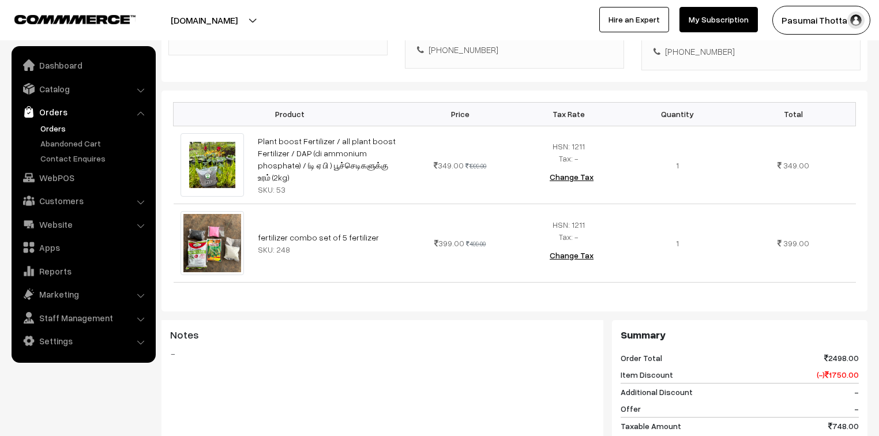
scroll to position [277, 0]
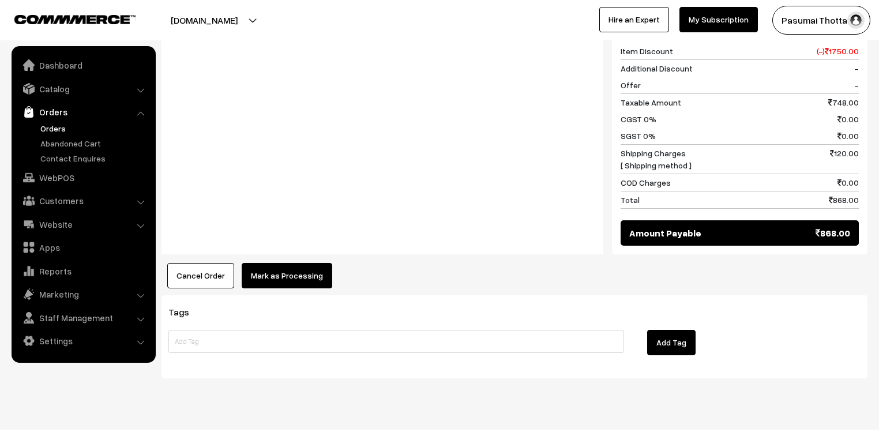
click at [291, 263] on button "Mark as Processing" at bounding box center [287, 275] width 91 height 25
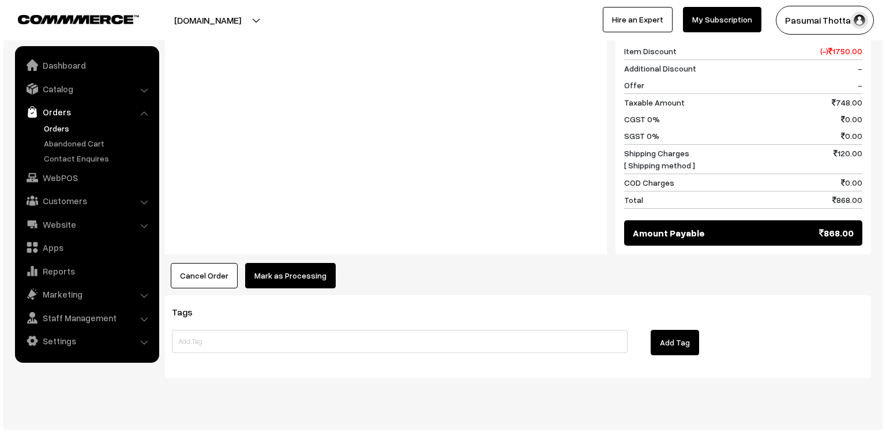
scroll to position [597, 0]
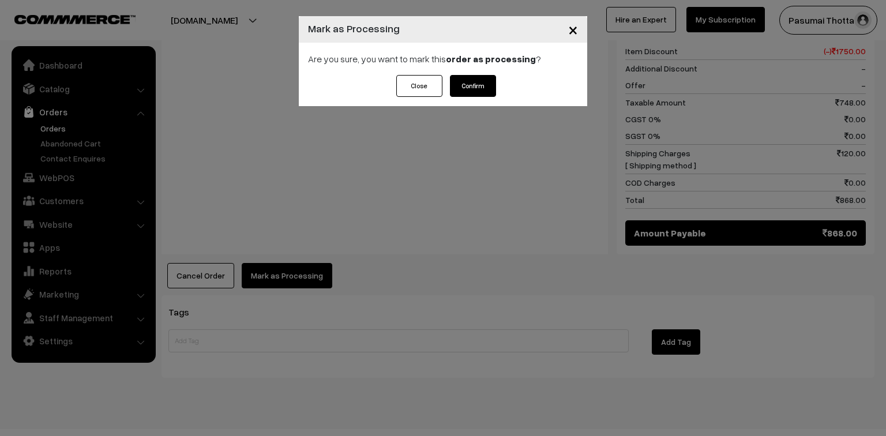
click at [485, 81] on button "Confirm" at bounding box center [473, 86] width 46 height 22
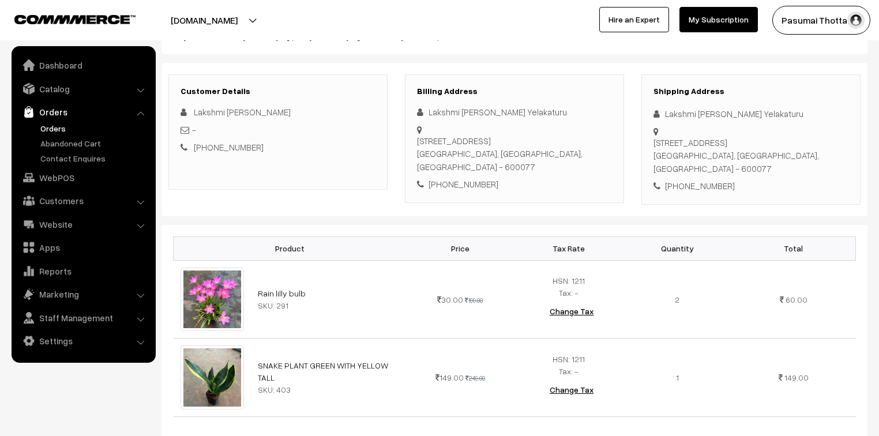
scroll to position [138, 0]
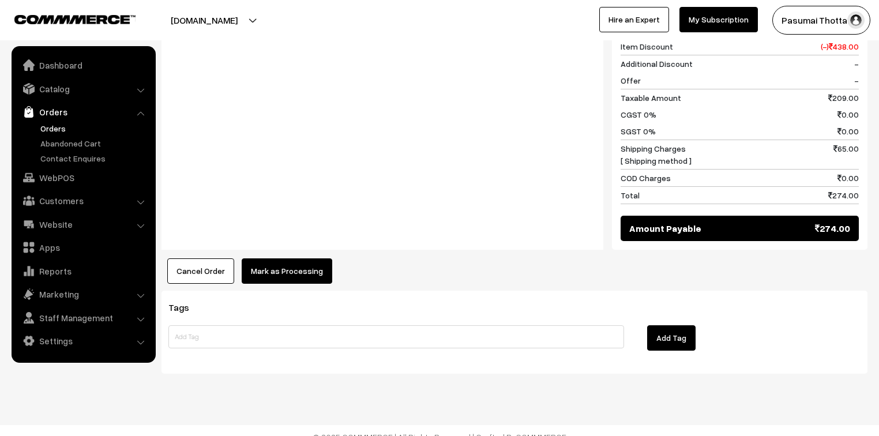
click at [282, 273] on button "Mark as Processing" at bounding box center [287, 270] width 91 height 25
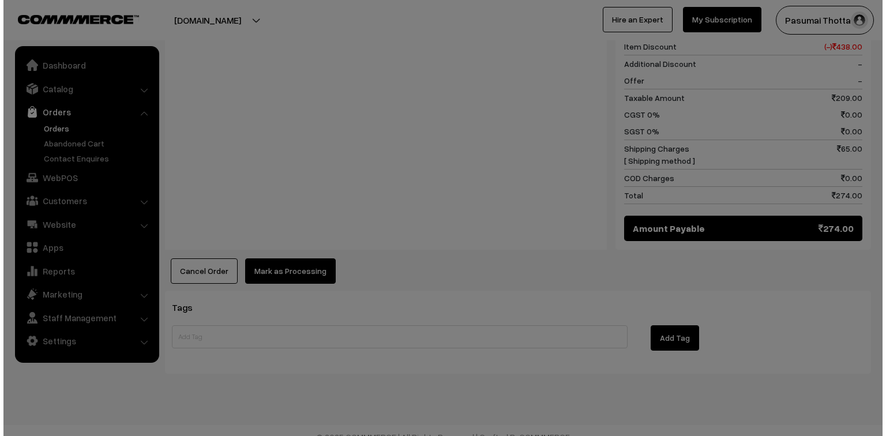
scroll to position [601, 0]
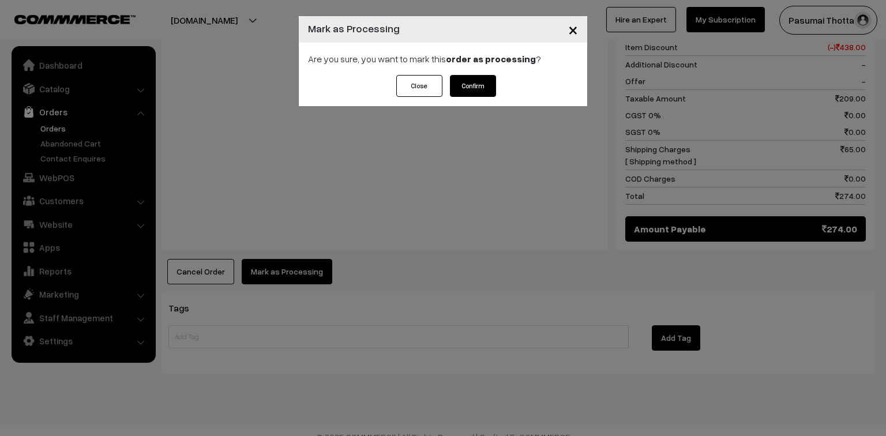
drag, startPoint x: 503, startPoint y: 81, endPoint x: 496, endPoint y: 80, distance: 6.5
click at [503, 81] on div "Close Confirm" at bounding box center [443, 90] width 288 height 31
click at [492, 81] on button "Confirm" at bounding box center [473, 86] width 46 height 22
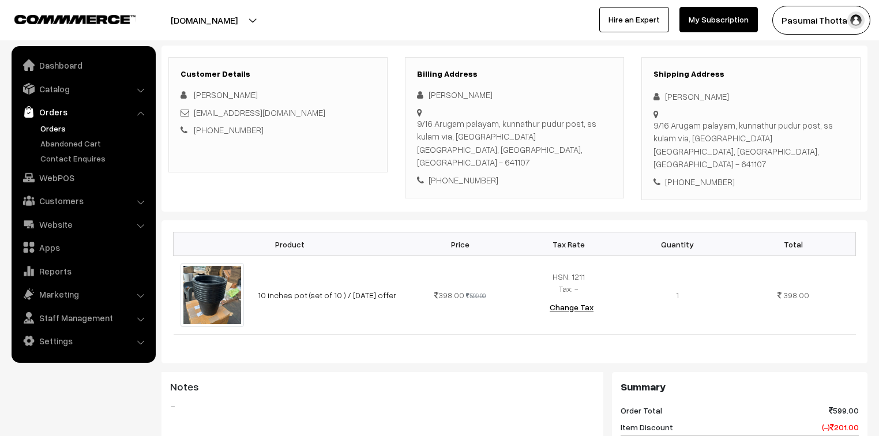
scroll to position [138, 0]
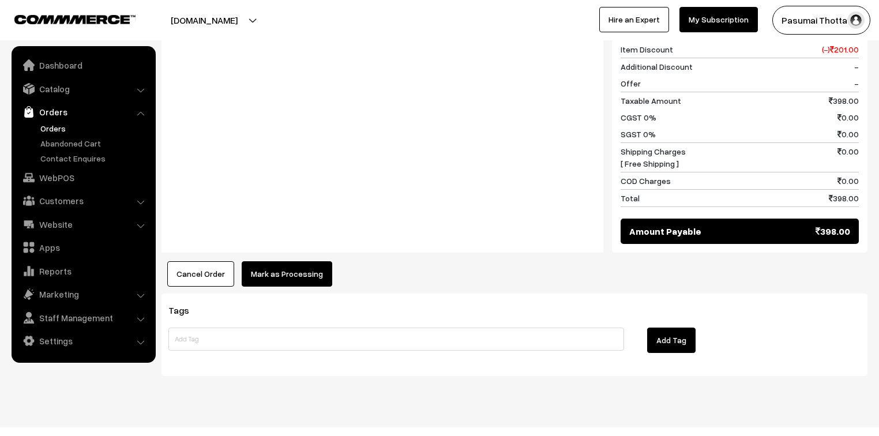
click at [300, 265] on button "Mark as Processing" at bounding box center [287, 273] width 91 height 25
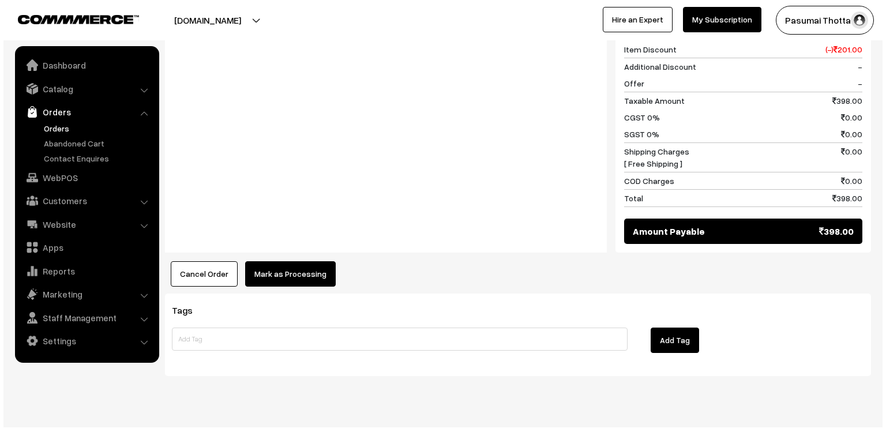
scroll to position [533, 0]
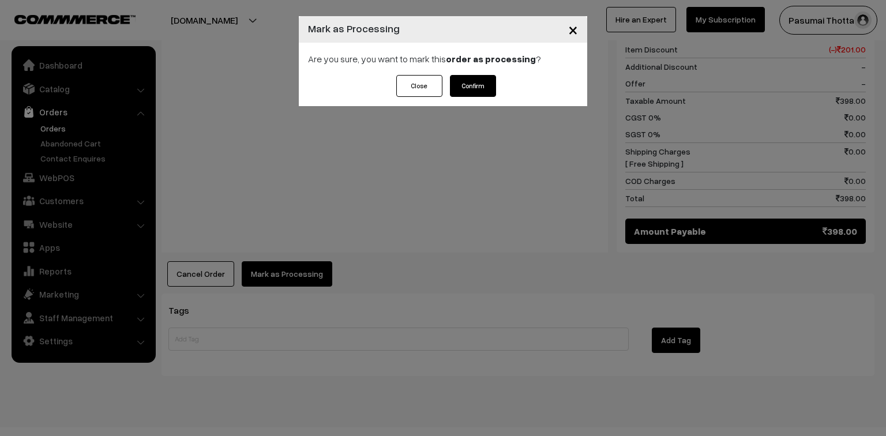
click at [489, 88] on button "Confirm" at bounding box center [473, 86] width 46 height 22
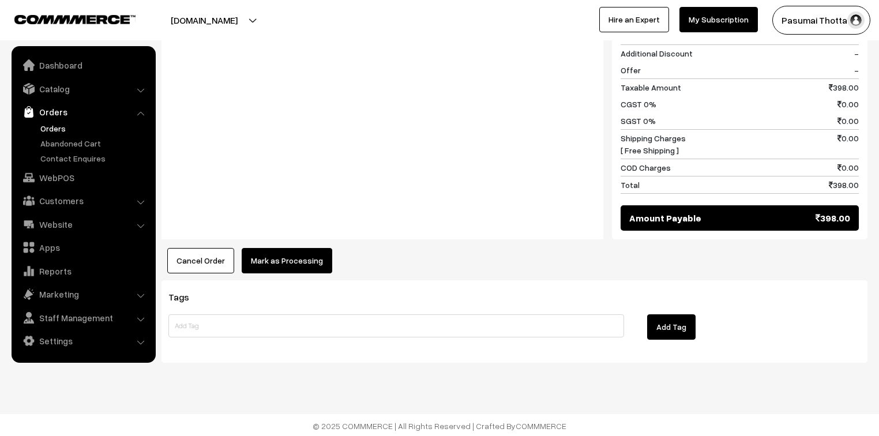
click at [308, 260] on button "Mark as Processing" at bounding box center [287, 260] width 91 height 25
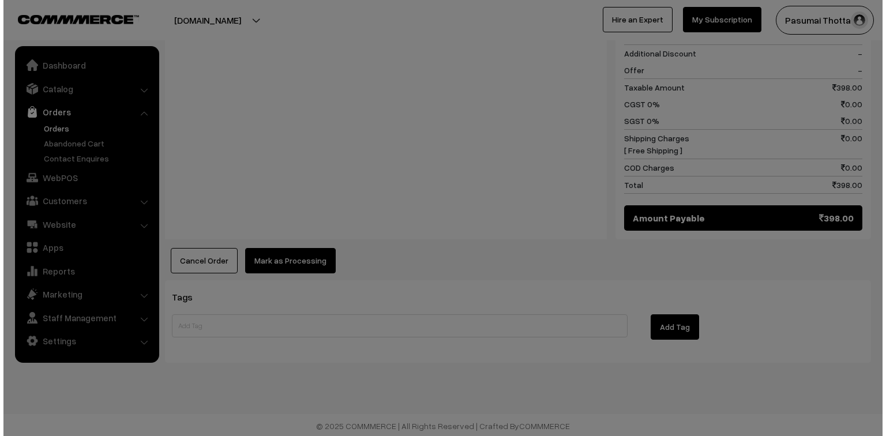
scroll to position [533, 0]
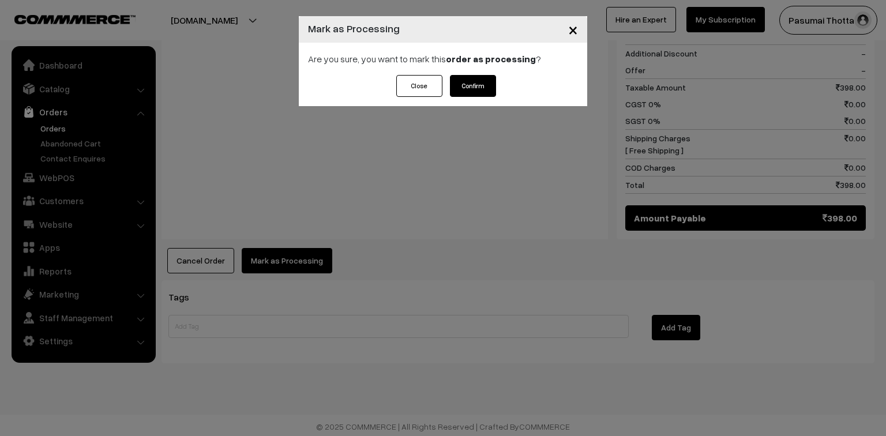
click at [478, 76] on button "Confirm" at bounding box center [473, 86] width 46 height 22
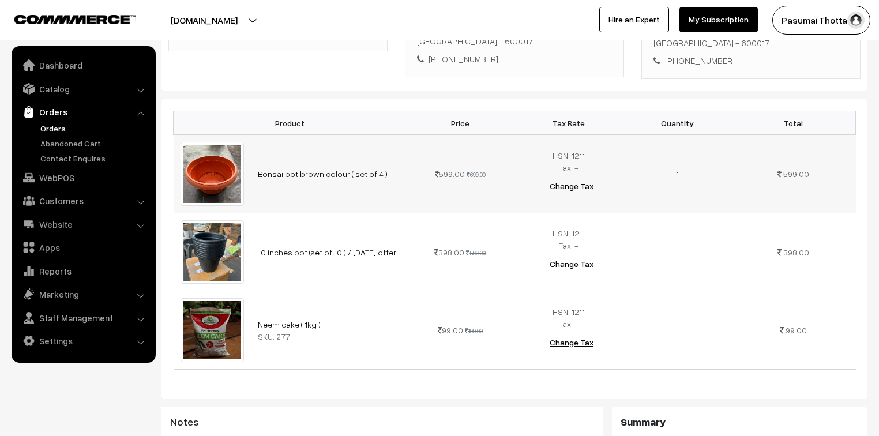
scroll to position [277, 0]
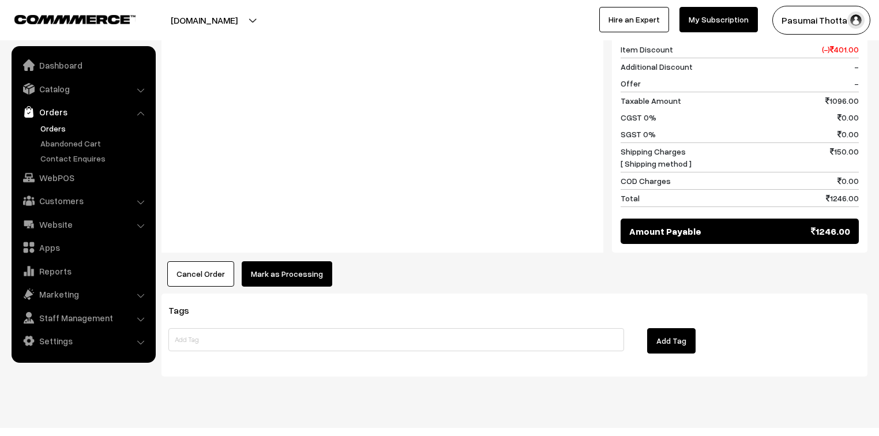
click at [259, 261] on button "Mark as Processing" at bounding box center [287, 273] width 91 height 25
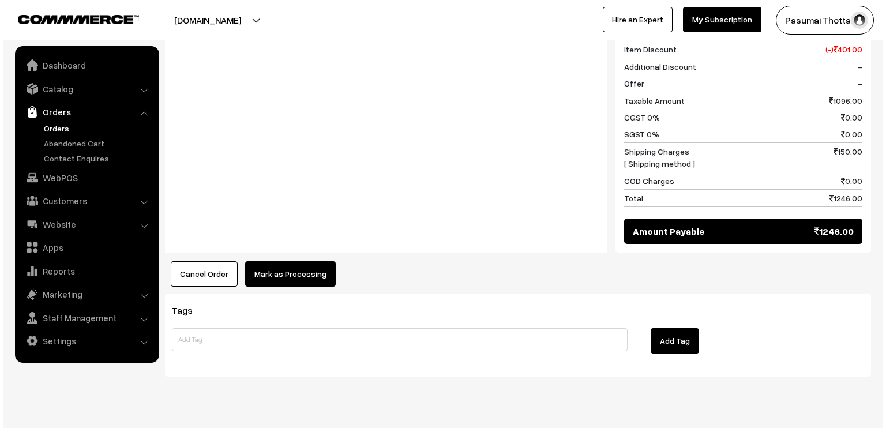
scroll to position [691, 0]
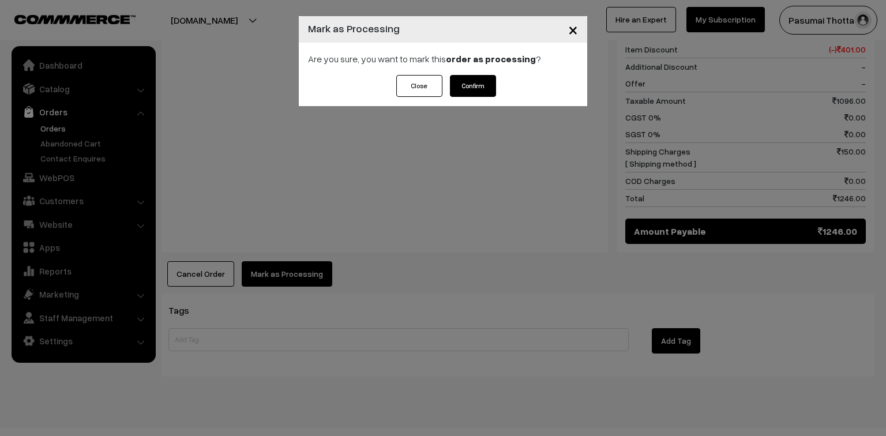
click at [479, 78] on button "Confirm" at bounding box center [473, 86] width 46 height 22
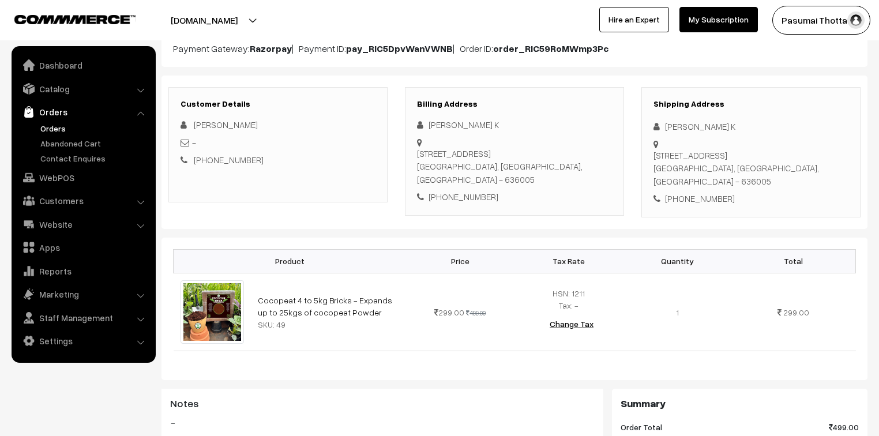
scroll to position [138, 0]
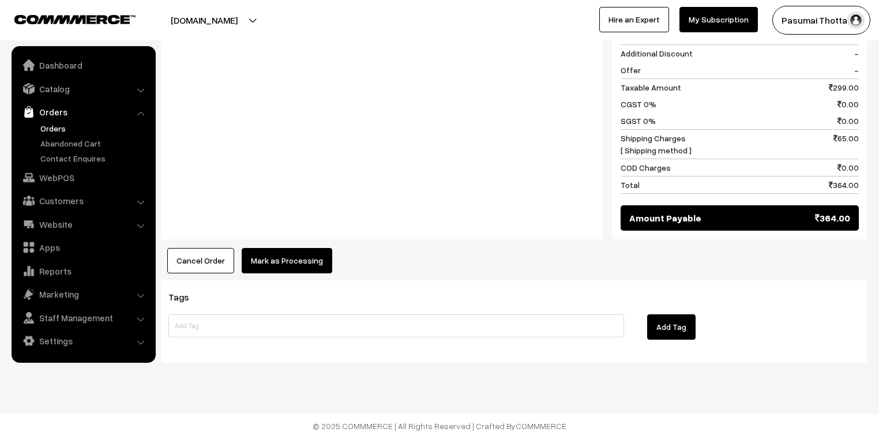
click at [305, 253] on button "Mark as Processing" at bounding box center [287, 260] width 91 height 25
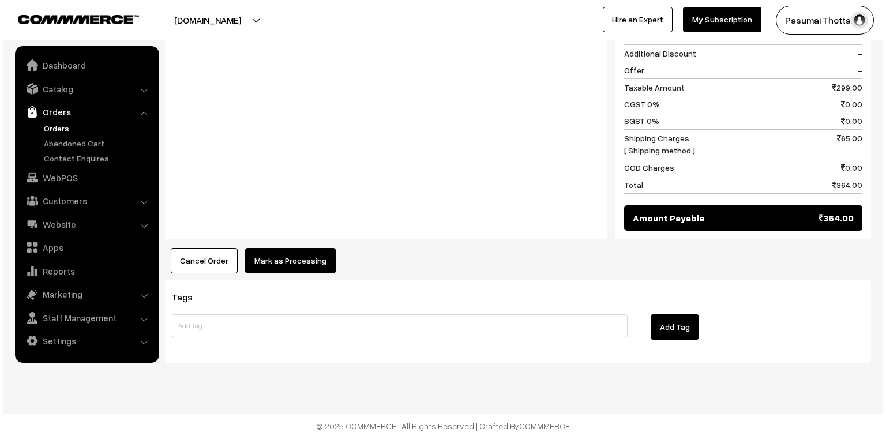
scroll to position [533, 0]
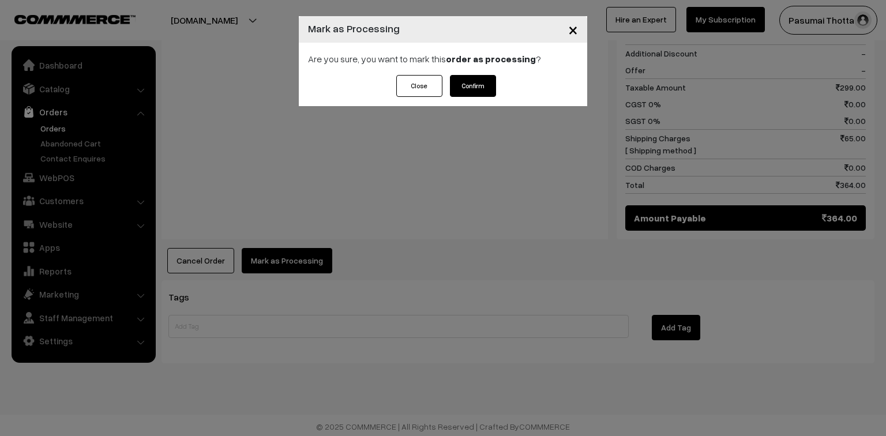
click at [458, 92] on button "Confirm" at bounding box center [473, 86] width 46 height 22
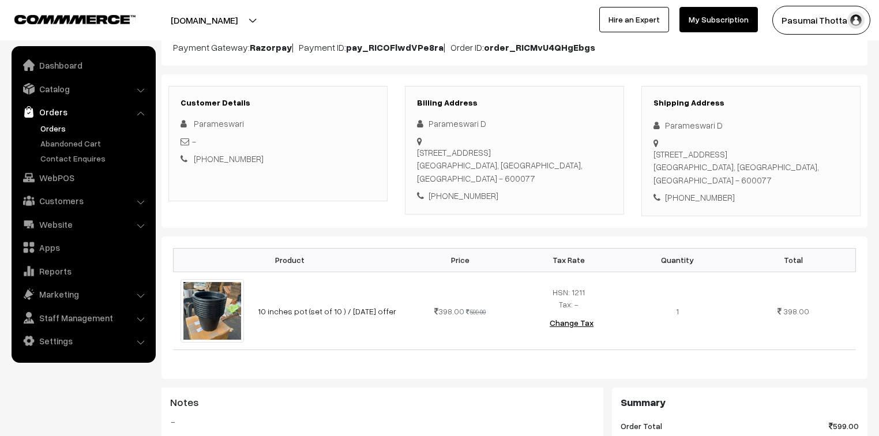
scroll to position [138, 0]
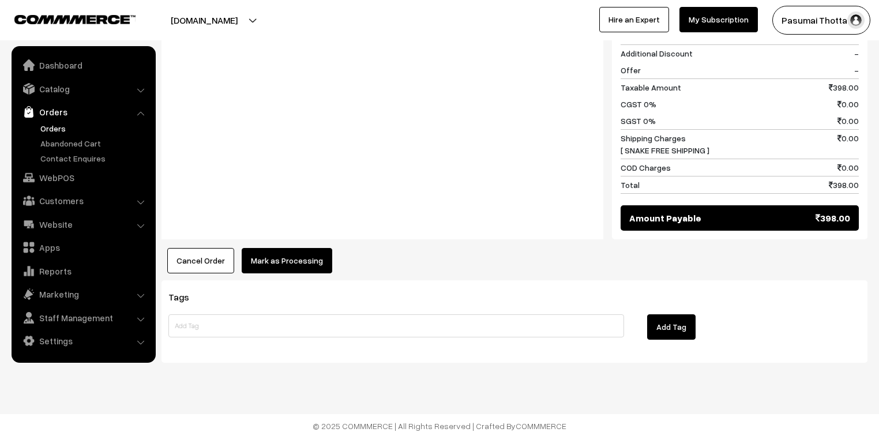
click at [264, 254] on button "Mark as Processing" at bounding box center [287, 260] width 91 height 25
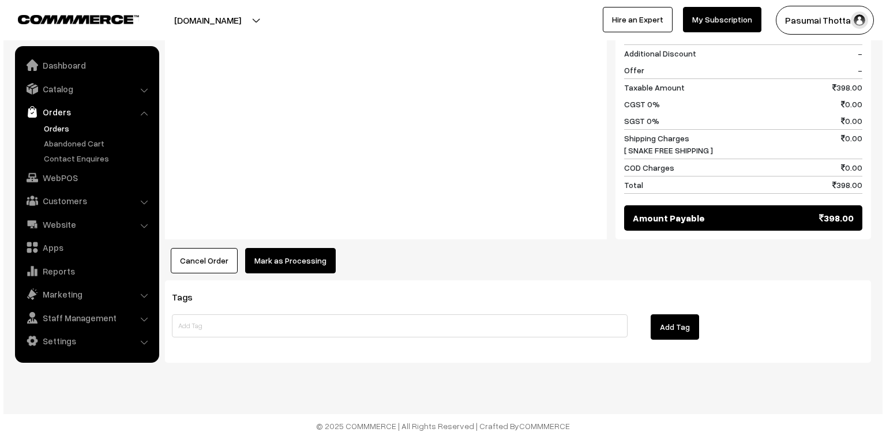
scroll to position [533, 0]
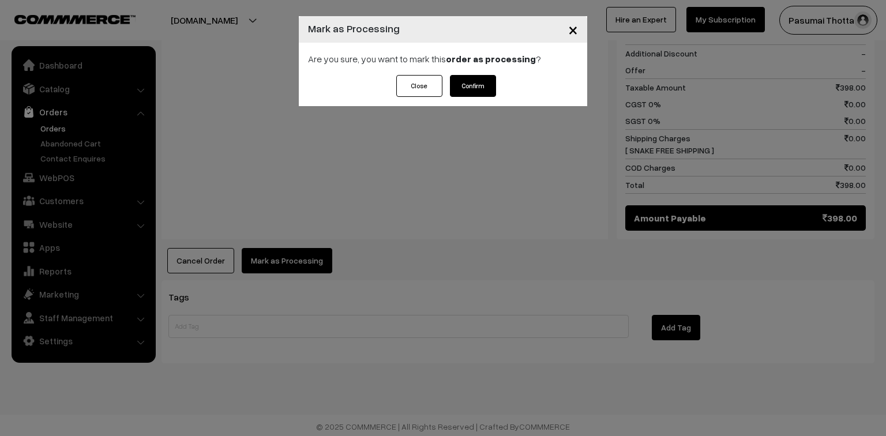
click at [462, 88] on button "Confirm" at bounding box center [473, 86] width 46 height 22
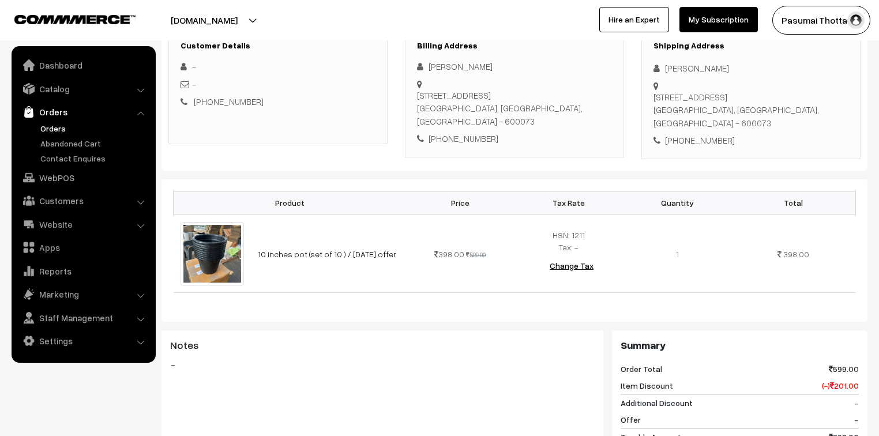
scroll to position [185, 0]
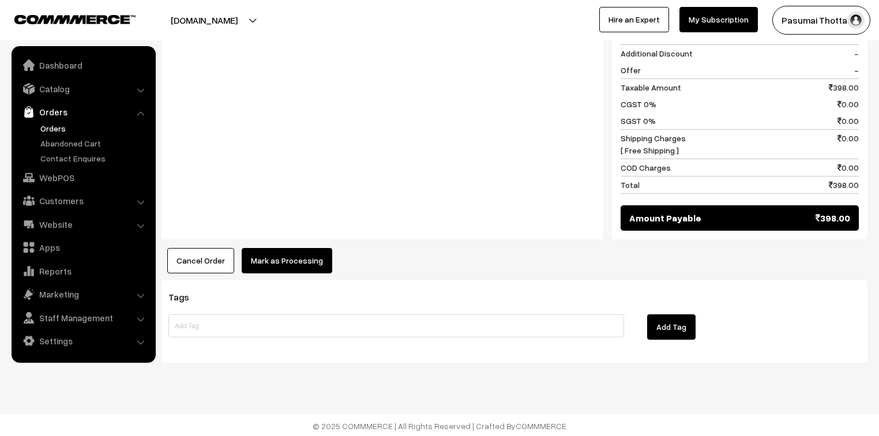
click at [270, 253] on button "Mark as Processing" at bounding box center [287, 260] width 91 height 25
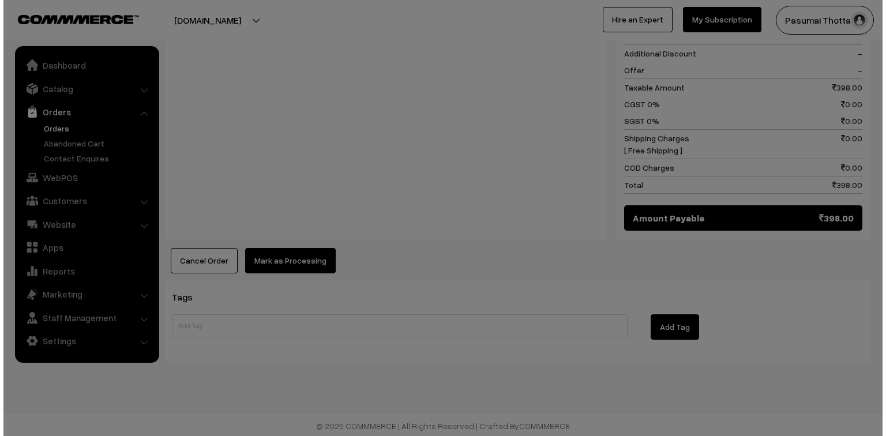
scroll to position [533, 0]
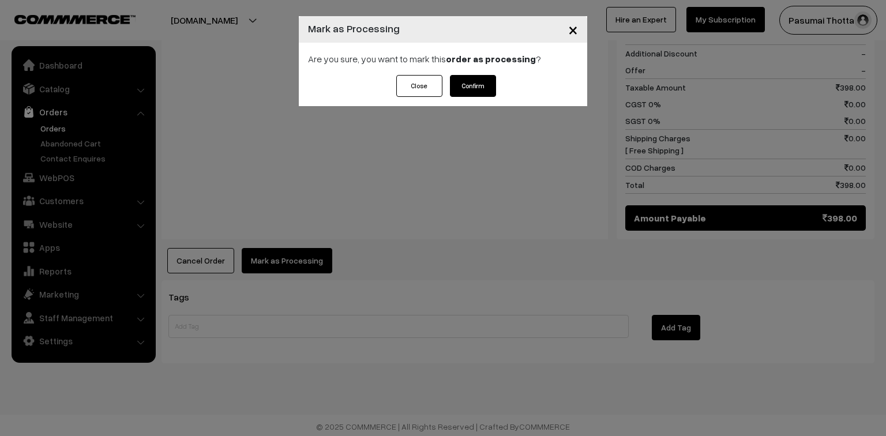
click at [484, 85] on button "Confirm" at bounding box center [473, 86] width 46 height 22
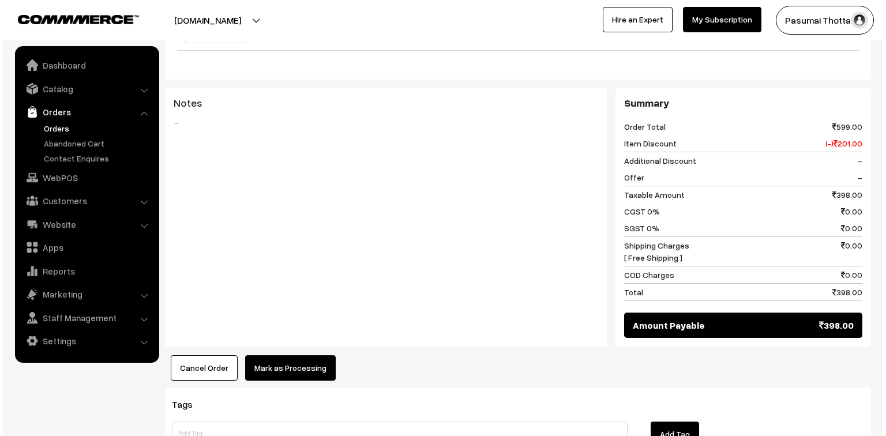
scroll to position [462, 0]
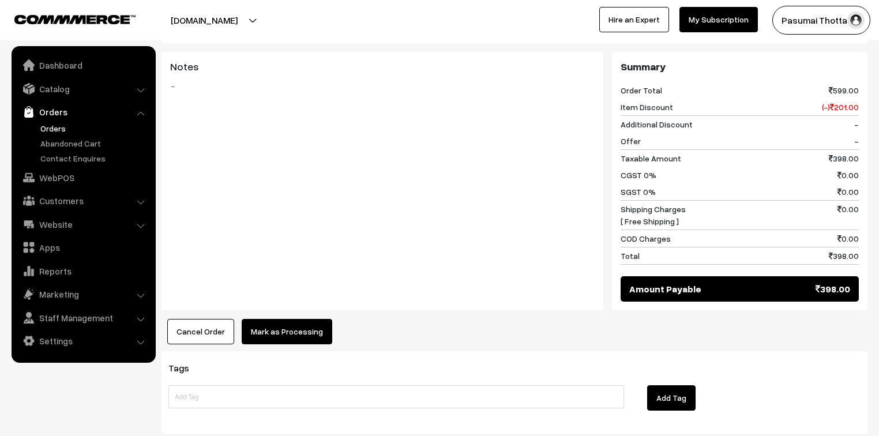
click at [276, 319] on button "Mark as Processing" at bounding box center [287, 331] width 91 height 25
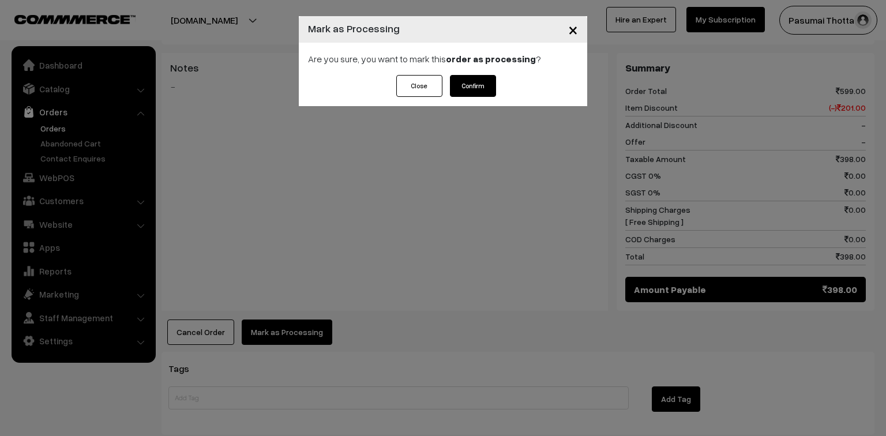
click at [468, 77] on button "Confirm" at bounding box center [473, 86] width 46 height 22
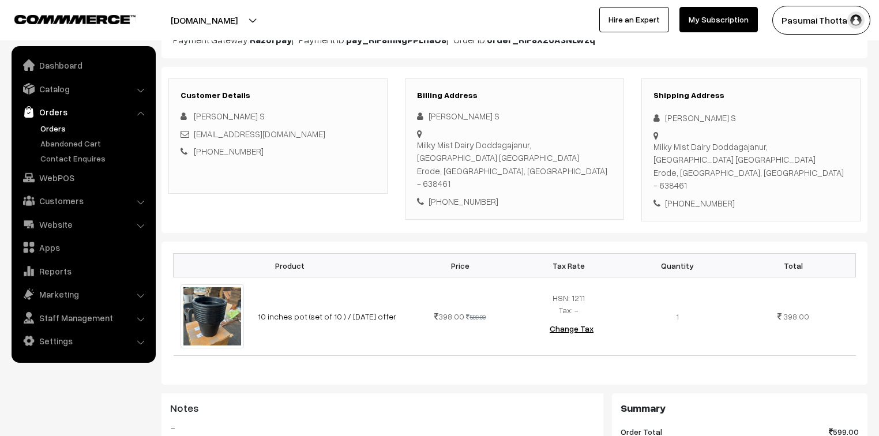
scroll to position [138, 0]
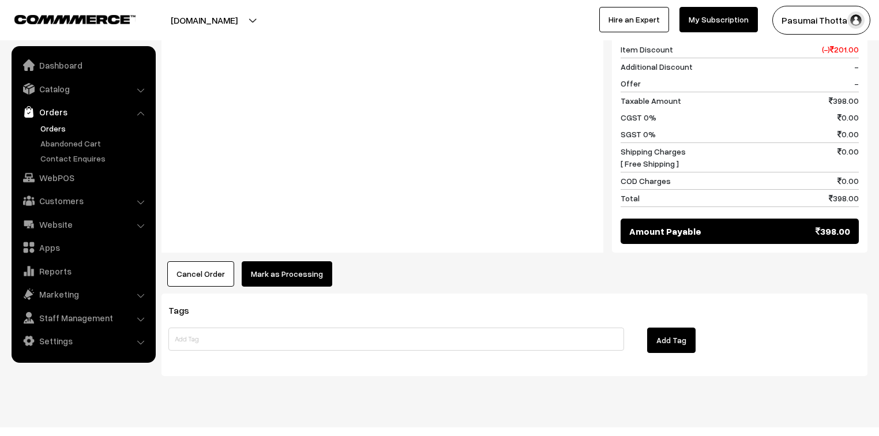
click at [287, 265] on button "Mark as Processing" at bounding box center [287, 273] width 91 height 25
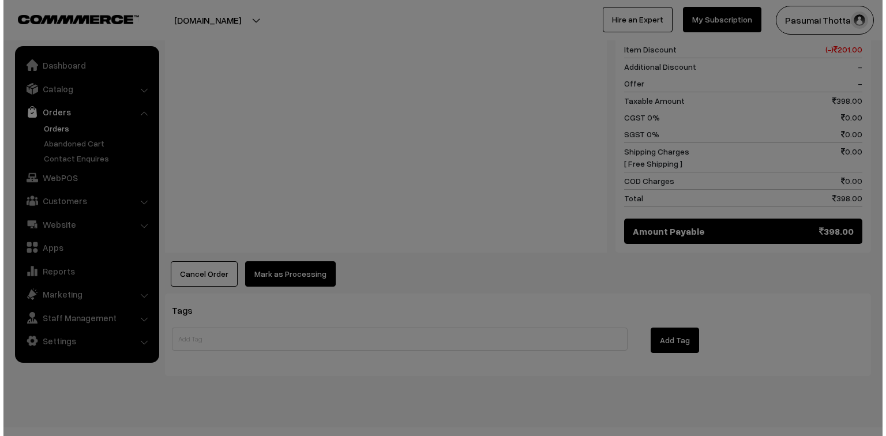
scroll to position [533, 0]
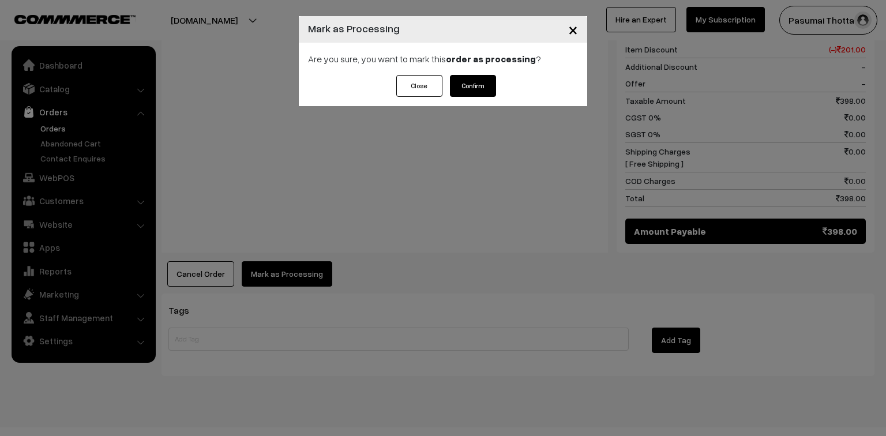
click at [474, 74] on div "Are you sure, you want to mark this order as processing ?" at bounding box center [443, 59] width 288 height 32
click at [474, 90] on button "Confirm" at bounding box center [473, 86] width 46 height 22
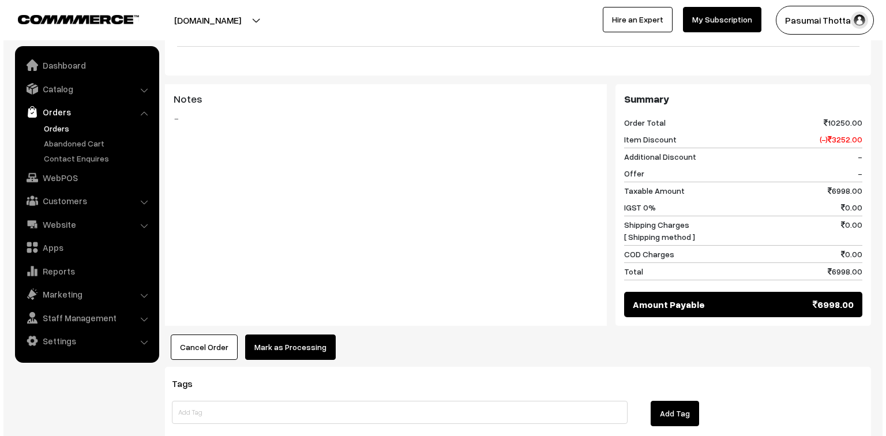
scroll to position [1754, 0]
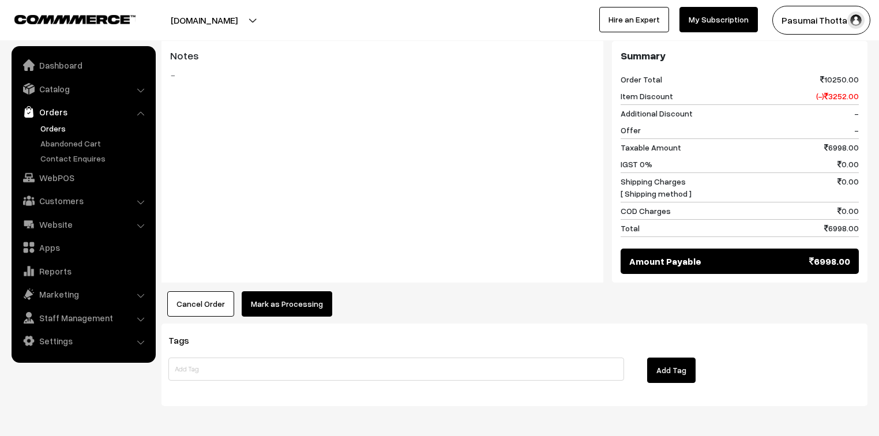
click at [286, 291] on button "Mark as Processing" at bounding box center [287, 303] width 91 height 25
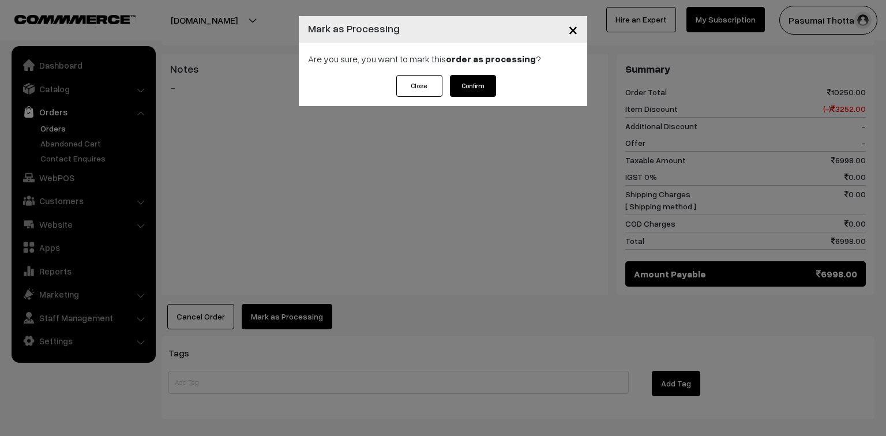
click at [468, 84] on button "Confirm" at bounding box center [473, 86] width 46 height 22
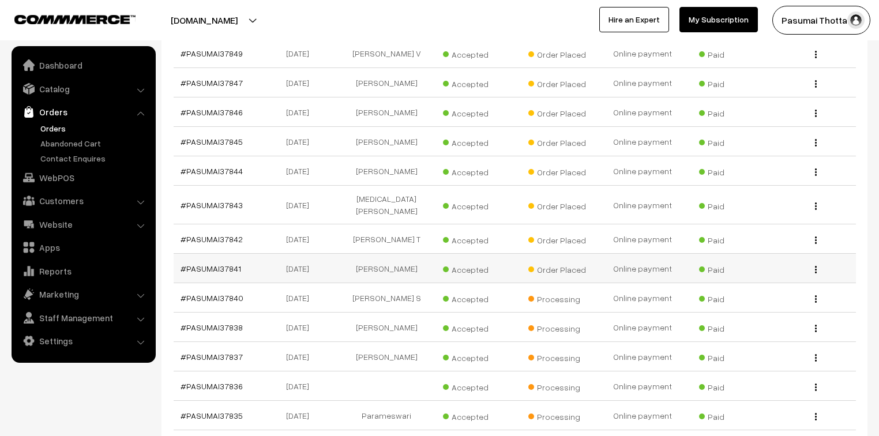
scroll to position [554, 0]
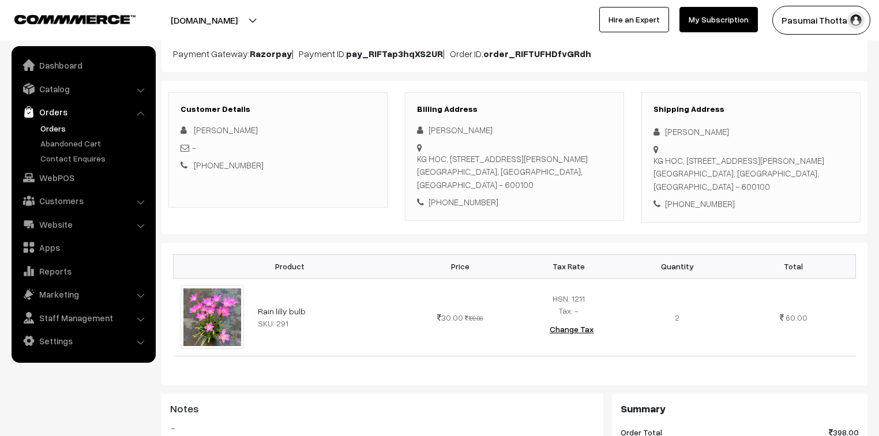
scroll to position [138, 0]
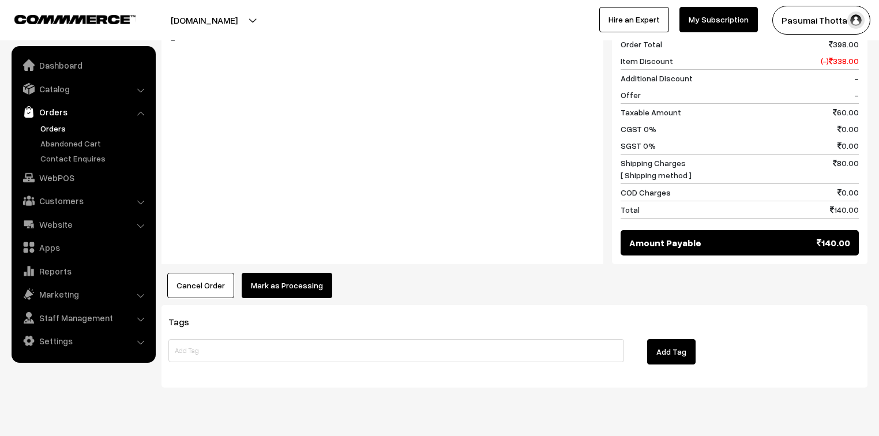
click at [286, 273] on button "Mark as Processing" at bounding box center [287, 285] width 91 height 25
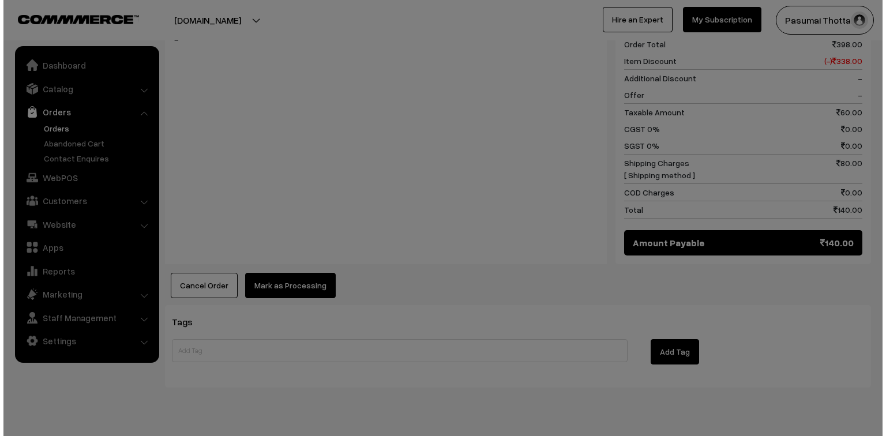
scroll to position [508, 0]
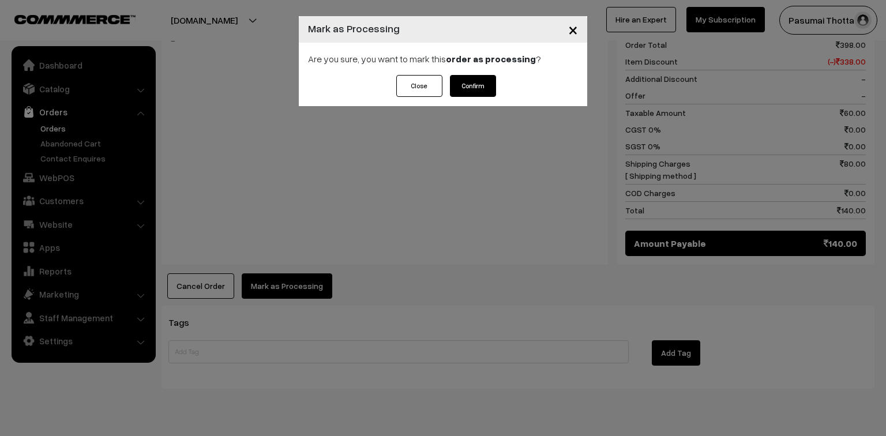
click at [481, 88] on button "Confirm" at bounding box center [473, 86] width 46 height 22
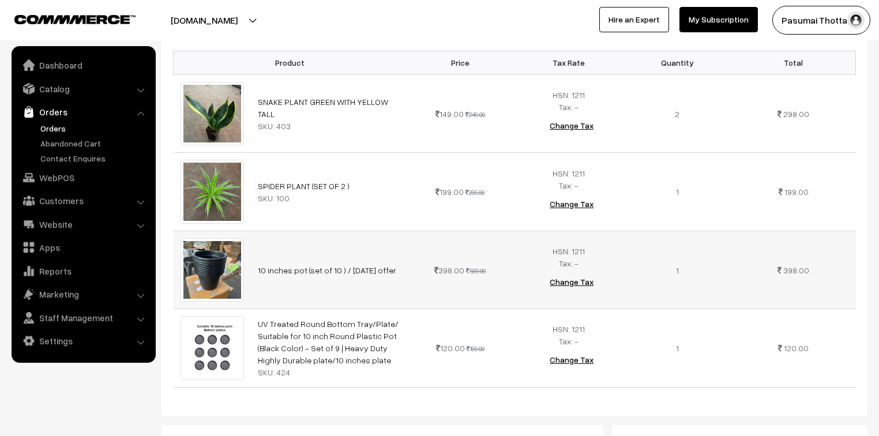
scroll to position [323, 0]
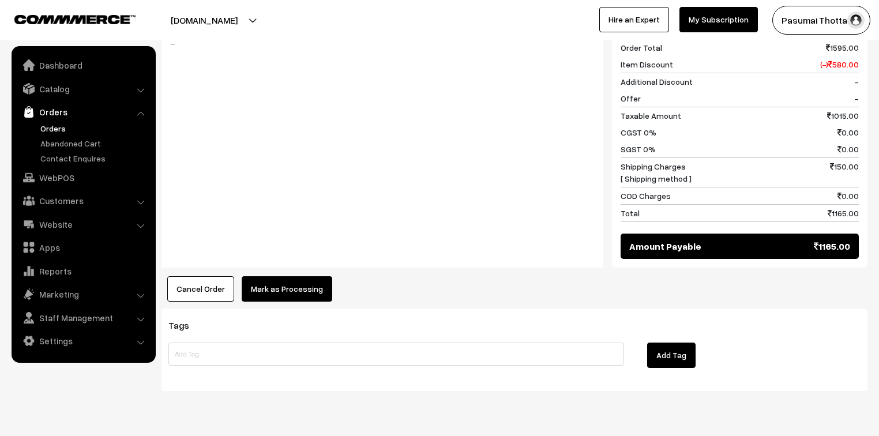
click at [301, 276] on button "Mark as Processing" at bounding box center [287, 288] width 91 height 25
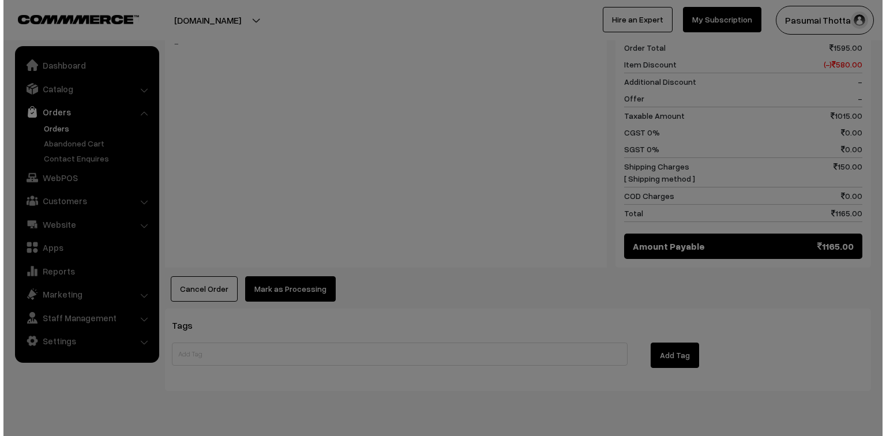
scroll to position [741, 0]
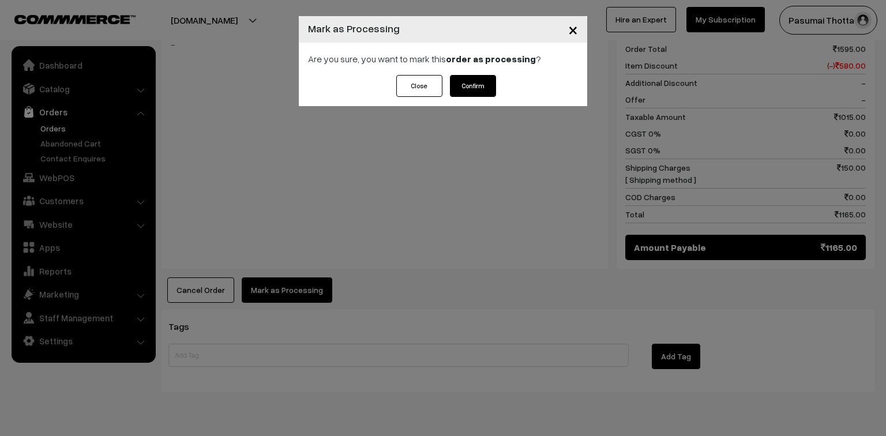
click at [462, 84] on button "Confirm" at bounding box center [473, 86] width 46 height 22
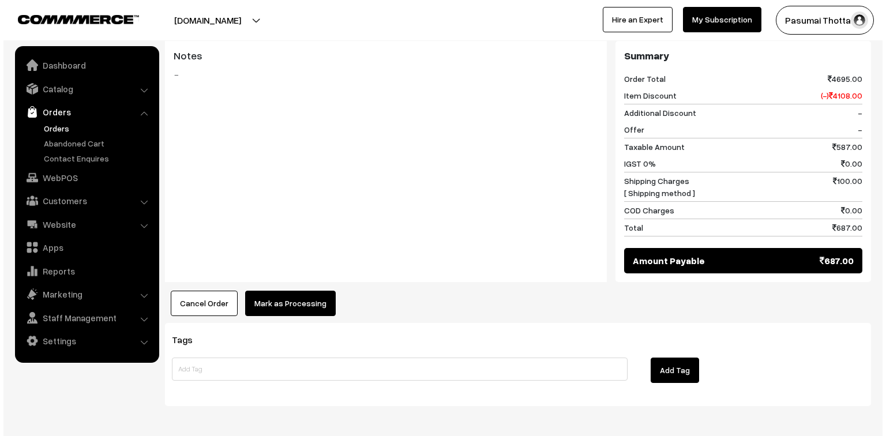
scroll to position [646, 0]
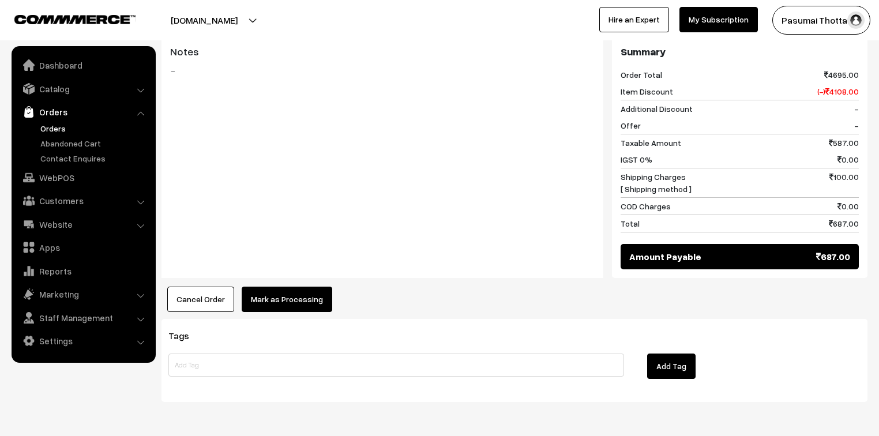
click at [313, 287] on button "Mark as Processing" at bounding box center [287, 299] width 91 height 25
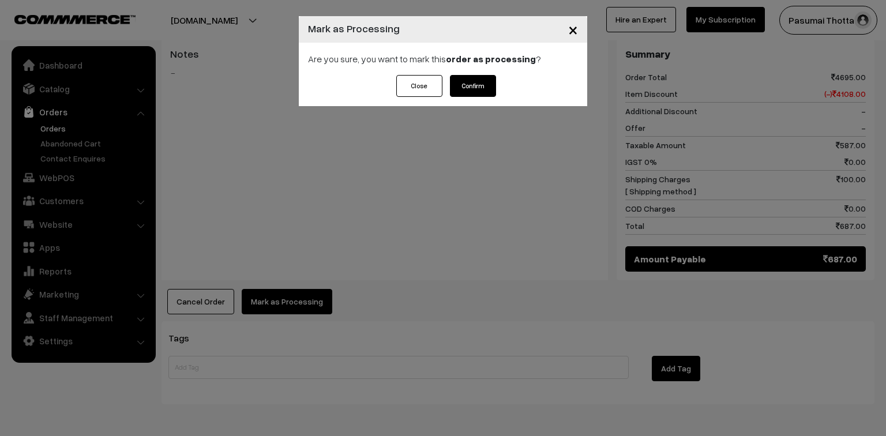
click at [486, 80] on button "Confirm" at bounding box center [473, 86] width 46 height 22
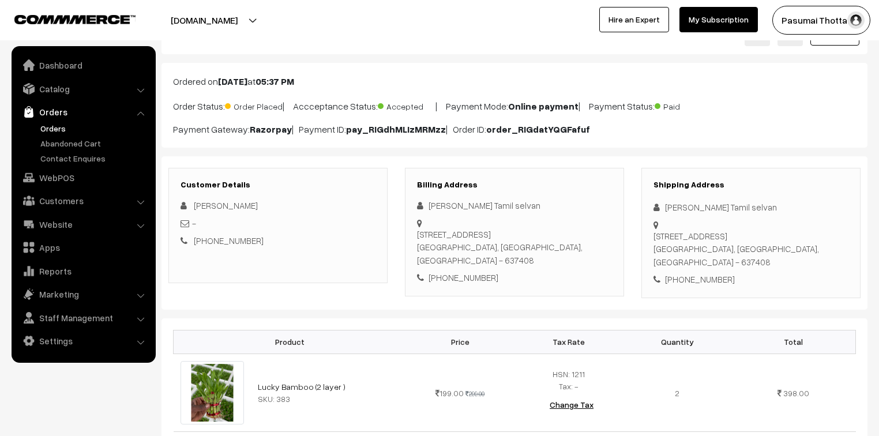
scroll to position [138, 0]
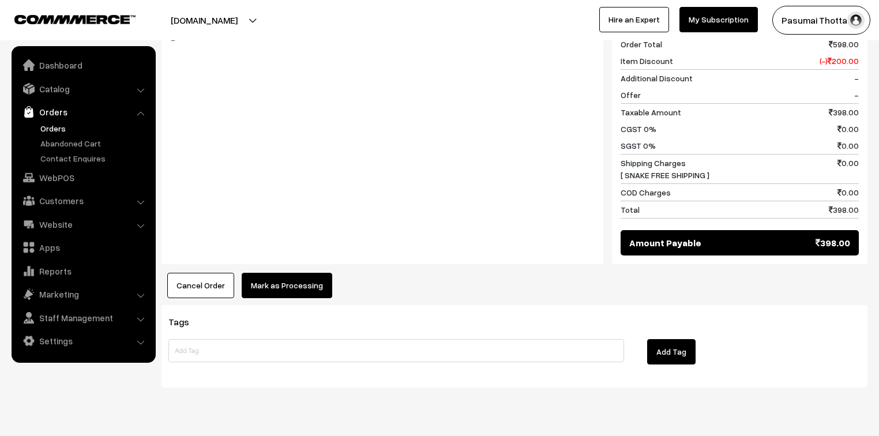
click at [303, 273] on button "Mark as Processing" at bounding box center [287, 285] width 91 height 25
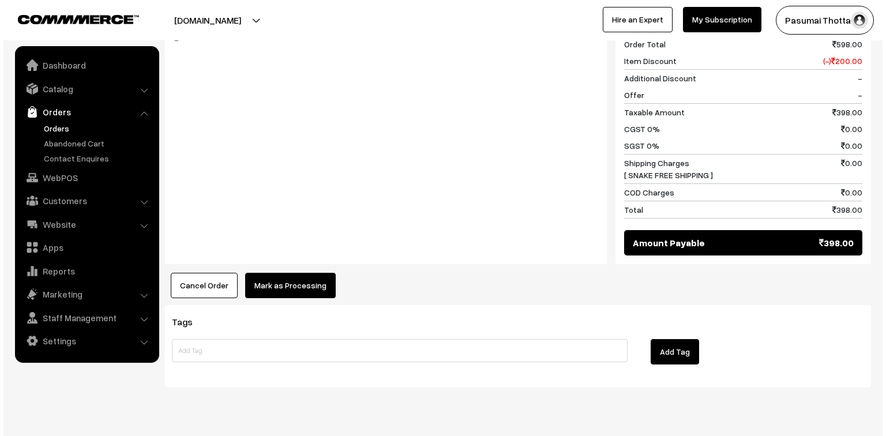
scroll to position [508, 0]
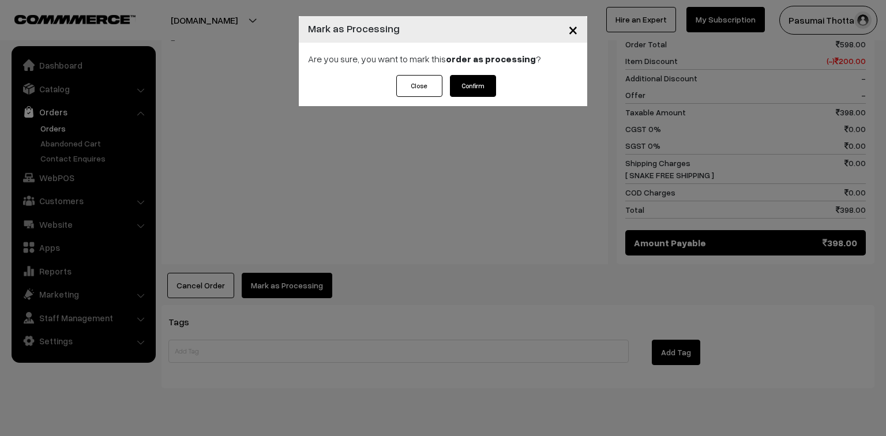
click at [490, 84] on button "Confirm" at bounding box center [473, 86] width 46 height 22
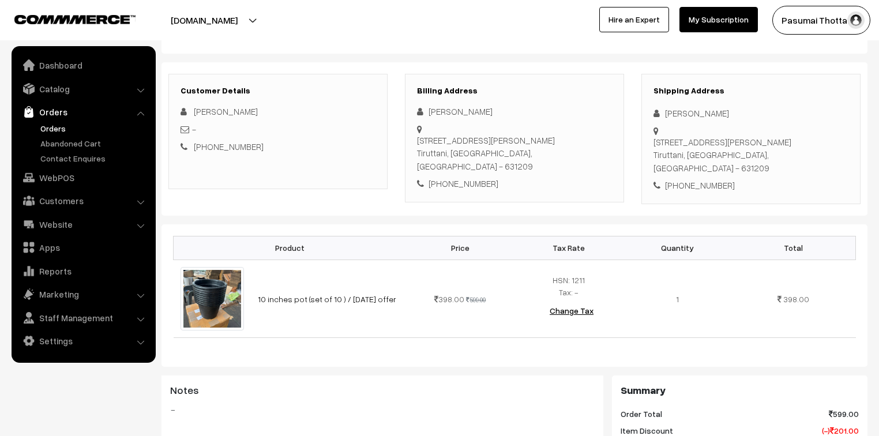
scroll to position [138, 0]
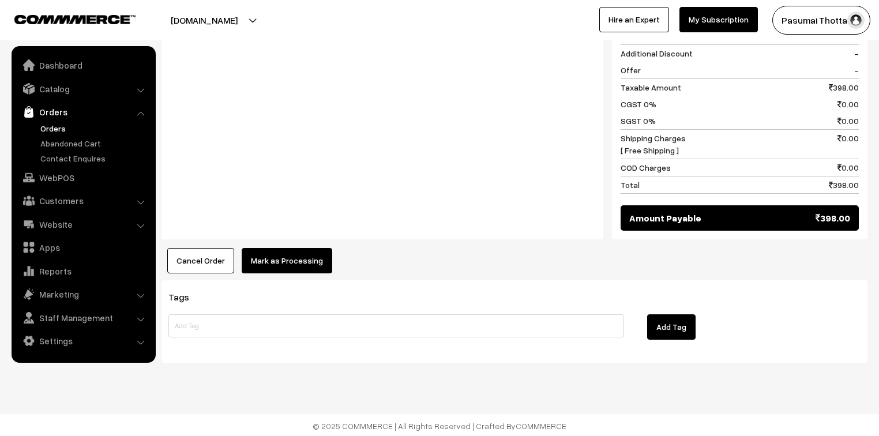
click at [305, 251] on button "Mark as Processing" at bounding box center [287, 260] width 91 height 25
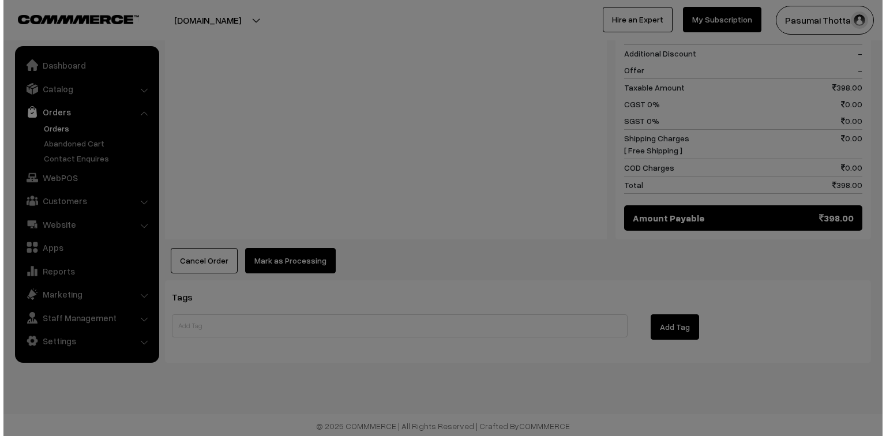
scroll to position [533, 0]
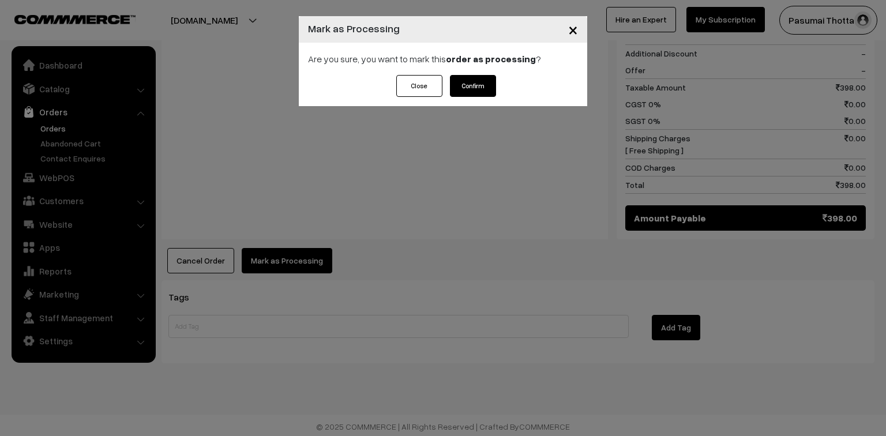
click at [494, 83] on button "Confirm" at bounding box center [473, 86] width 46 height 22
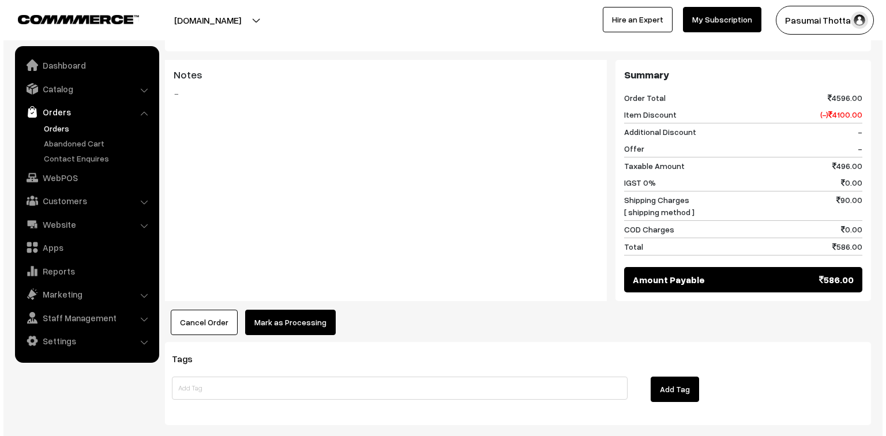
scroll to position [646, 0]
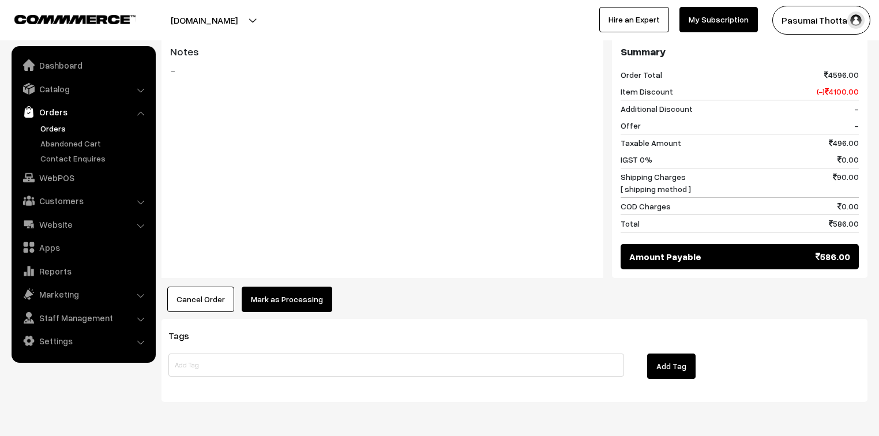
click at [286, 287] on button "Mark as Processing" at bounding box center [287, 299] width 91 height 25
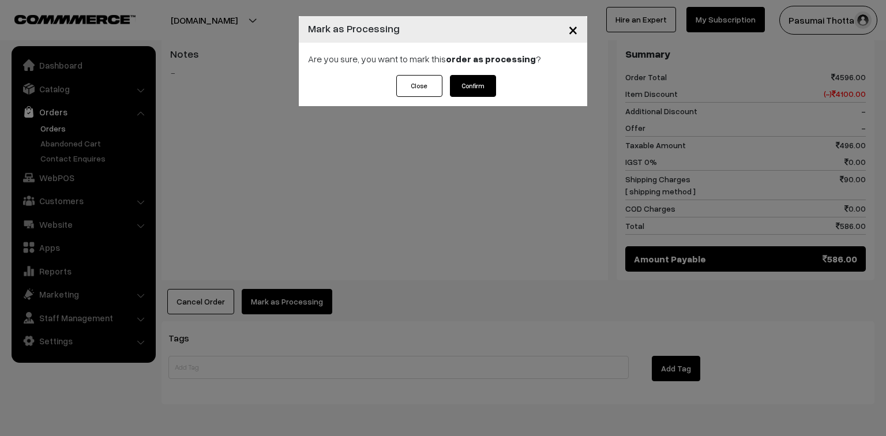
click at [493, 82] on button "Confirm" at bounding box center [473, 86] width 46 height 22
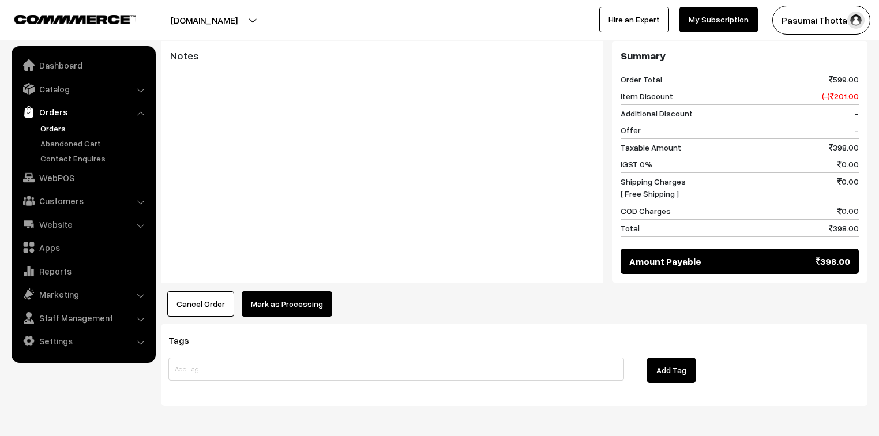
scroll to position [516, 0]
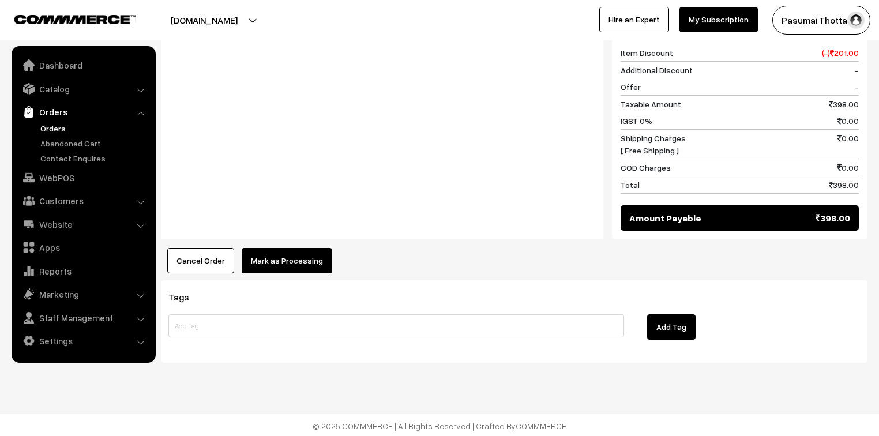
drag, startPoint x: 306, startPoint y: 238, endPoint x: 304, endPoint y: 245, distance: 7.8
click at [306, 239] on div "Product Price Tax Rate Quantity Total 10 inches pot (set of 10 ) / [DATE] offer…" at bounding box center [515, 60] width 706 height 427
click at [307, 270] on button "Mark as Processing" at bounding box center [287, 260] width 91 height 25
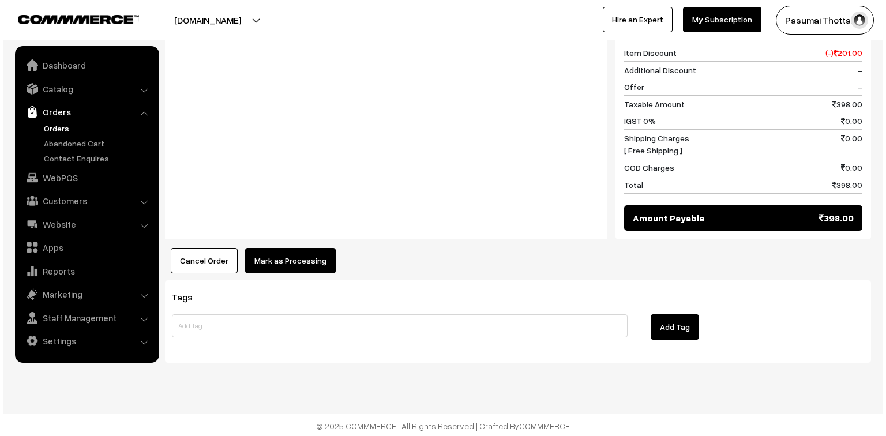
scroll to position [516, 0]
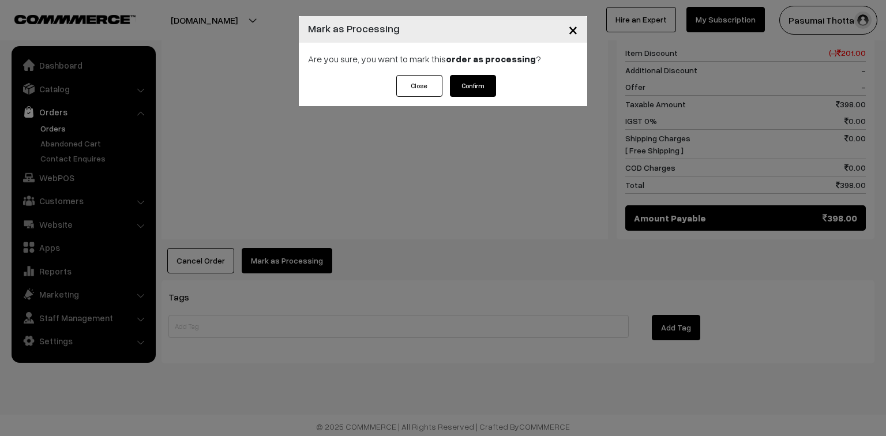
drag, startPoint x: 498, startPoint y: 87, endPoint x: 494, endPoint y: 76, distance: 11.1
click at [498, 87] on div "Close Confirm" at bounding box center [443, 90] width 288 height 31
click at [493, 68] on div "Are you sure, you want to mark this order as processing ?" at bounding box center [443, 59] width 288 height 32
click at [466, 84] on button "Confirm" at bounding box center [473, 86] width 46 height 22
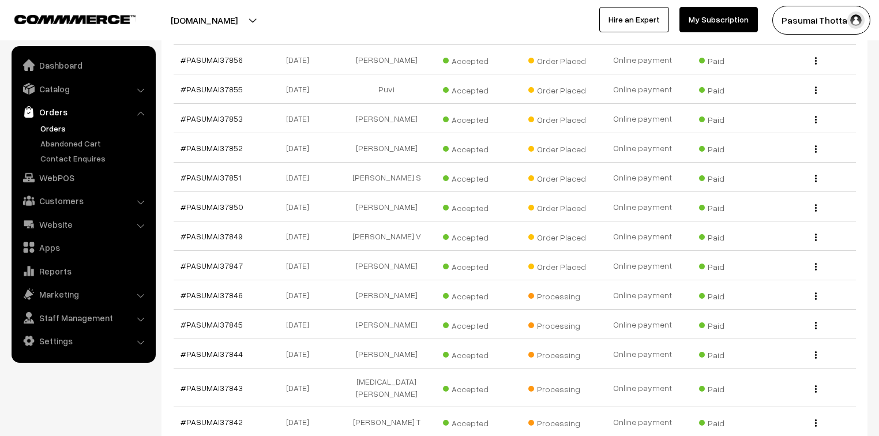
scroll to position [369, 0]
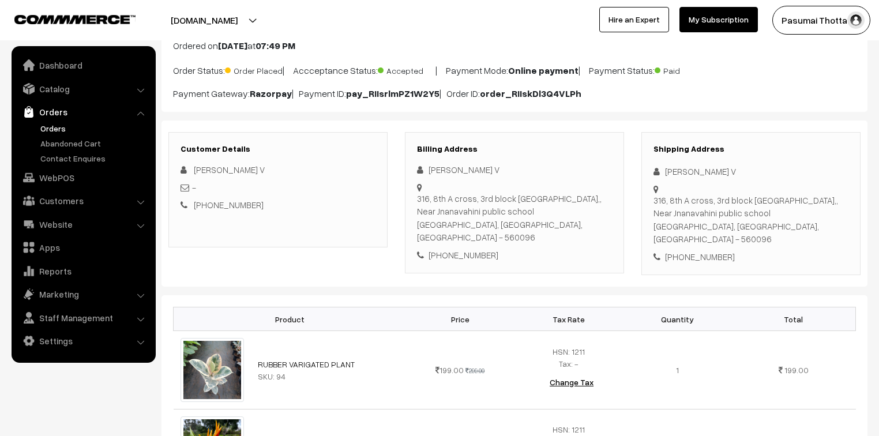
scroll to position [92, 0]
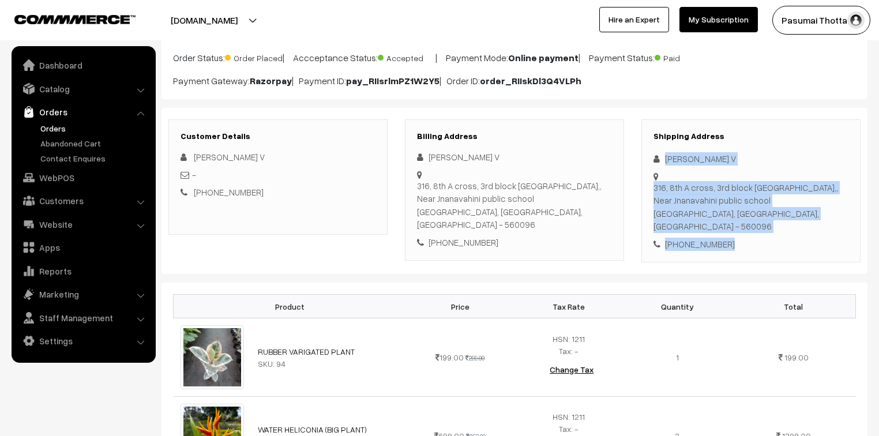
drag, startPoint x: 666, startPoint y: 157, endPoint x: 735, endPoint y: 242, distance: 109.5
click at [735, 242] on div "Shipping Address Punitha V 316, 8th A cross, 3rd block Nandini Layout,, Near Jn…" at bounding box center [751, 191] width 219 height 144
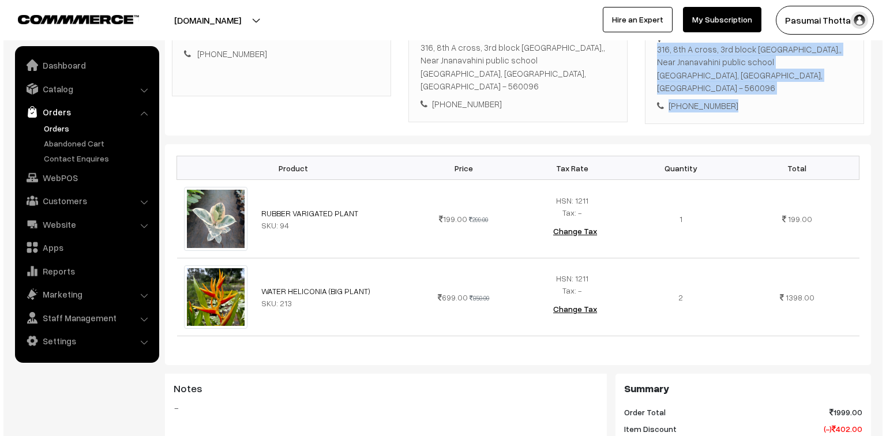
scroll to position [462, 0]
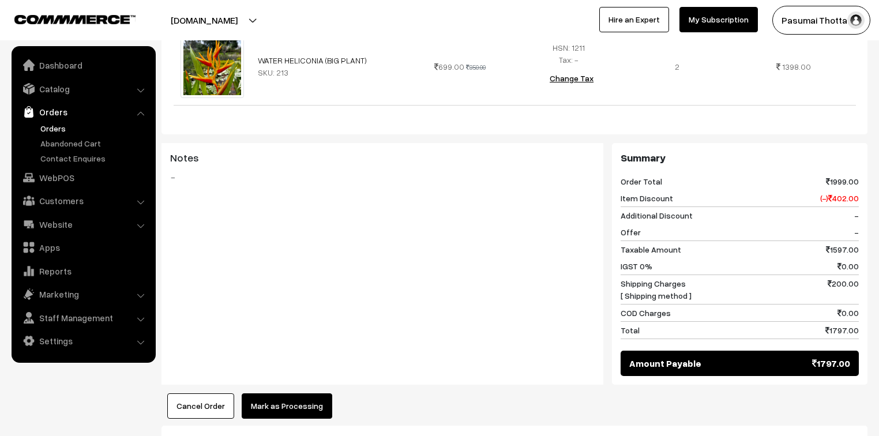
click at [296, 398] on button "Mark as Processing" at bounding box center [287, 405] width 91 height 25
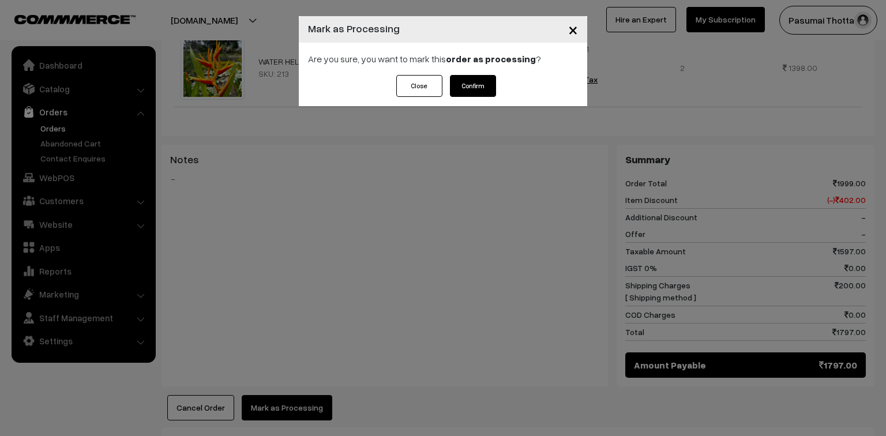
click at [486, 83] on button "Confirm" at bounding box center [473, 86] width 46 height 22
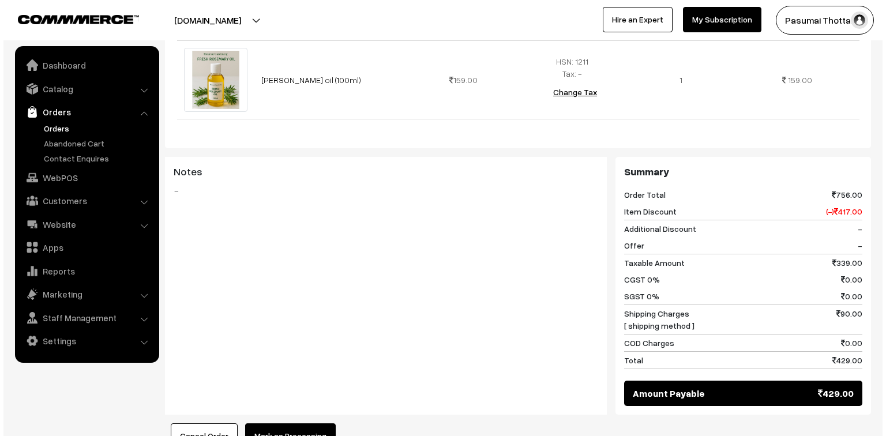
scroll to position [646, 0]
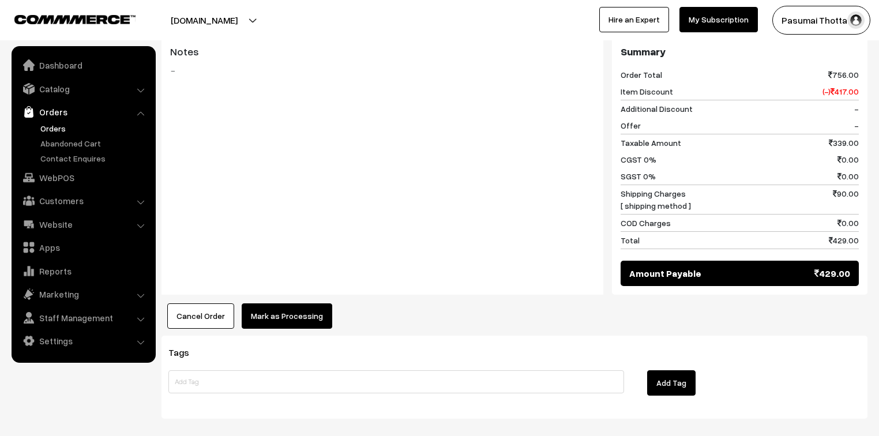
click at [257, 303] on button "Mark as Processing" at bounding box center [287, 315] width 91 height 25
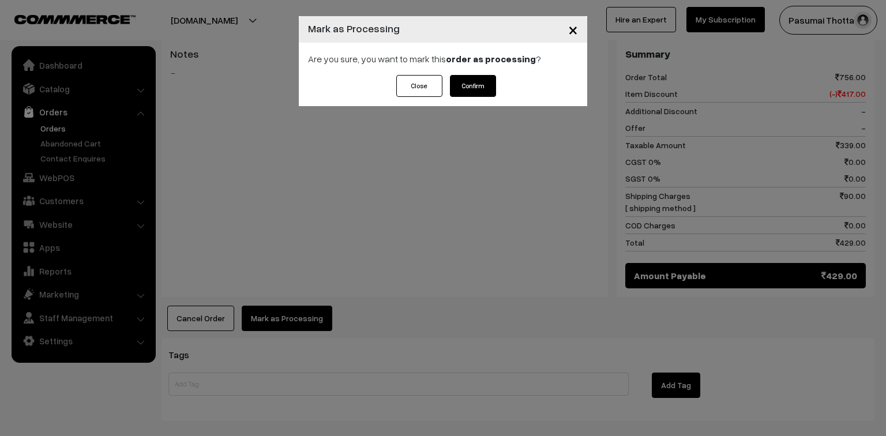
click at [473, 84] on button "Confirm" at bounding box center [473, 86] width 46 height 22
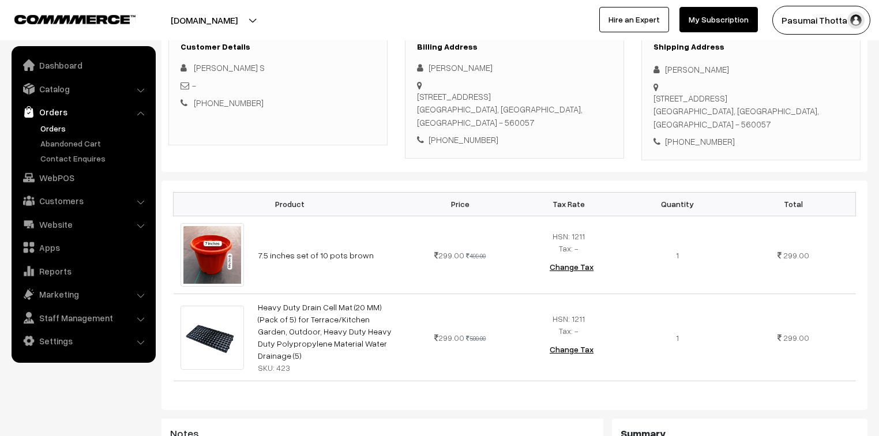
scroll to position [185, 0]
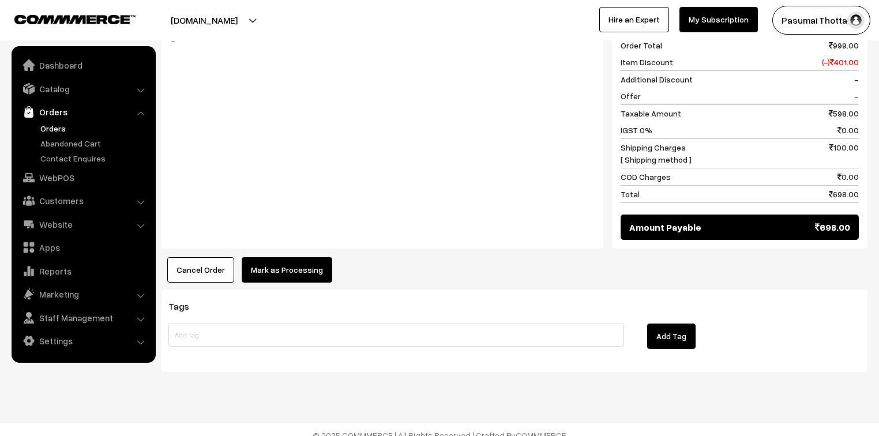
click at [279, 257] on button "Mark as Processing" at bounding box center [287, 269] width 91 height 25
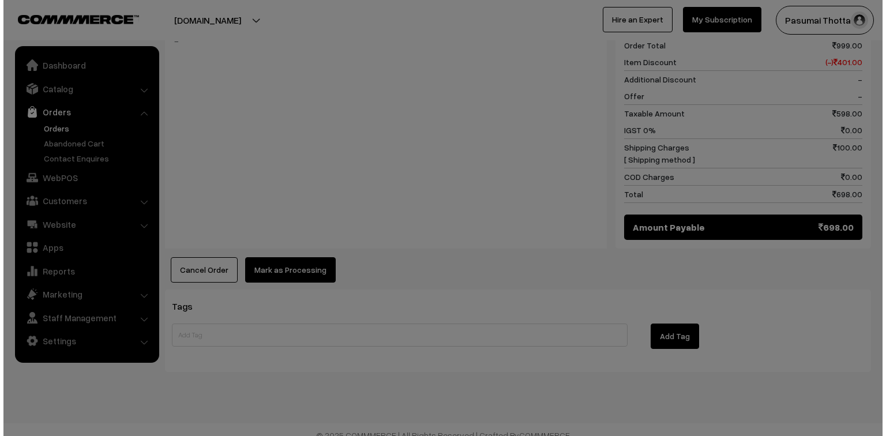
scroll to position [595, 0]
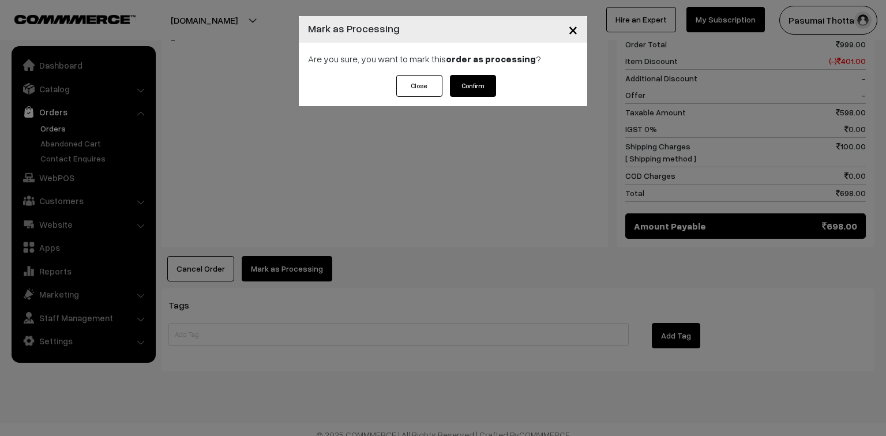
click at [478, 84] on button "Confirm" at bounding box center [473, 86] width 46 height 22
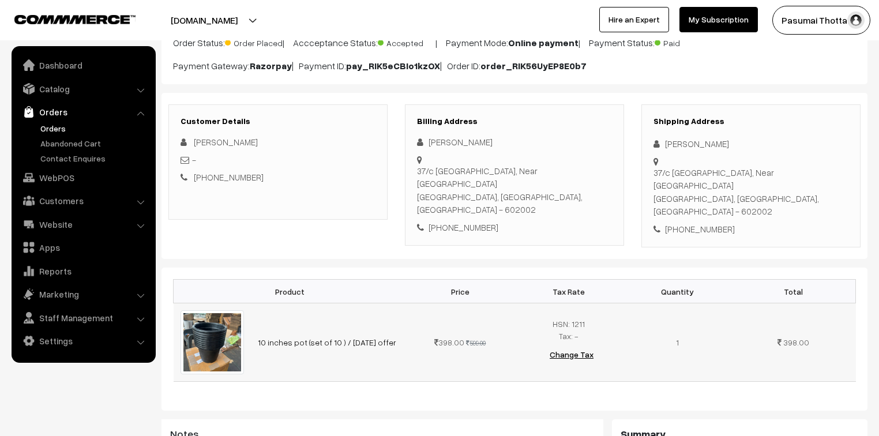
scroll to position [92, 0]
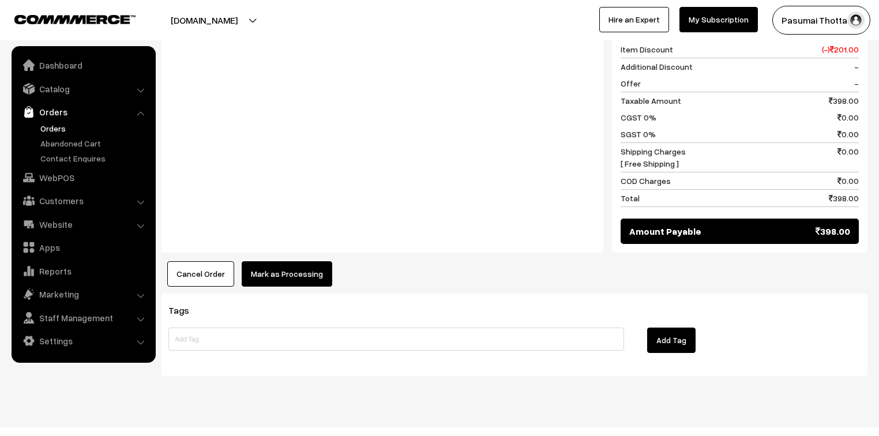
click at [302, 261] on button "Mark as Processing" at bounding box center [287, 273] width 91 height 25
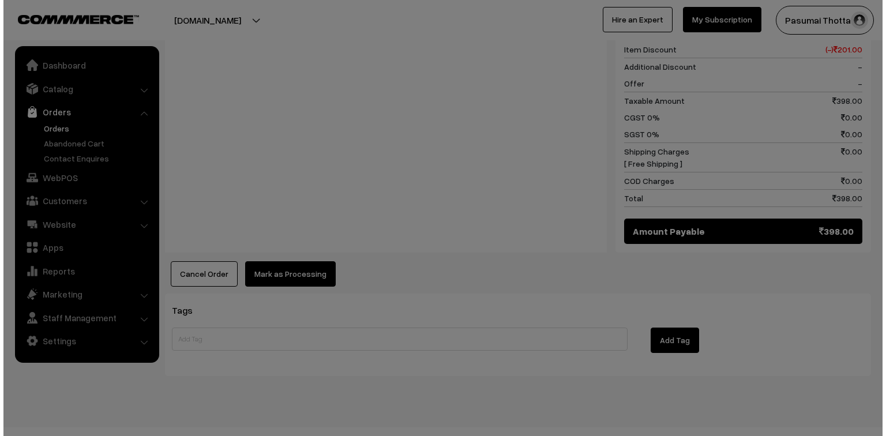
scroll to position [533, 0]
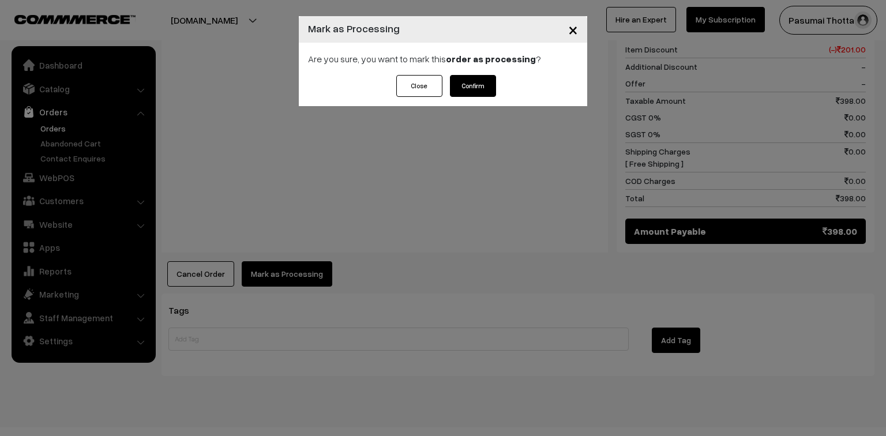
click at [487, 86] on button "Confirm" at bounding box center [473, 86] width 46 height 22
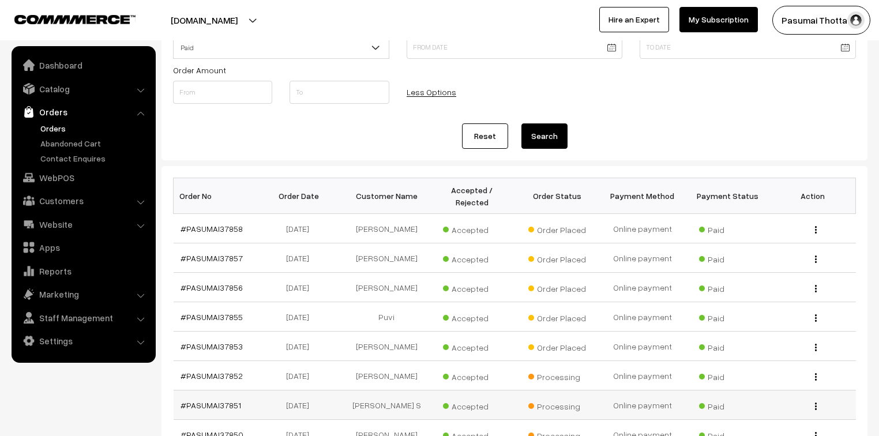
scroll to position [138, 0]
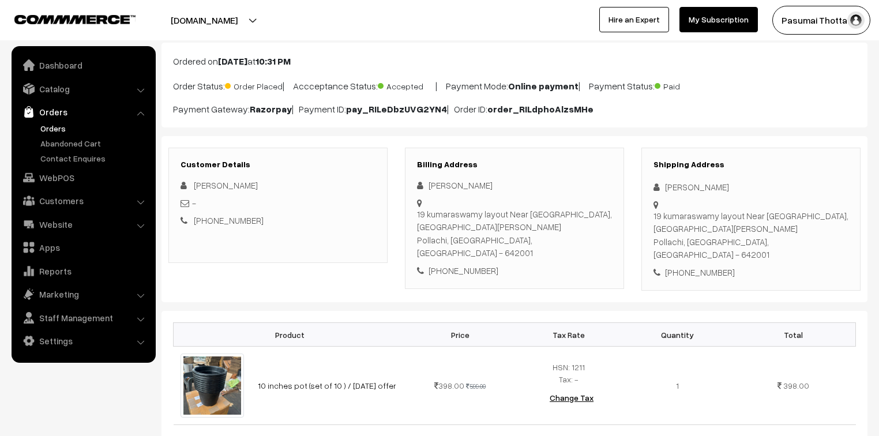
scroll to position [138, 0]
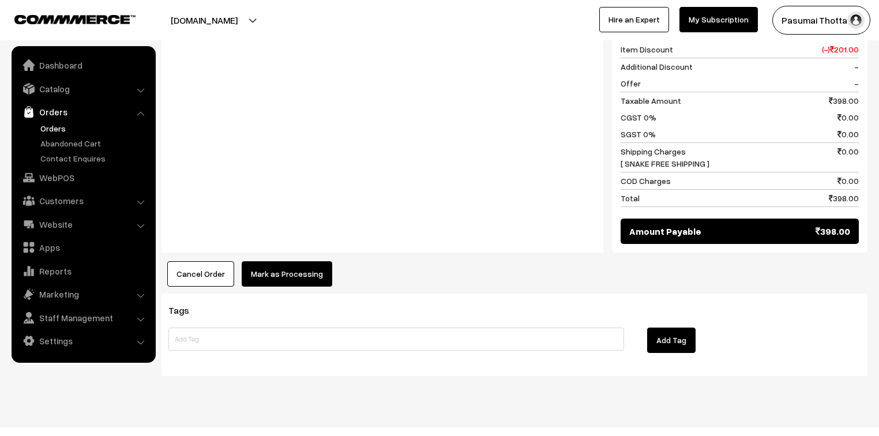
click at [318, 261] on button "Mark as Processing" at bounding box center [287, 273] width 91 height 25
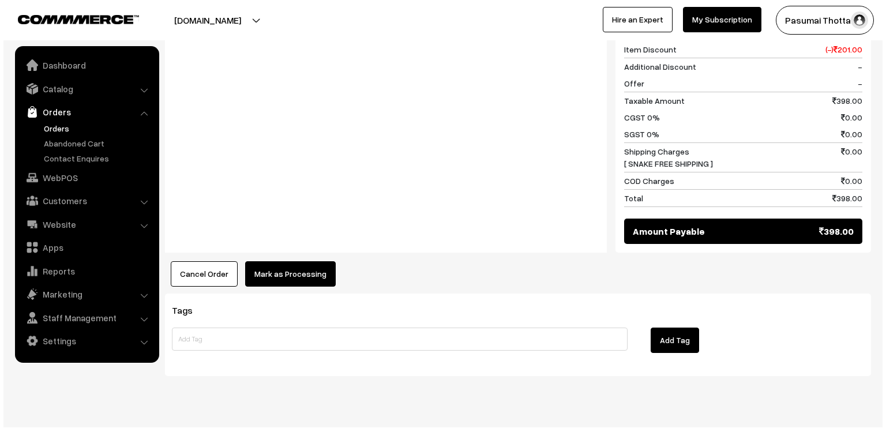
scroll to position [533, 0]
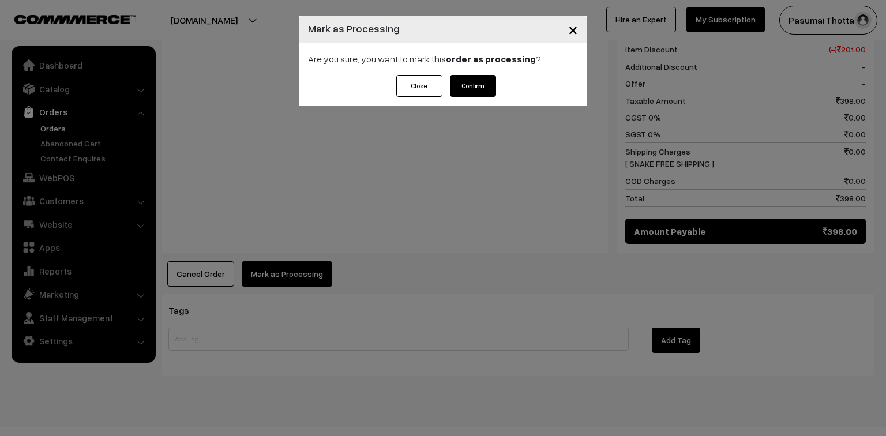
click at [475, 84] on button "Confirm" at bounding box center [473, 86] width 46 height 22
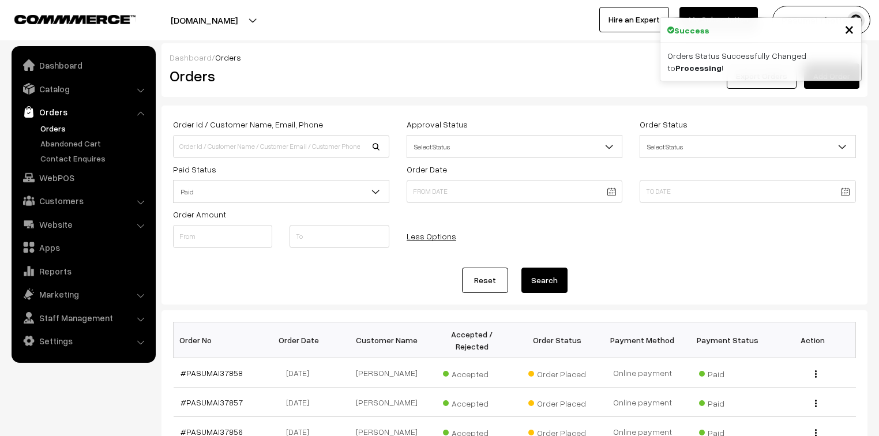
scroll to position [138, 0]
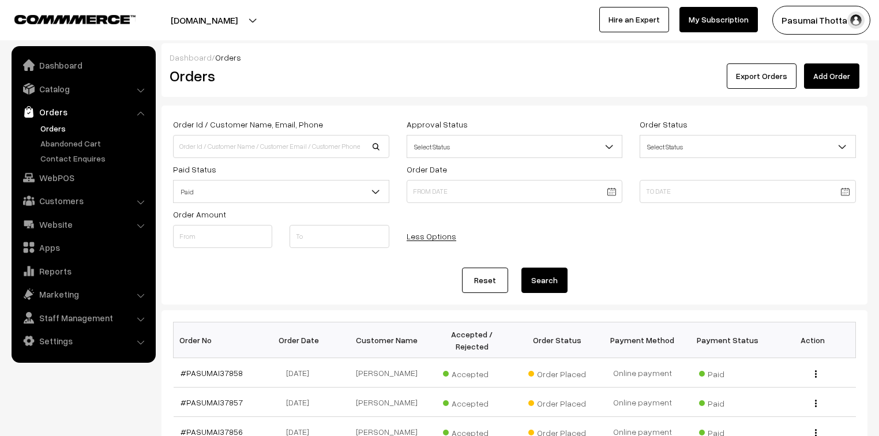
scroll to position [138, 0]
